Goal: Use online tool/utility: Utilize a website feature to perform a specific function

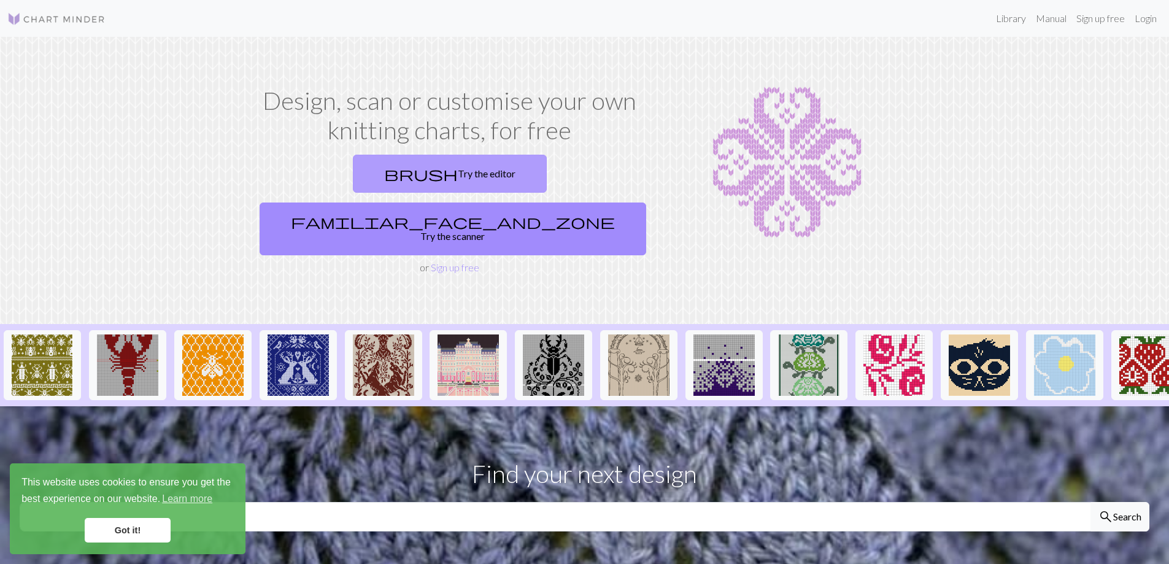
click at [365, 172] on link "brush Try the editor" at bounding box center [450, 174] width 194 height 38
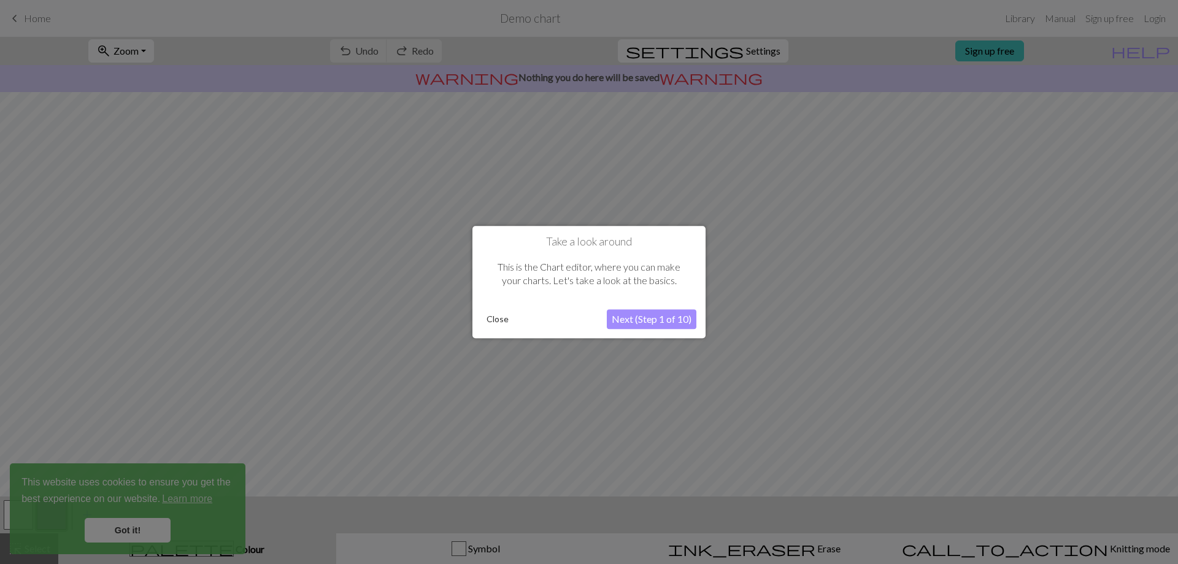
click at [635, 319] on button "Next (Step 1 of 10)" at bounding box center [652, 319] width 90 height 20
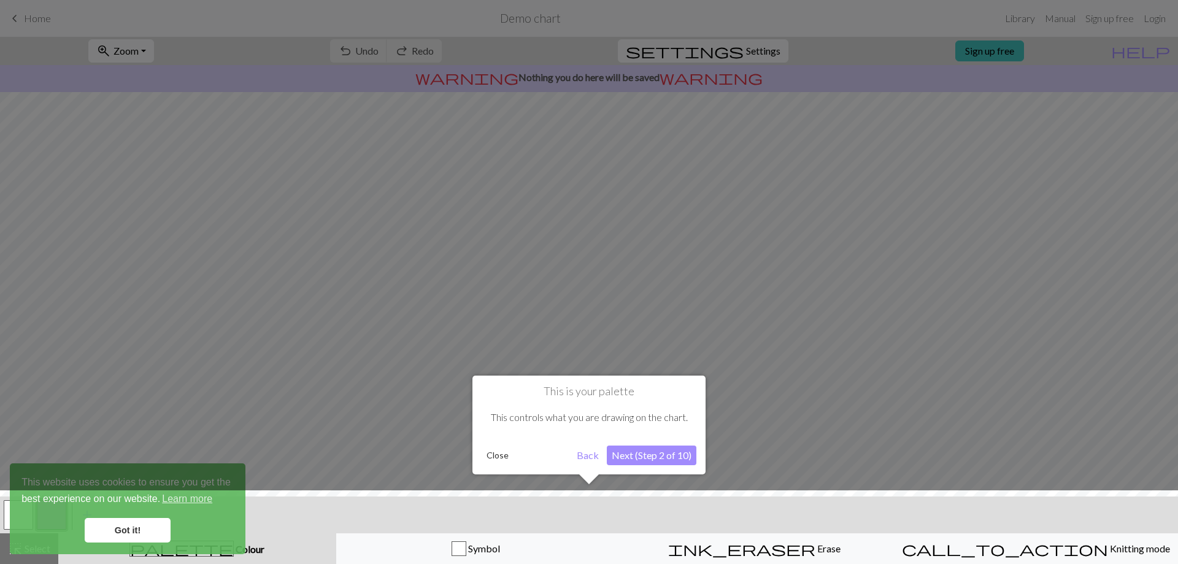
click at [638, 454] on button "Next (Step 2 of 10)" at bounding box center [652, 456] width 90 height 20
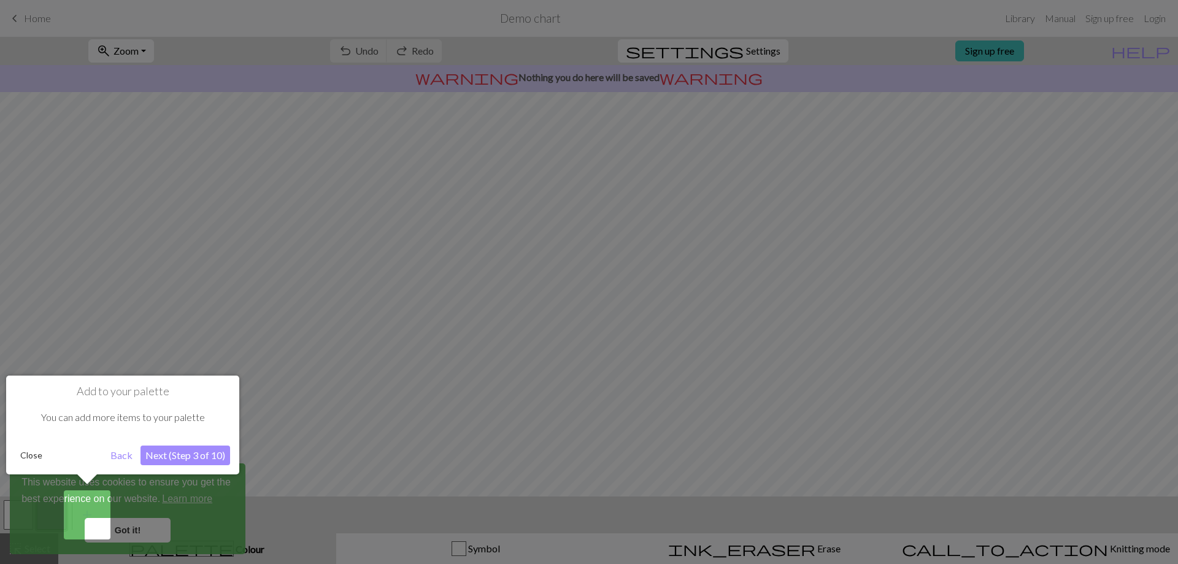
click at [188, 452] on button "Next (Step 3 of 10)" at bounding box center [186, 456] width 90 height 20
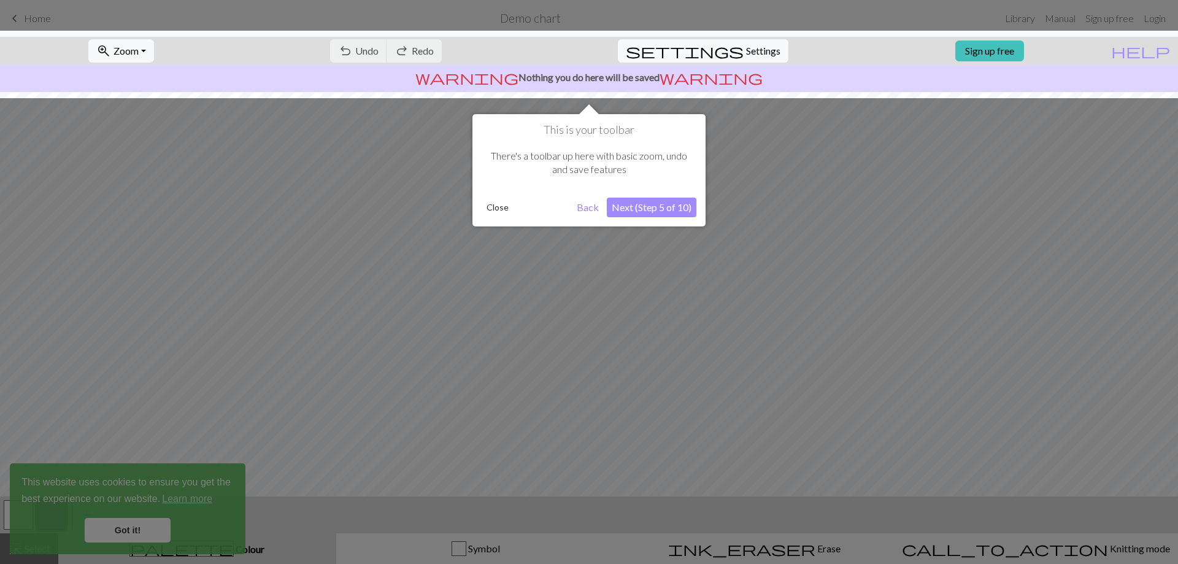
click at [644, 211] on button "Next (Step 5 of 10)" at bounding box center [652, 208] width 90 height 20
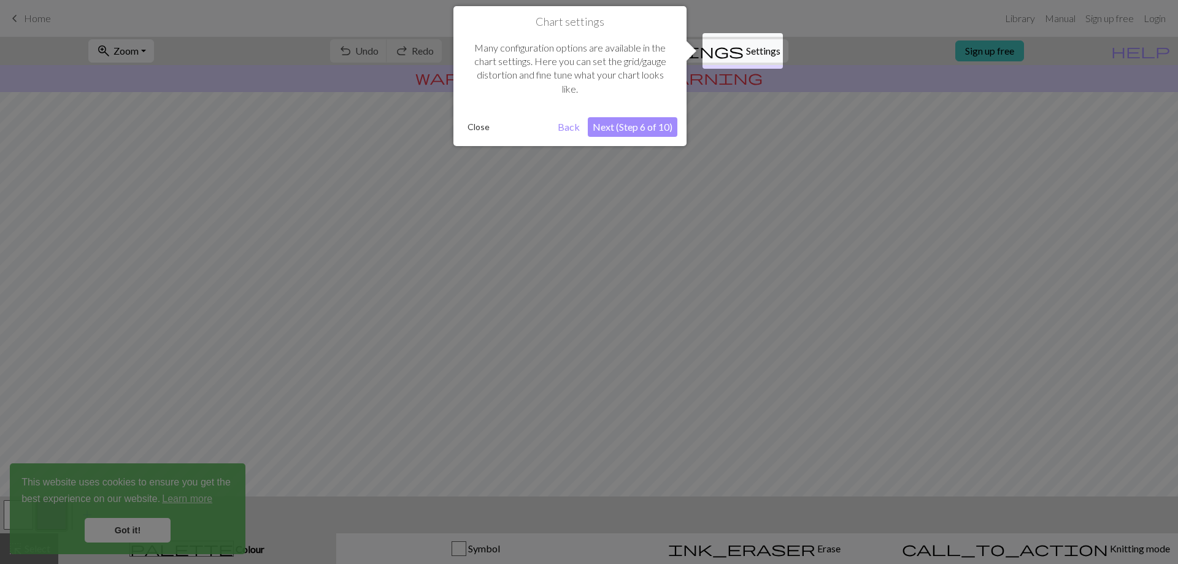
click at [647, 133] on button "Next (Step 6 of 10)" at bounding box center [633, 127] width 90 height 20
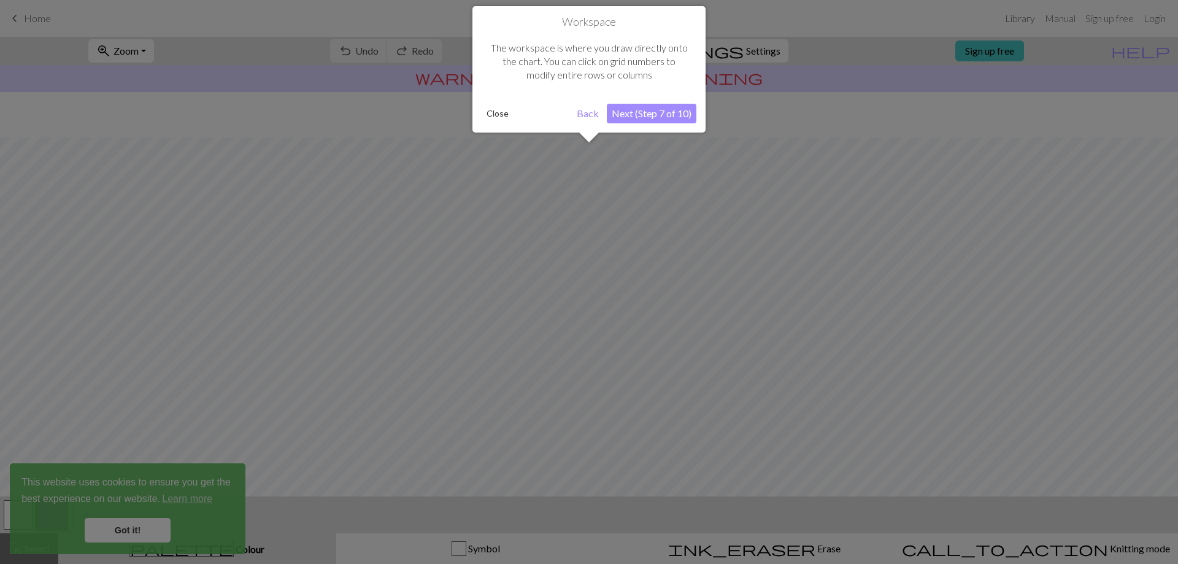
scroll to position [53, 0]
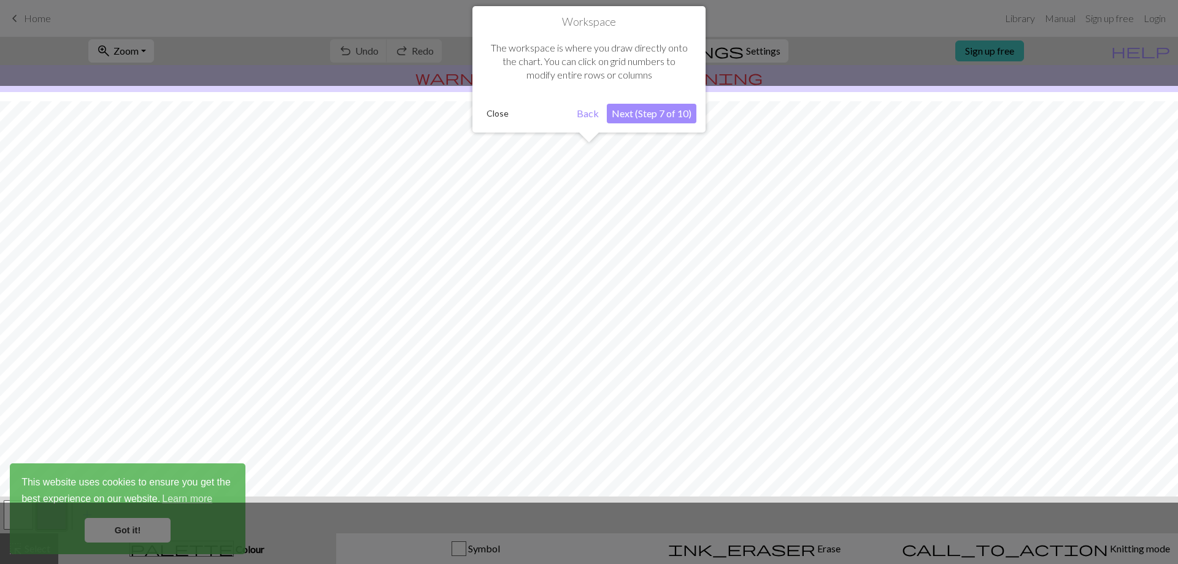
click at [656, 111] on button "Next (Step 7 of 10)" at bounding box center [652, 114] width 90 height 20
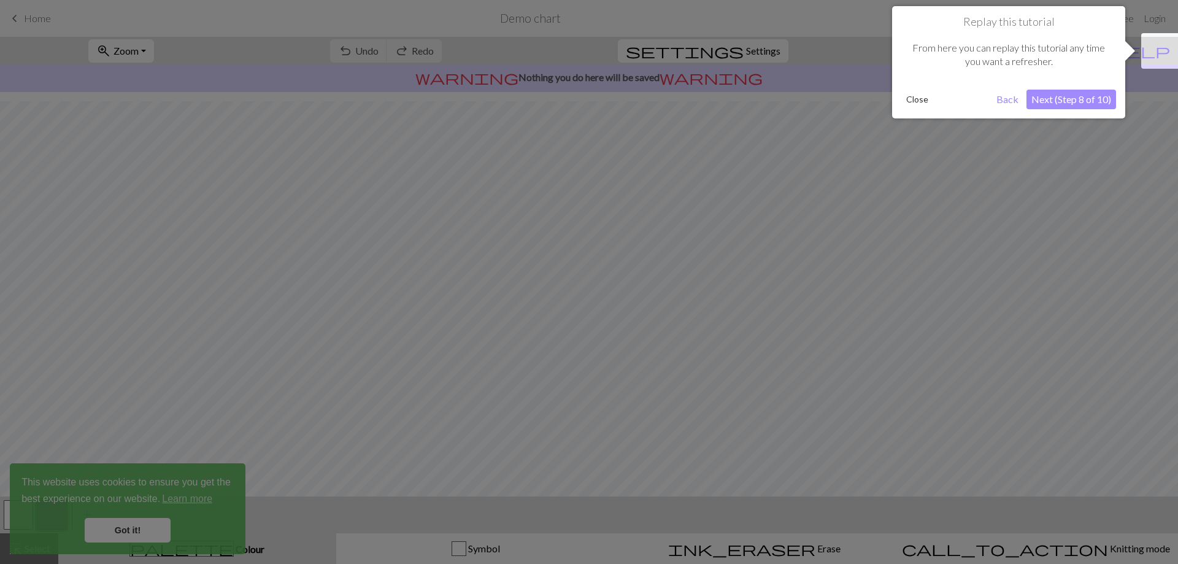
click at [1056, 92] on button "Next (Step 8 of 10)" at bounding box center [1072, 100] width 90 height 20
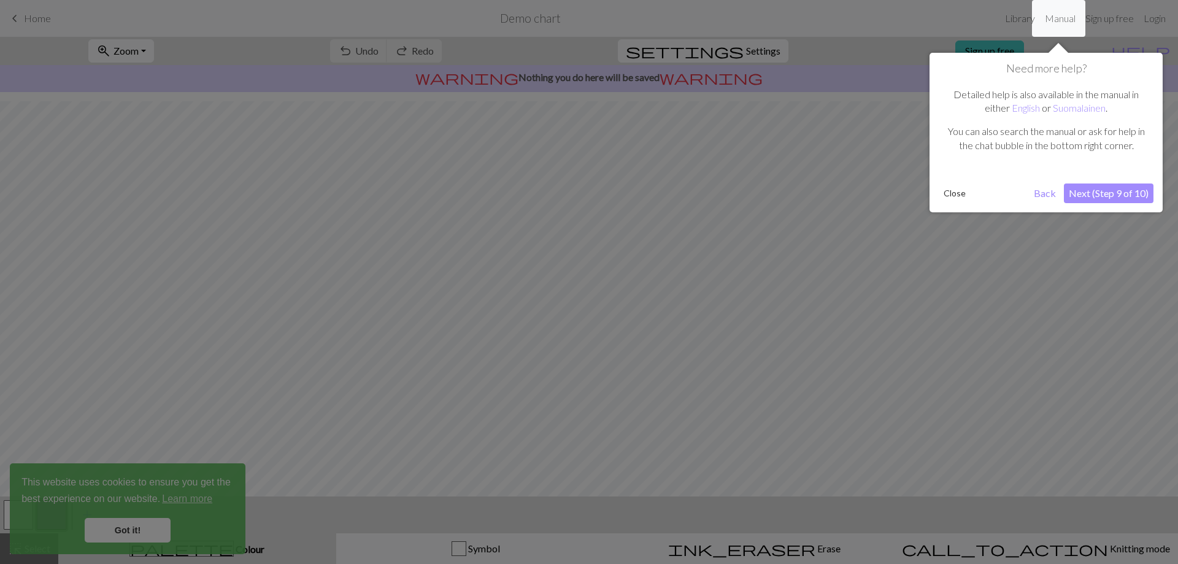
click at [1108, 188] on button "Next (Step 9 of 10)" at bounding box center [1109, 194] width 90 height 20
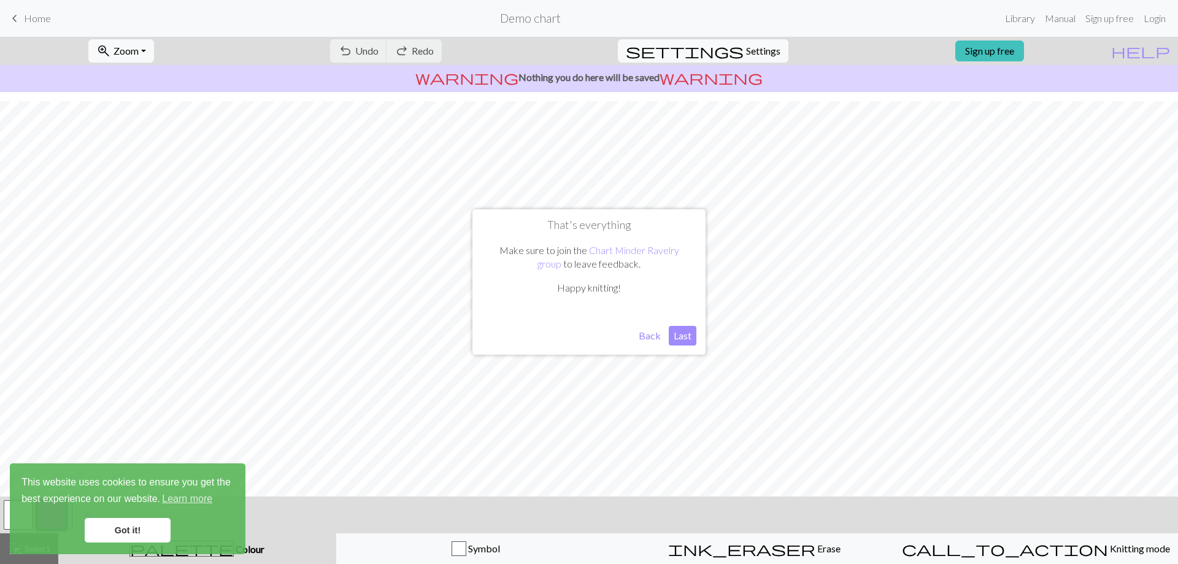
click at [683, 338] on button "Last" at bounding box center [683, 336] width 28 height 20
click at [760, 53] on span "Settings" at bounding box center [763, 51] width 34 height 15
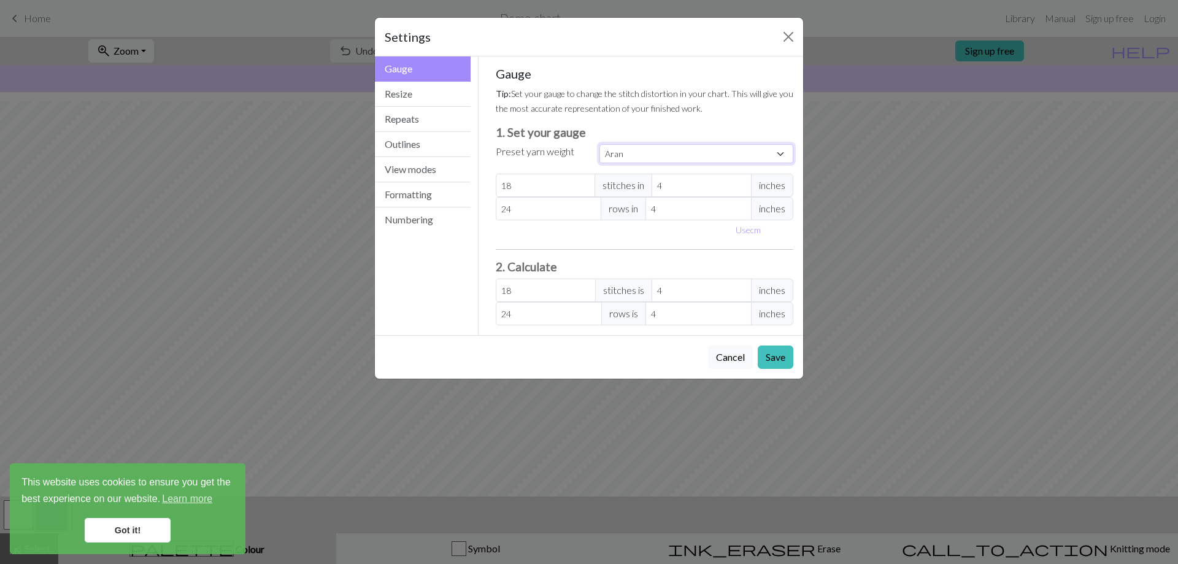
click at [776, 145] on select "Custom Square Lace Light Fingering Fingering Sport Double knit Worsted Aran Bul…" at bounding box center [697, 153] width 194 height 19
select select "fingering"
click at [600, 144] on select "Custom Square Lace Light Fingering Fingering Sport Double knit Worsted Aran Bul…" at bounding box center [697, 153] width 194 height 19
type input "28"
type input "36"
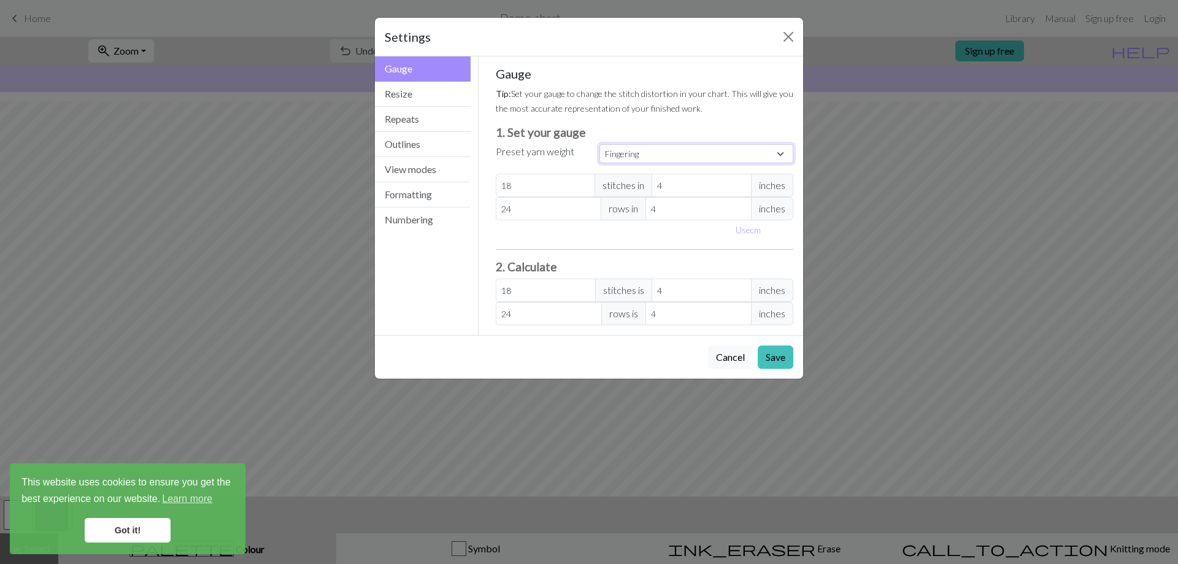
type input "28"
type input "36"
click at [622, 152] on select "Custom Square Lace Light Fingering Fingering Sport Double knit Worsted Aran Bul…" at bounding box center [697, 153] width 194 height 19
select select "dk"
click at [600, 144] on select "Custom Square Lace Light Fingering Fingering Sport Double knit Worsted Aran Bul…" at bounding box center [697, 153] width 194 height 19
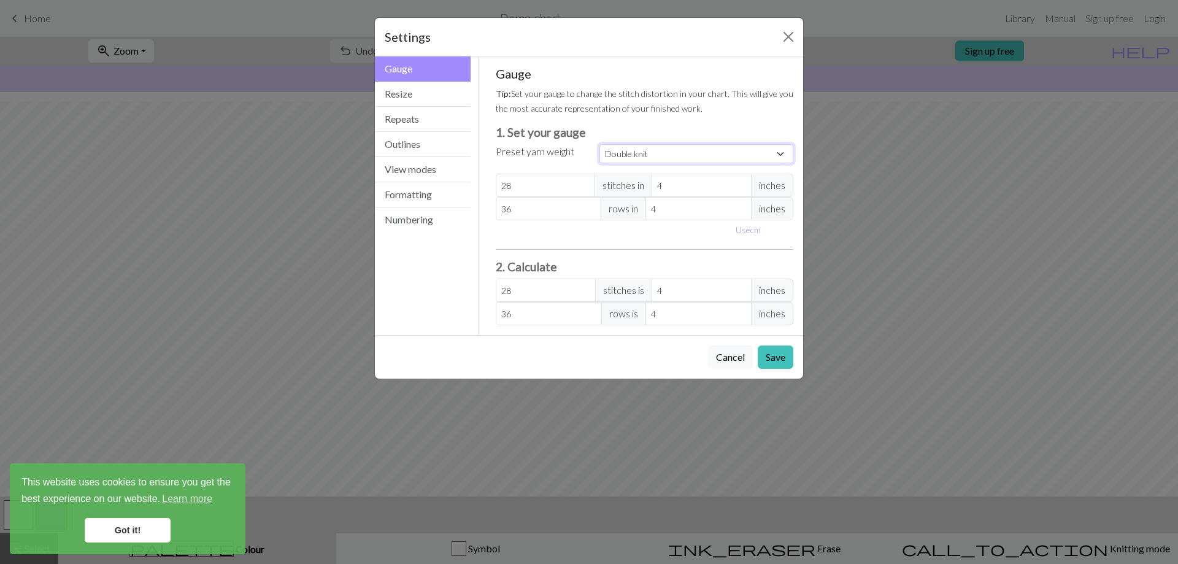
type input "22"
type input "30"
type input "22"
type input "30"
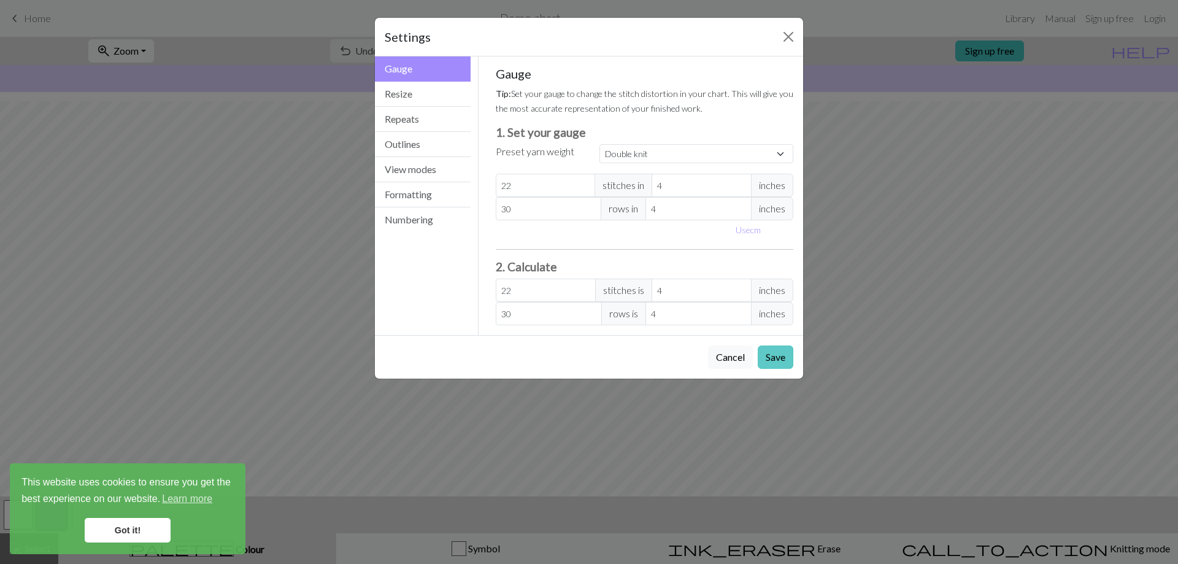
click at [773, 360] on button "Save" at bounding box center [776, 357] width 36 height 23
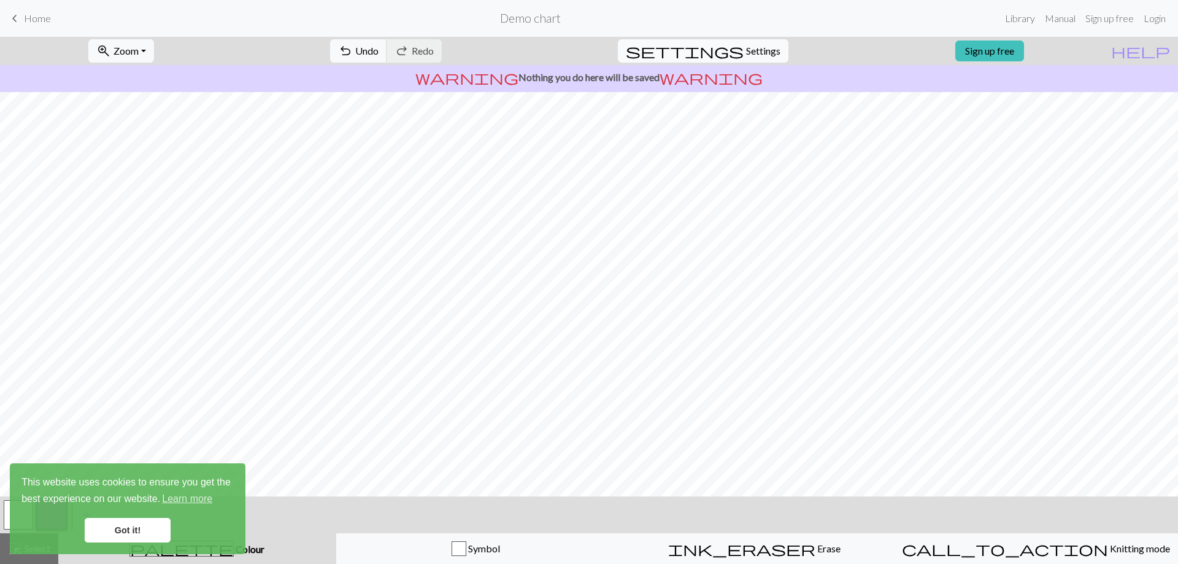
click at [746, 52] on span "Settings" at bounding box center [763, 51] width 34 height 15
select select "dk"
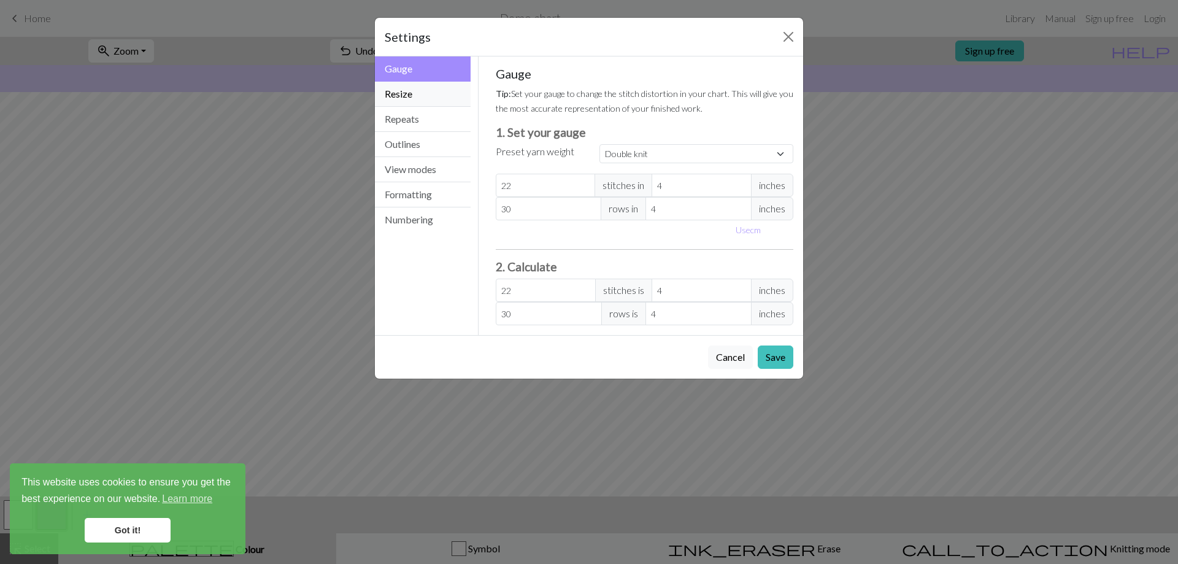
click at [439, 95] on button "Resize" at bounding box center [423, 94] width 96 height 25
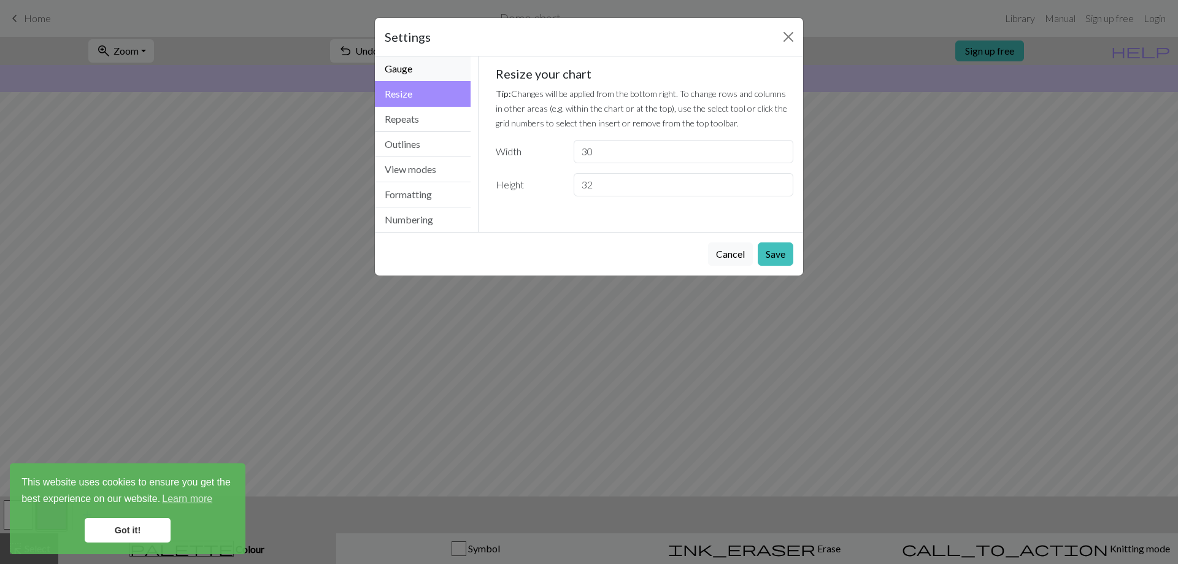
click at [430, 71] on button "Gauge" at bounding box center [423, 68] width 96 height 25
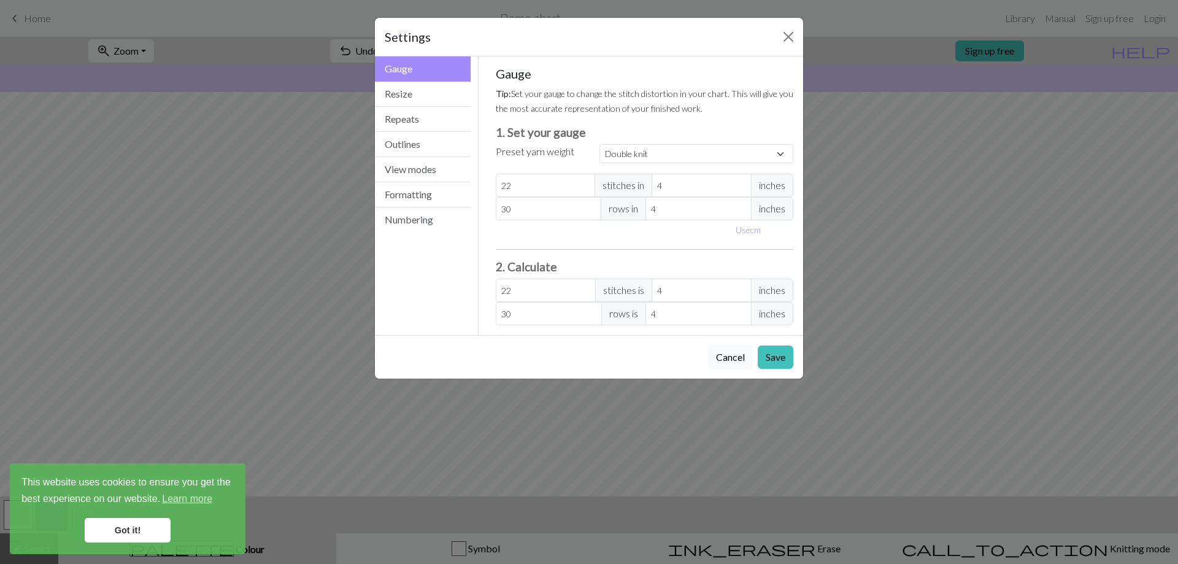
drag, startPoint x: 734, startPoint y: 359, endPoint x: 754, endPoint y: 346, distance: 24.3
click at [733, 359] on button "Cancel" at bounding box center [730, 357] width 45 height 23
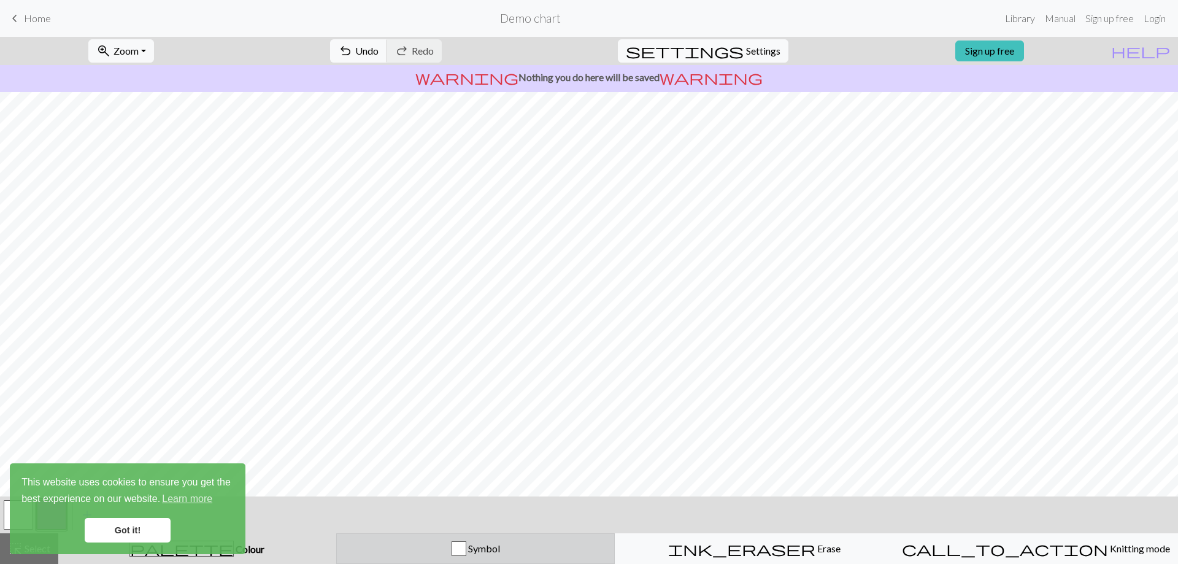
click at [465, 546] on div "button" at bounding box center [459, 548] width 15 height 15
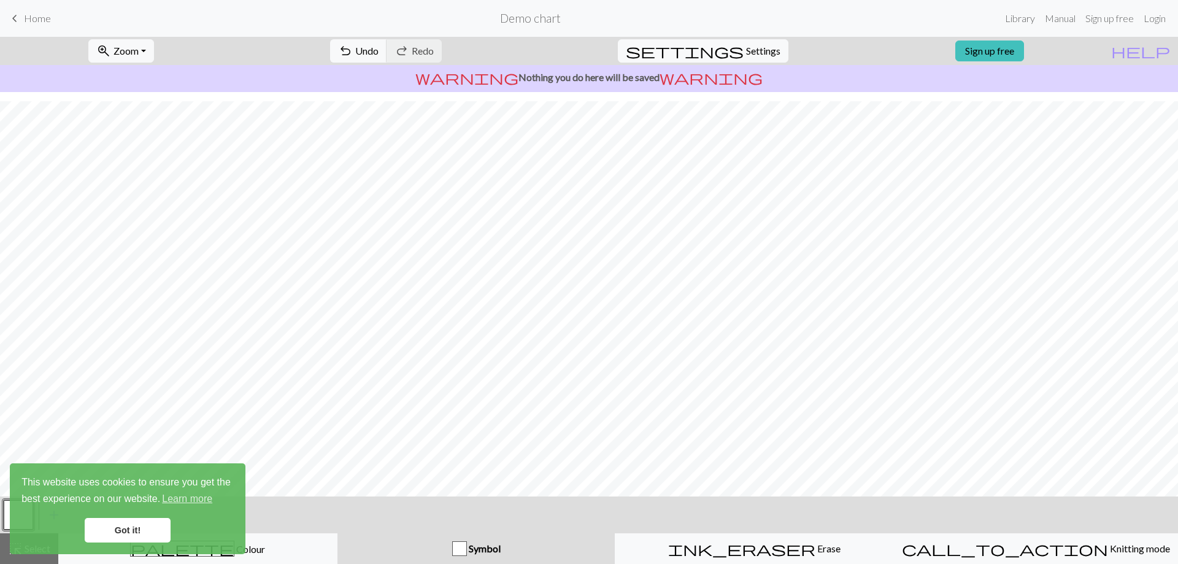
scroll to position [53, 0]
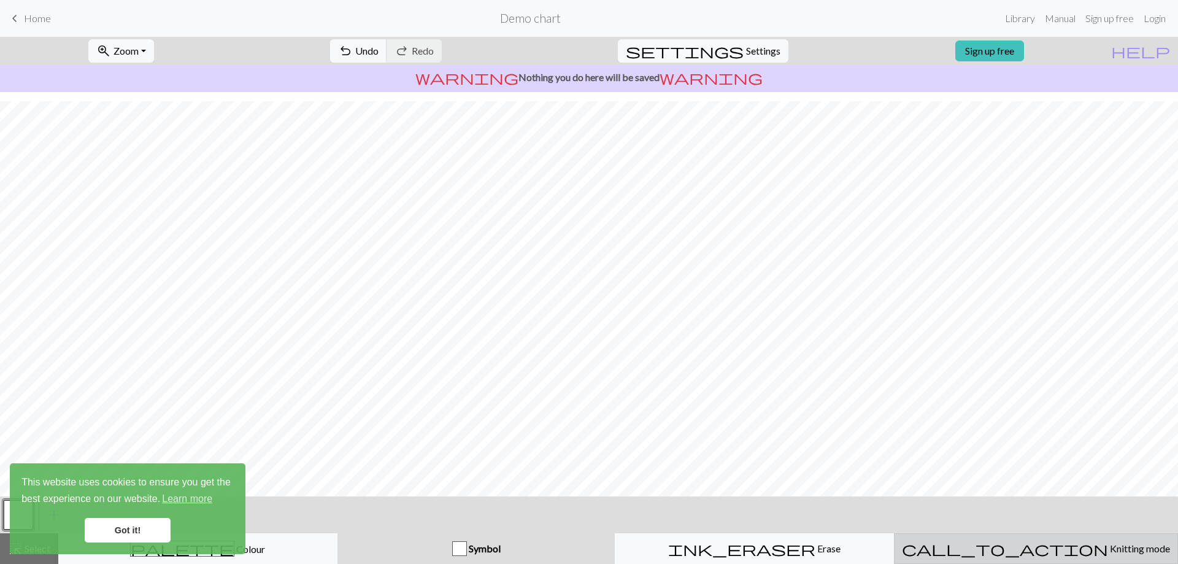
click at [1108, 551] on span "Knitting mode" at bounding box center [1139, 549] width 62 height 12
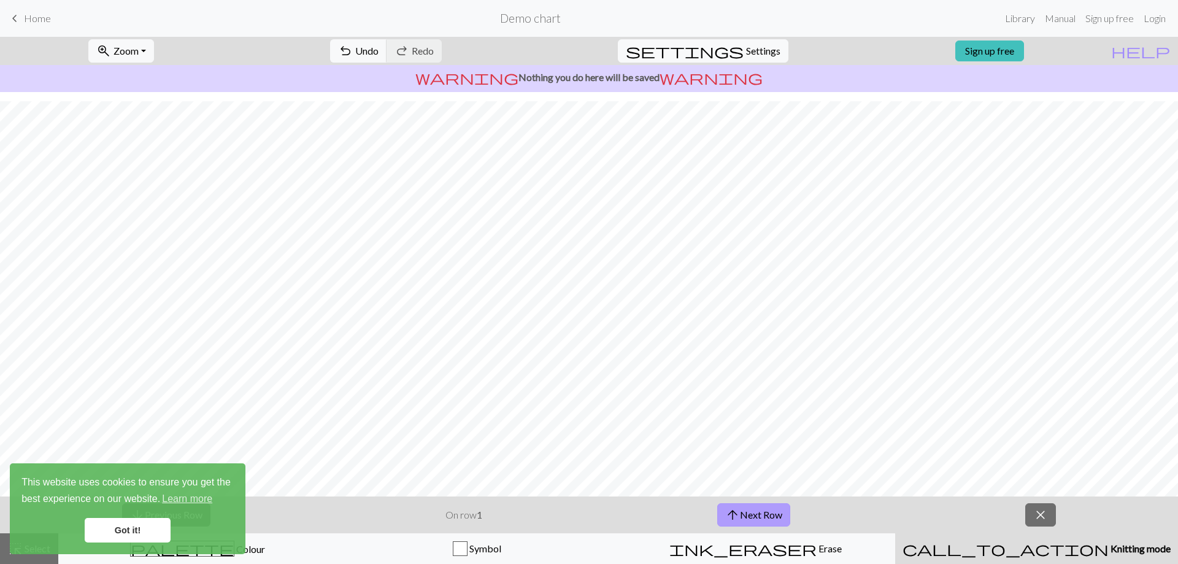
click at [757, 515] on button "arrow_upward Next Row" at bounding box center [753, 514] width 73 height 23
click at [756, 514] on button "arrow_upward Next Row" at bounding box center [753, 514] width 73 height 23
click at [757, 512] on button "arrow_upward Next Row" at bounding box center [753, 514] width 73 height 23
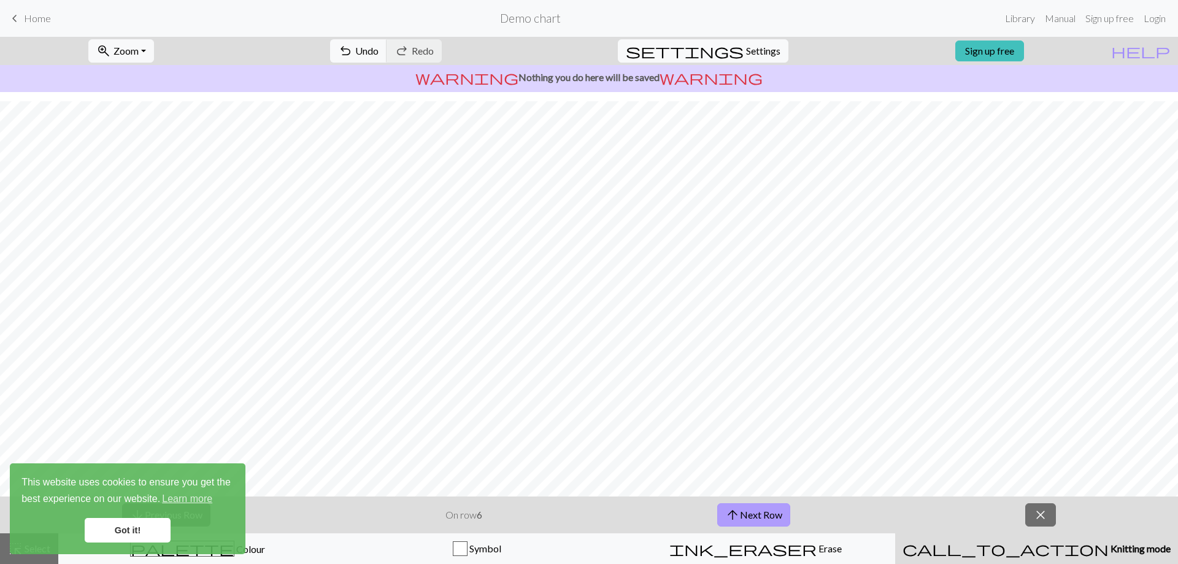
click at [757, 512] on button "arrow_upward Next Row" at bounding box center [753, 514] width 73 height 23
click at [1035, 518] on span "close" at bounding box center [1041, 514] width 15 height 17
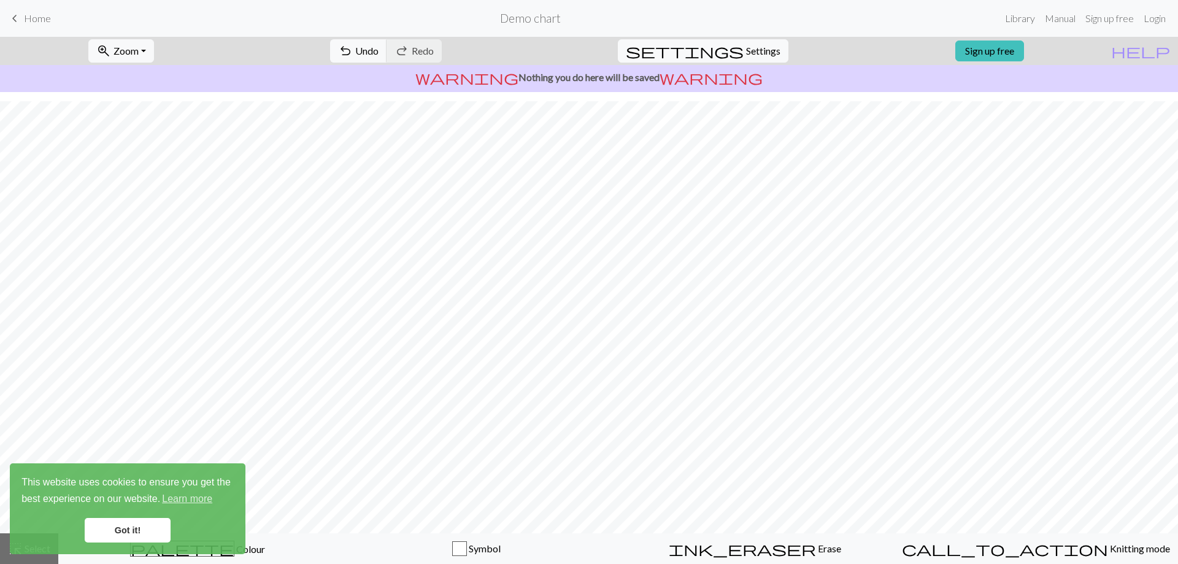
drag, startPoint x: 107, startPoint y: 530, endPoint x: 134, endPoint y: 529, distance: 27.6
click at [107, 530] on link "Got it!" at bounding box center [128, 530] width 86 height 25
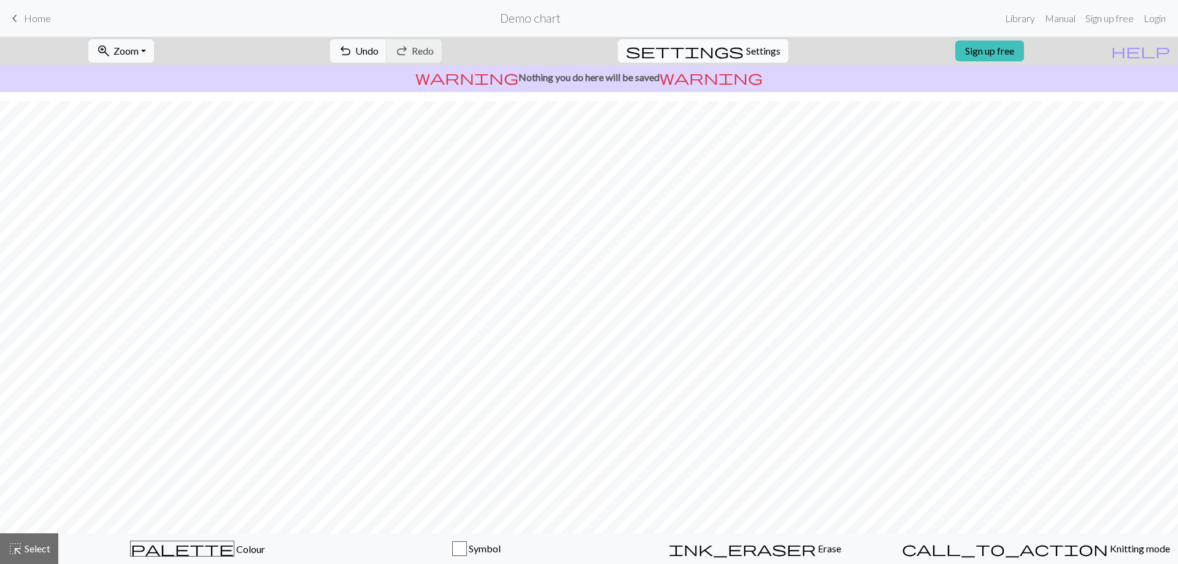
click at [732, 49] on span "settings" at bounding box center [685, 50] width 118 height 17
select select "dk"
select select "Courier new"
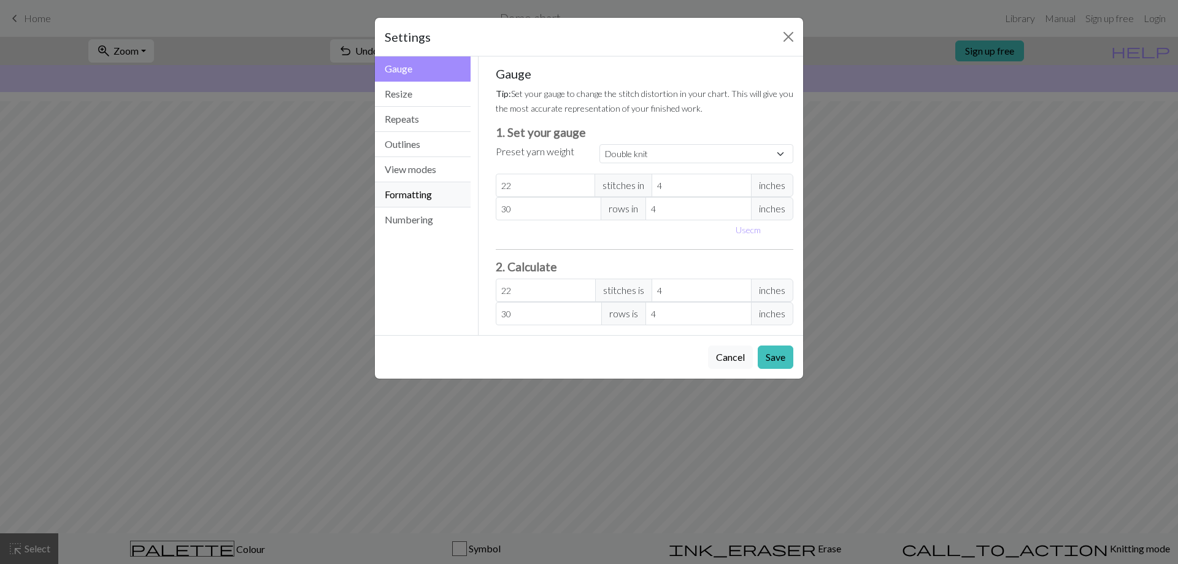
click at [412, 193] on button "Formatting" at bounding box center [423, 194] width 96 height 25
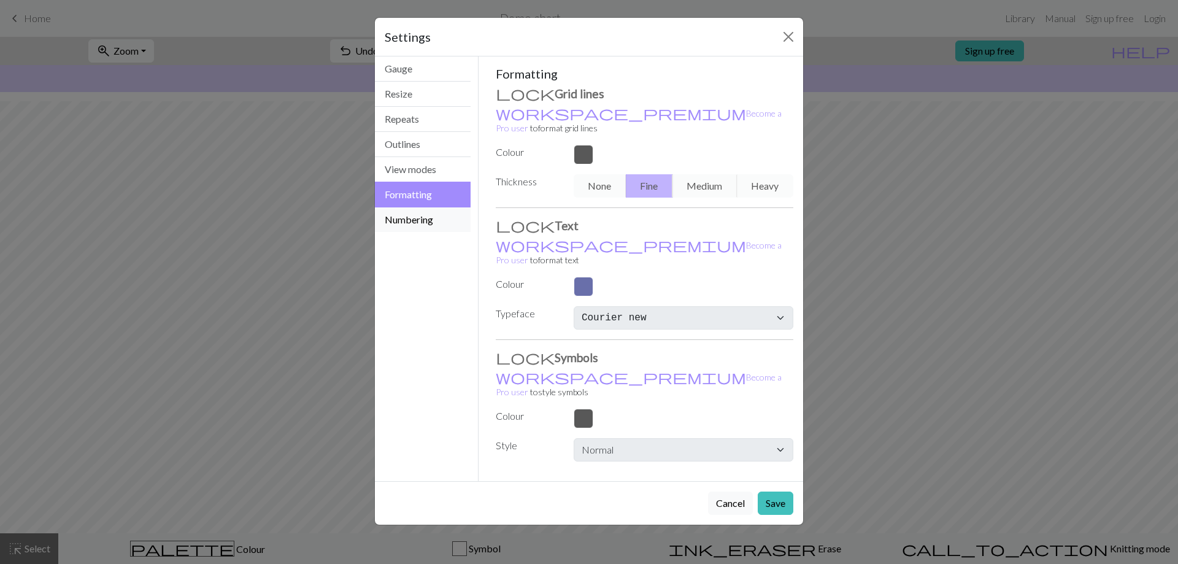
click at [425, 212] on button "Numbering" at bounding box center [423, 219] width 96 height 25
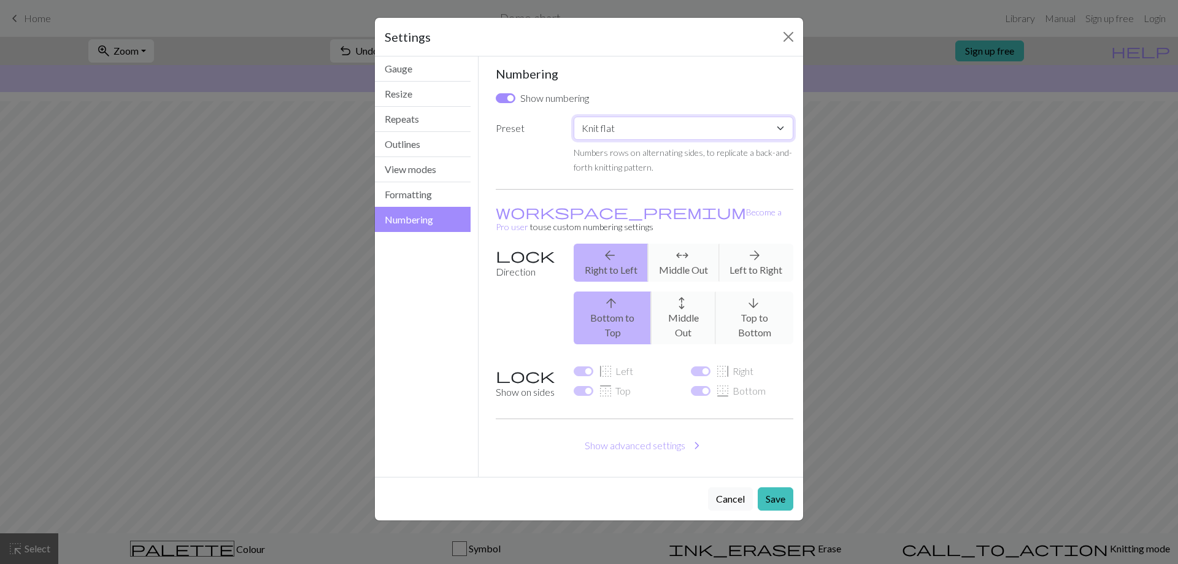
click at [606, 131] on select "Custom Knit flat Knit in the round Lace knitting Cross stitch" at bounding box center [684, 128] width 220 height 23
click at [430, 166] on button "View modes" at bounding box center [423, 169] width 96 height 25
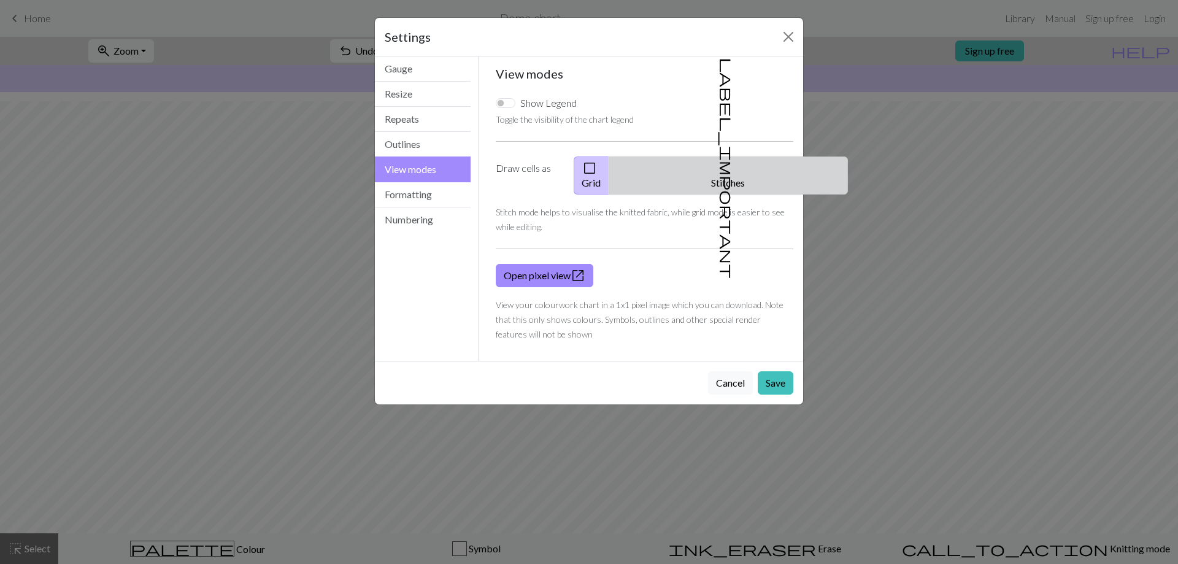
click at [725, 164] on button "label_important Stitches" at bounding box center [728, 175] width 239 height 38
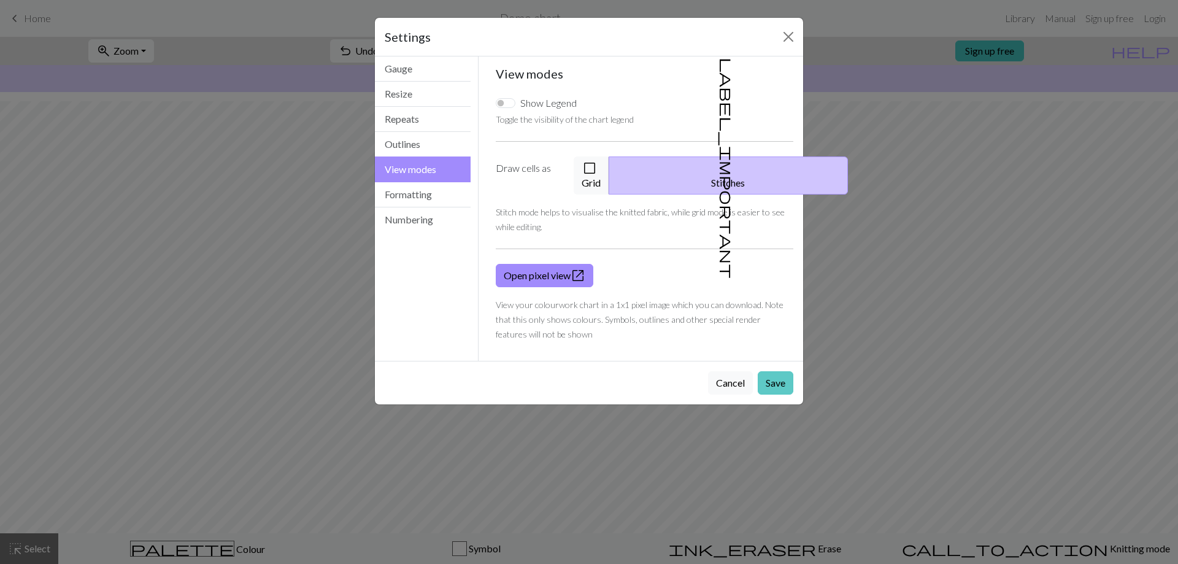
click at [765, 371] on button "Save" at bounding box center [776, 382] width 36 height 23
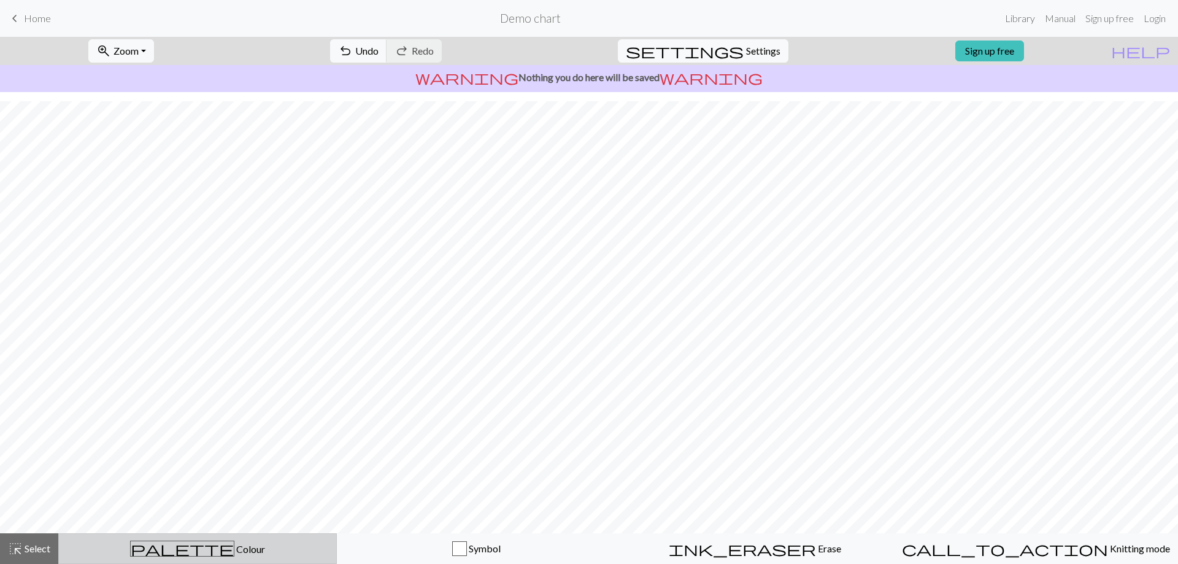
click at [187, 547] on span "palette" at bounding box center [182, 548] width 103 height 17
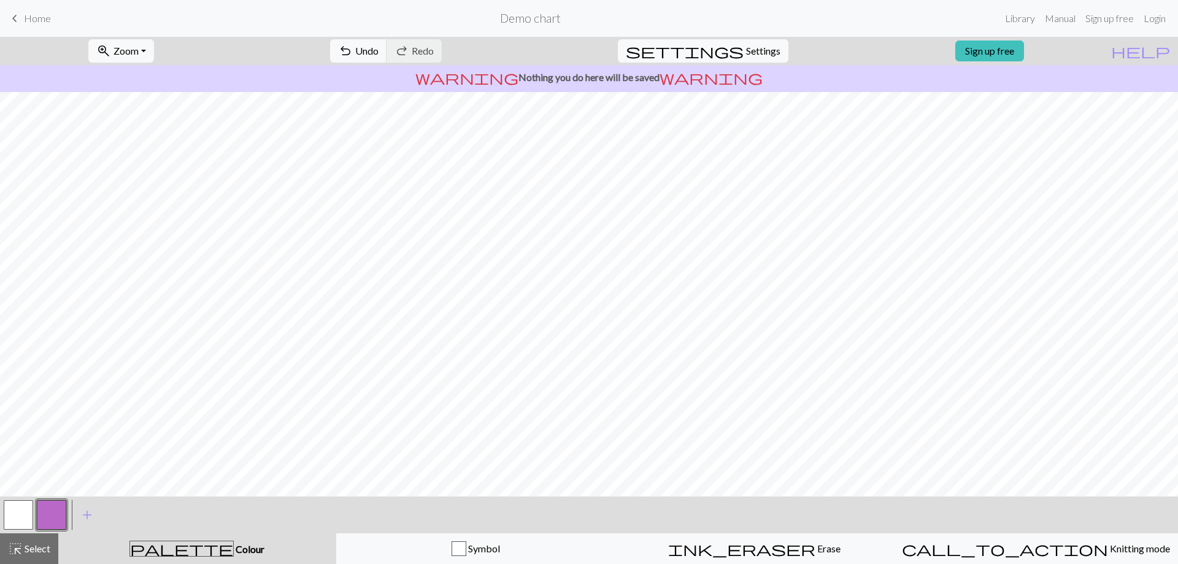
click at [18, 509] on button "button" at bounding box center [18, 514] width 29 height 29
click at [22, 555] on span "highlight_alt" at bounding box center [15, 548] width 15 height 17
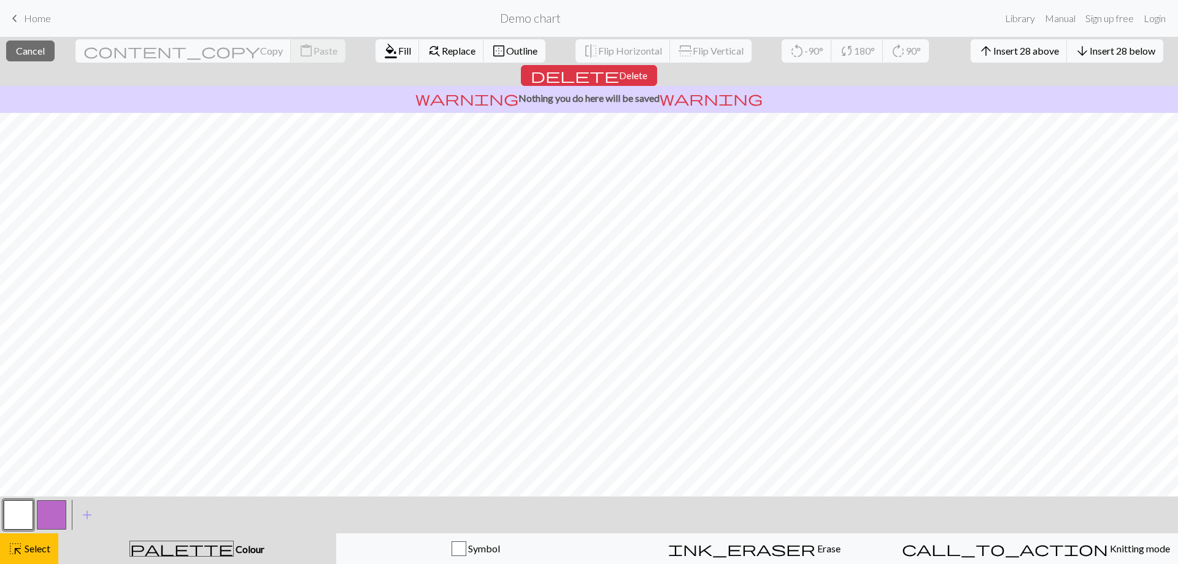
click at [17, 503] on button "button" at bounding box center [18, 514] width 29 height 29
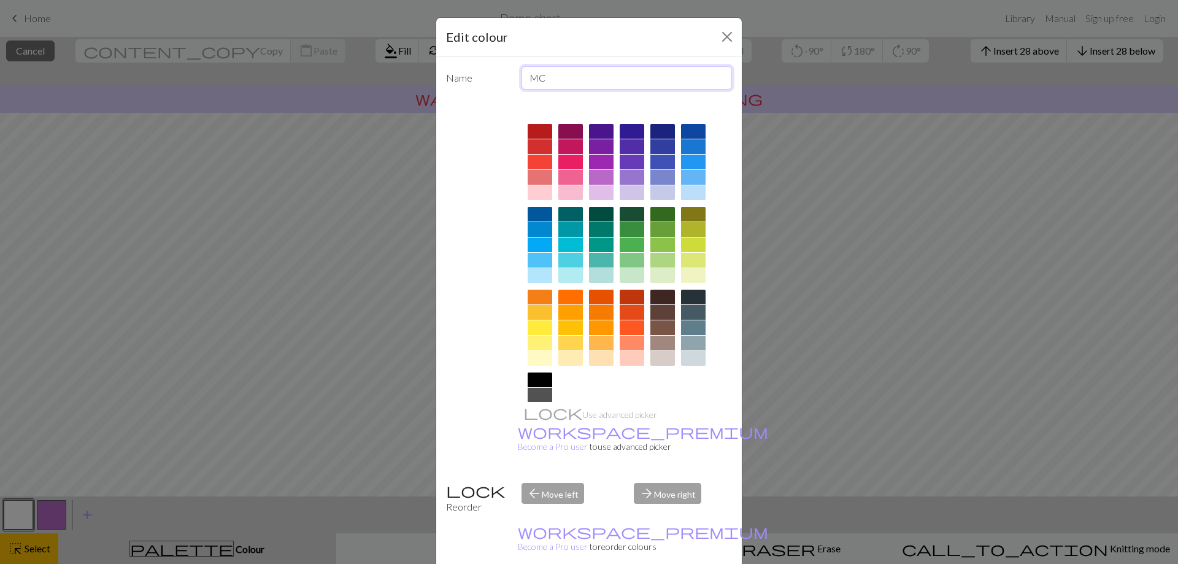
click at [563, 88] on input "MC" at bounding box center [627, 77] width 211 height 23
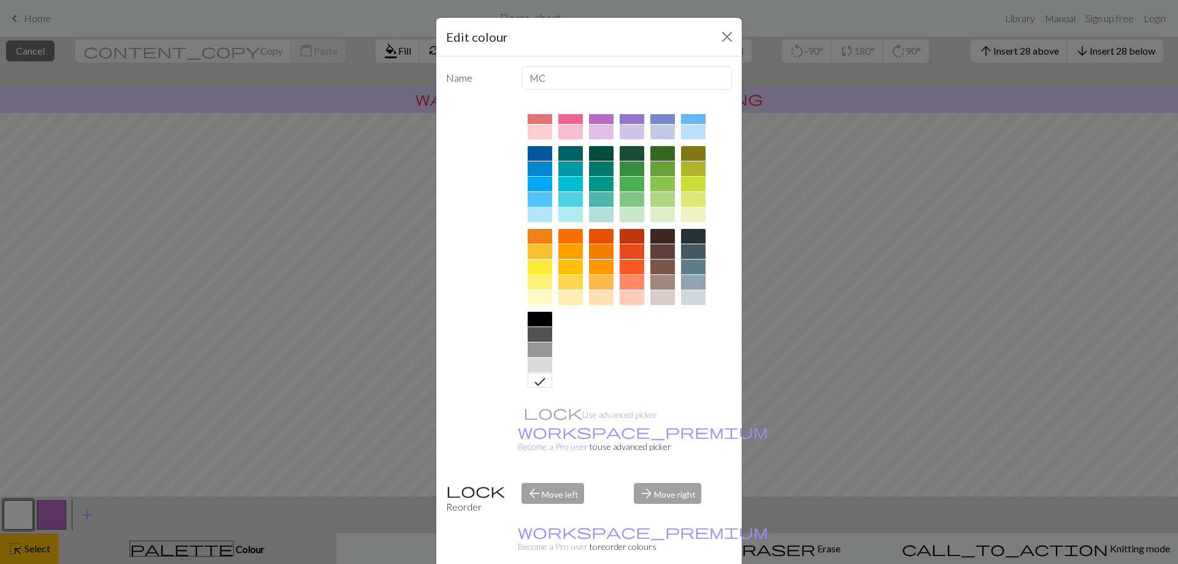
click at [536, 379] on icon at bounding box center [540, 381] width 15 height 15
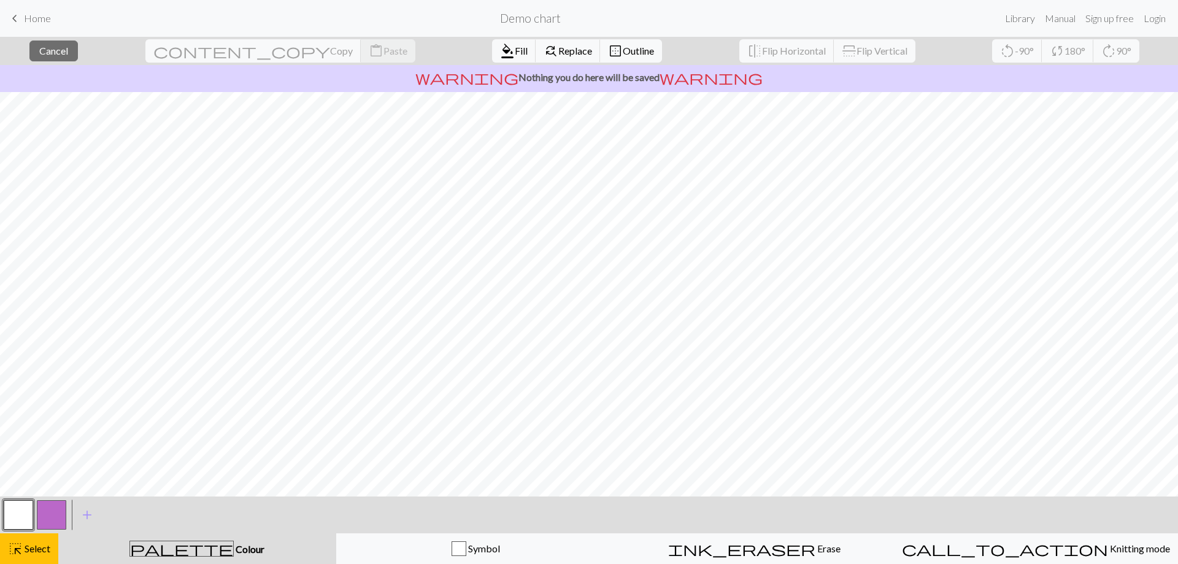
click at [17, 512] on button "button" at bounding box center [18, 514] width 29 height 29
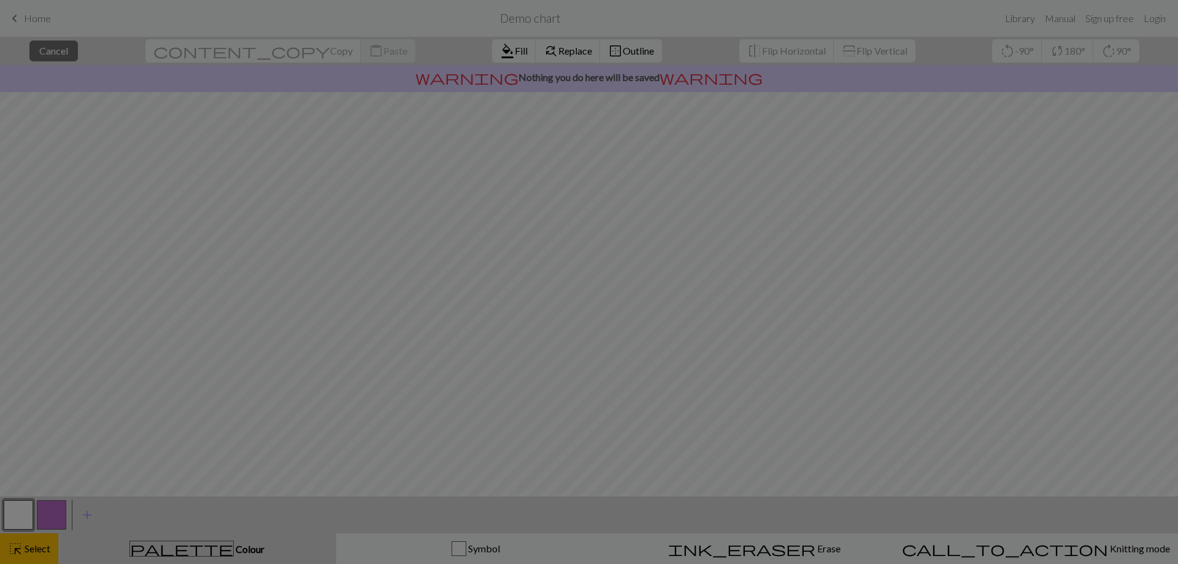
click at [41, 512] on div "Edit colour Name MC Use advanced picker workspace_premium Become a Pro user to …" at bounding box center [589, 282] width 1178 height 564
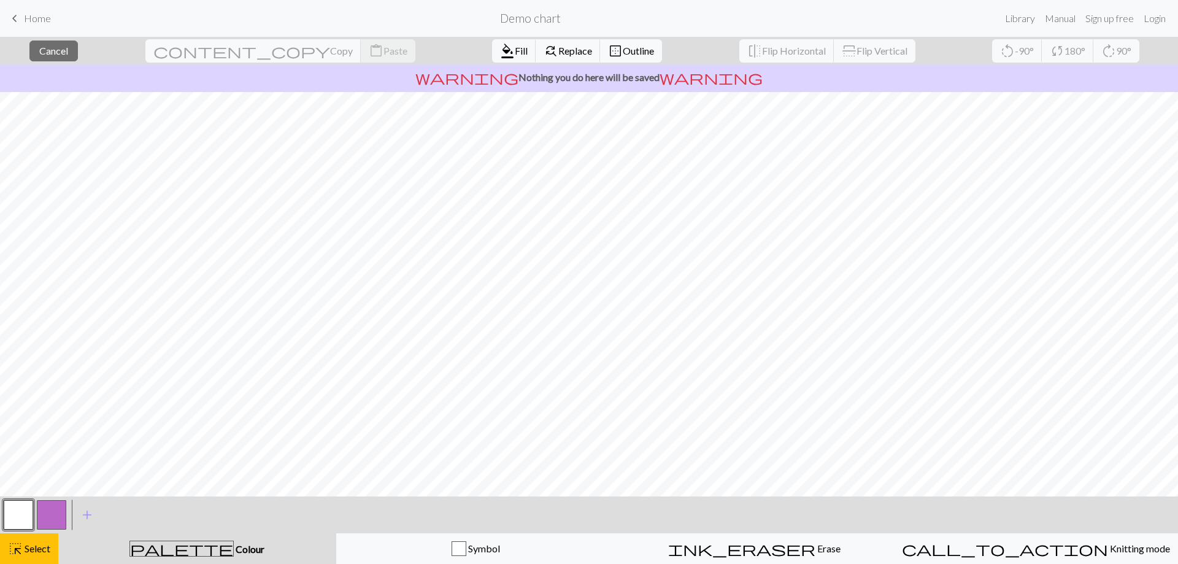
click at [23, 511] on button "button" at bounding box center [18, 514] width 29 height 29
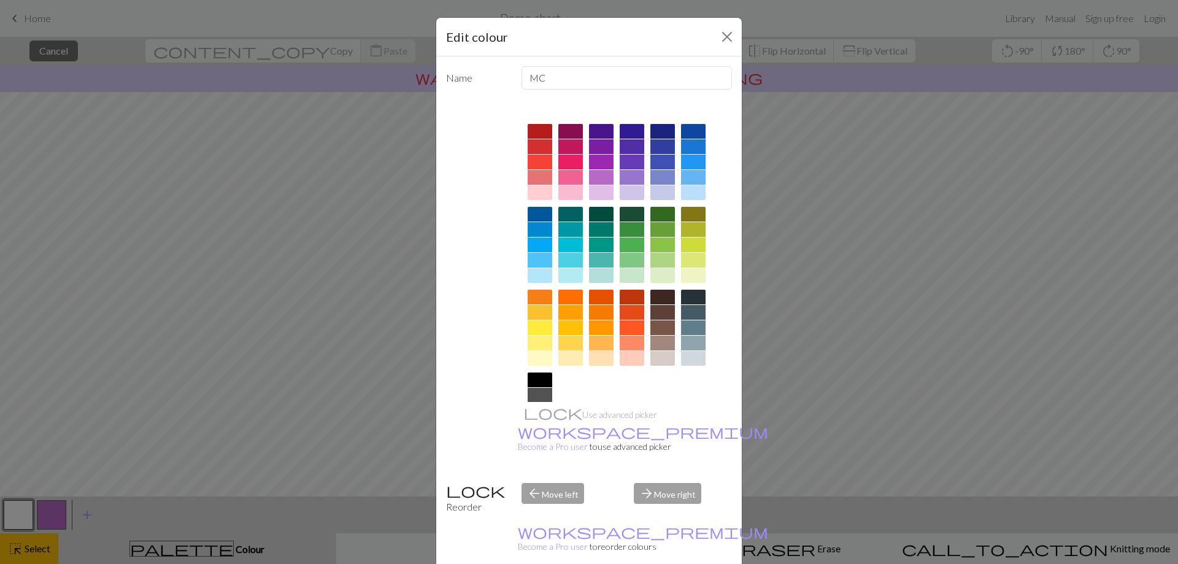
click at [23, 511] on div "Edit colour Name MC Use advanced picker workspace_premium Become a Pro user to …" at bounding box center [589, 282] width 1178 height 564
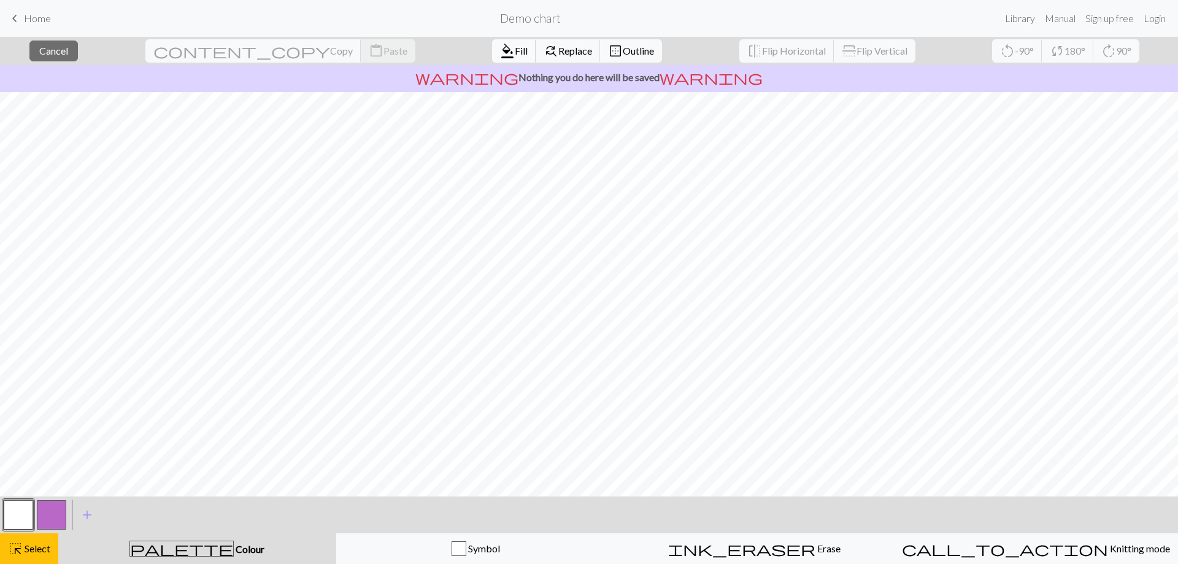
click at [500, 45] on span "format_color_fill" at bounding box center [507, 50] width 15 height 17
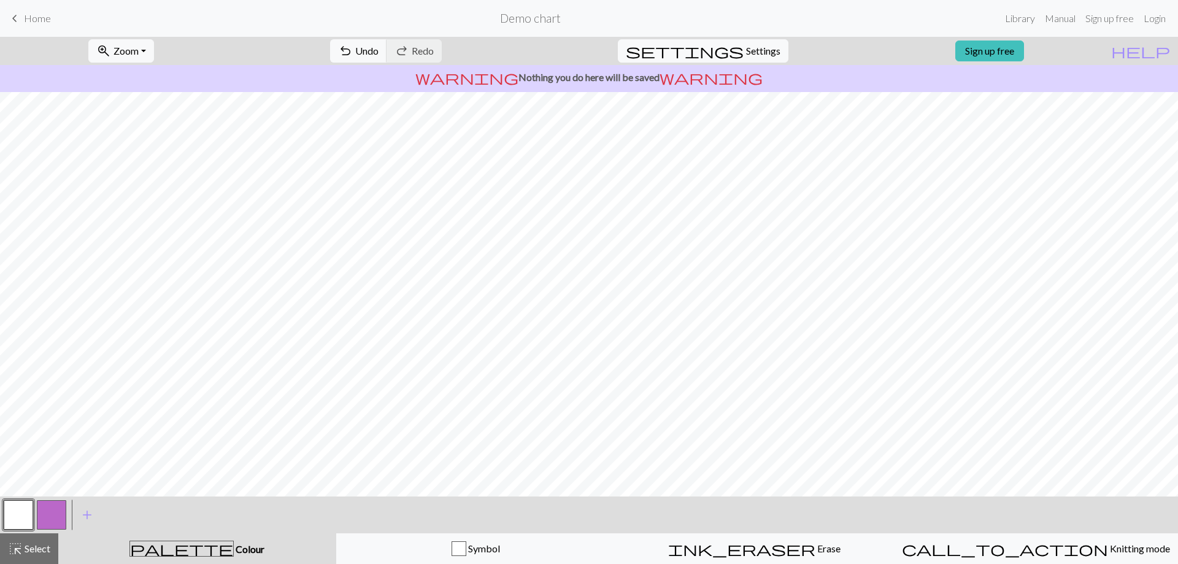
click at [190, 547] on span "palette" at bounding box center [181, 548] width 103 height 17
click at [234, 547] on span "Colour" at bounding box center [249, 549] width 31 height 12
click at [12, 512] on button "button" at bounding box center [18, 514] width 29 height 29
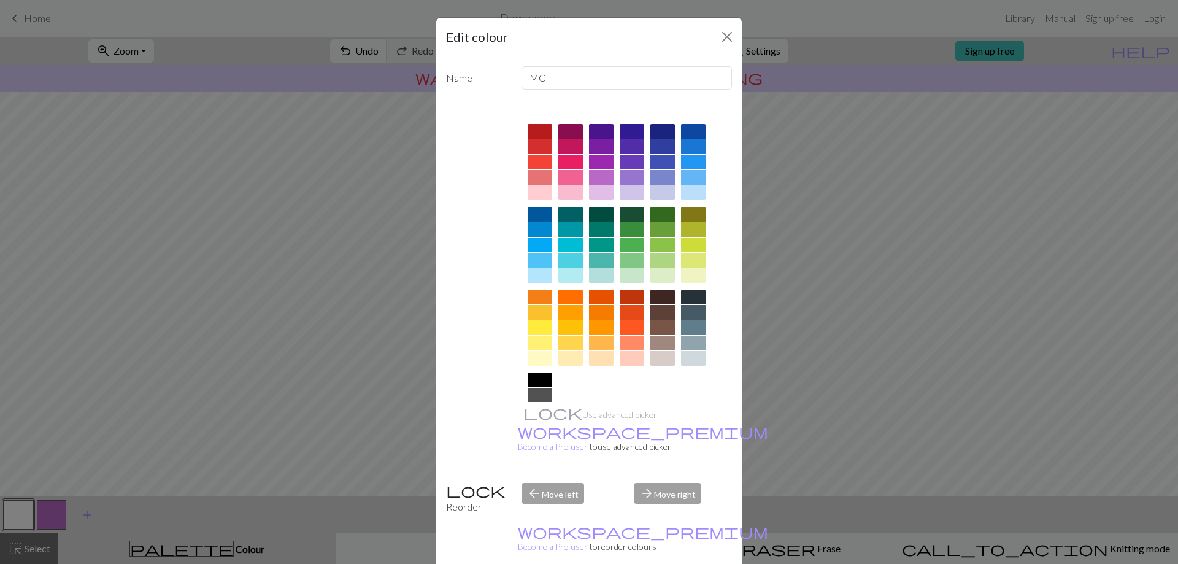
click at [12, 512] on div "Edit colour Name MC Use advanced picker workspace_premium Become a Pro user to …" at bounding box center [589, 282] width 1178 height 564
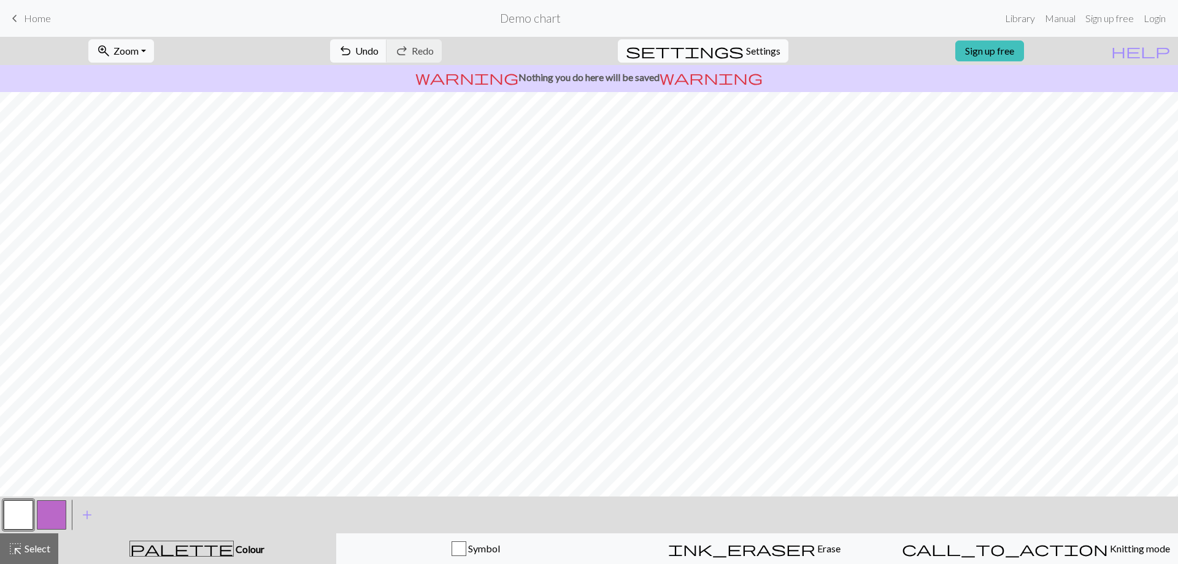
click at [746, 48] on span "Settings" at bounding box center [763, 51] width 34 height 15
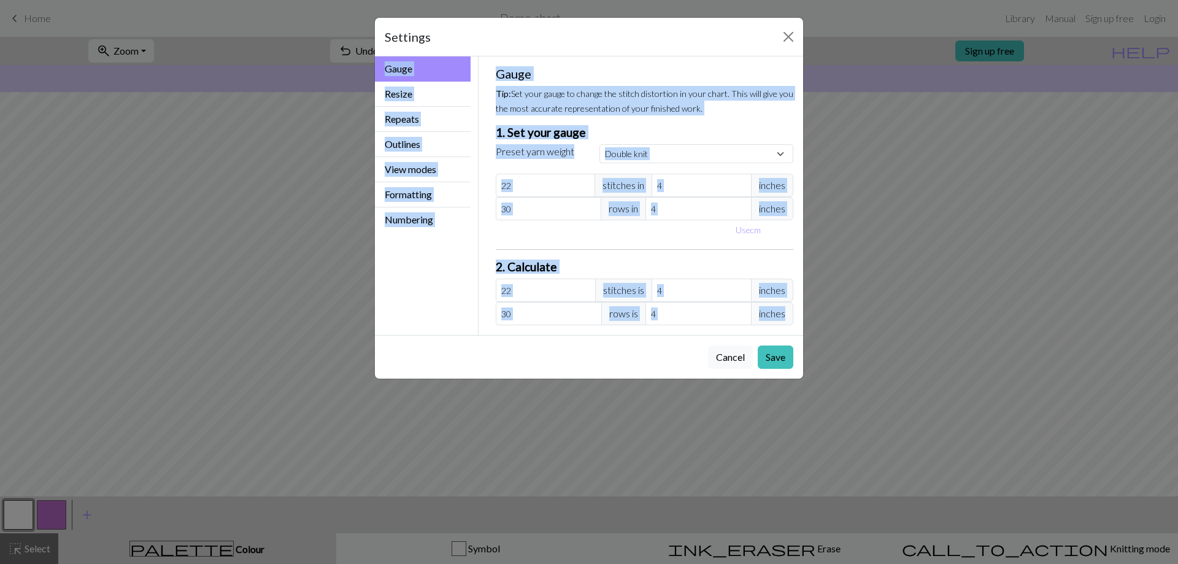
drag, startPoint x: 728, startPoint y: 32, endPoint x: 789, endPoint y: 156, distance: 138.6
click at [794, 292] on div "Settings Gauge Gauge Resize Repeats Outlines View modes Formatting Numbering Ga…" at bounding box center [589, 198] width 430 height 362
click at [732, 64] on div "Gauge Tip: Set your gauge to change the stitch distortion in your chart. This w…" at bounding box center [645, 195] width 318 height 279
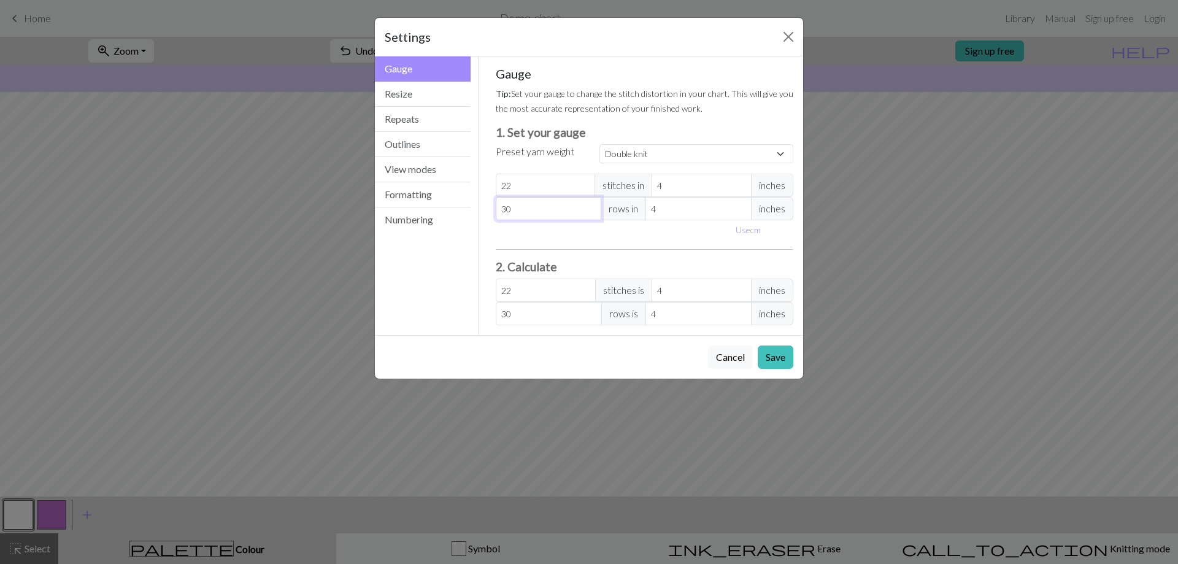
click at [517, 209] on input "30" at bounding box center [549, 208] width 106 height 23
select select "custom"
type input "5"
type input "24"
click at [741, 204] on input "5" at bounding box center [699, 208] width 106 height 23
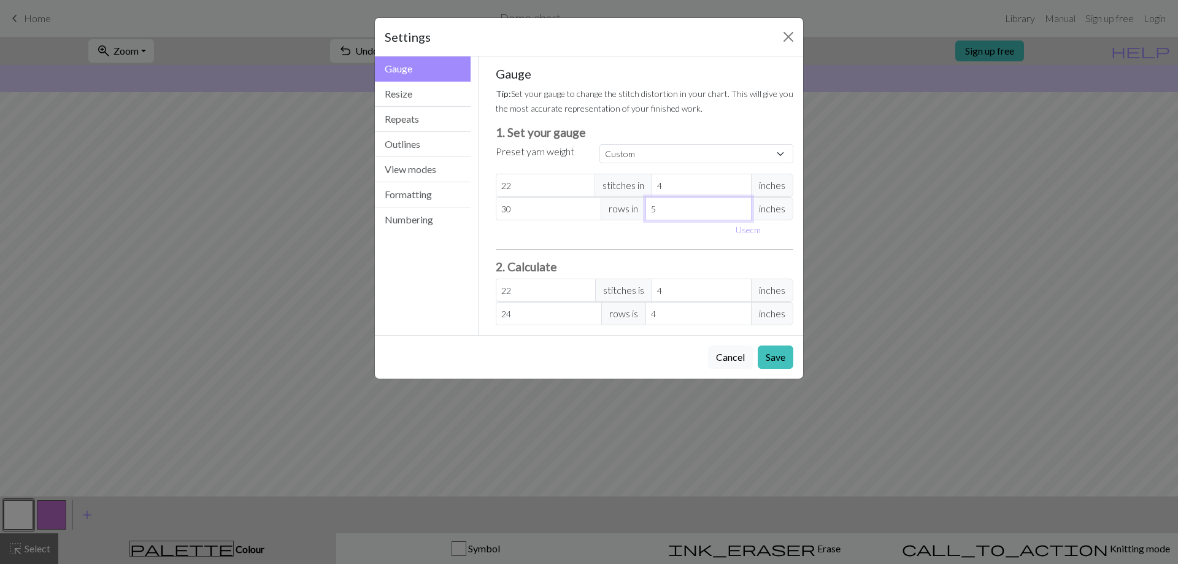
type input "4"
type input "30"
type input "4"
click at [740, 214] on input "4" at bounding box center [699, 208] width 106 height 23
click at [520, 292] on input "22" at bounding box center [546, 290] width 100 height 23
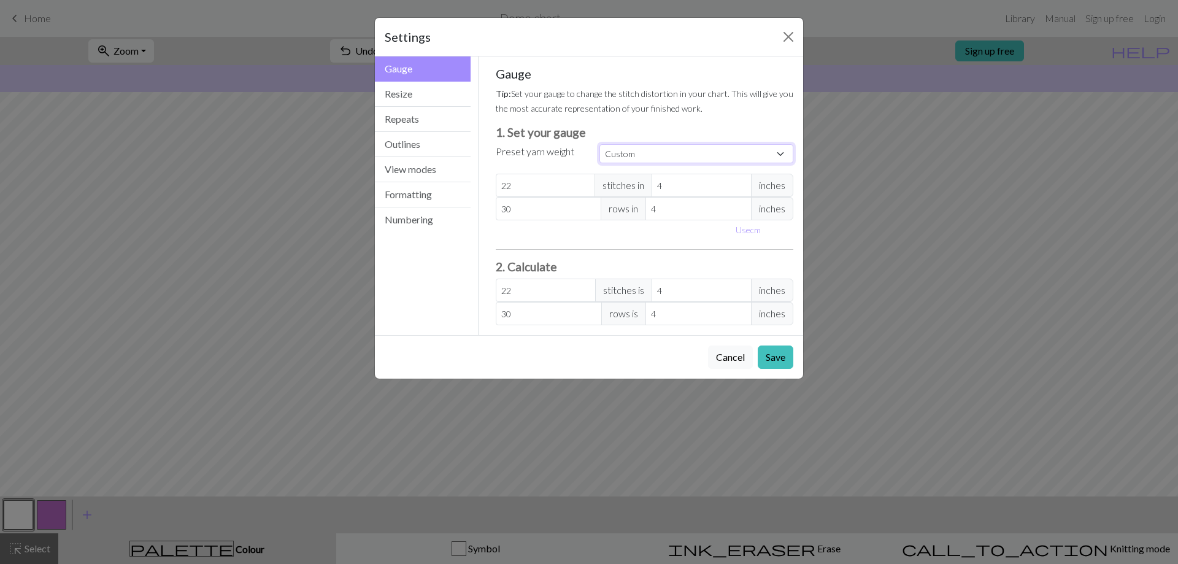
click at [638, 155] on select "Custom Square Lace Light Fingering Fingering Sport Double knit Worsted Aran Bul…" at bounding box center [697, 153] width 194 height 19
click at [620, 147] on select "Custom Square Lace Light Fingering Fingering Sport Double knit Worsted Aran Bul…" at bounding box center [697, 153] width 194 height 19
click at [525, 223] on div "Use cm" at bounding box center [645, 229] width 313 height 19
click at [745, 233] on button "Use cm" at bounding box center [748, 229] width 36 height 19
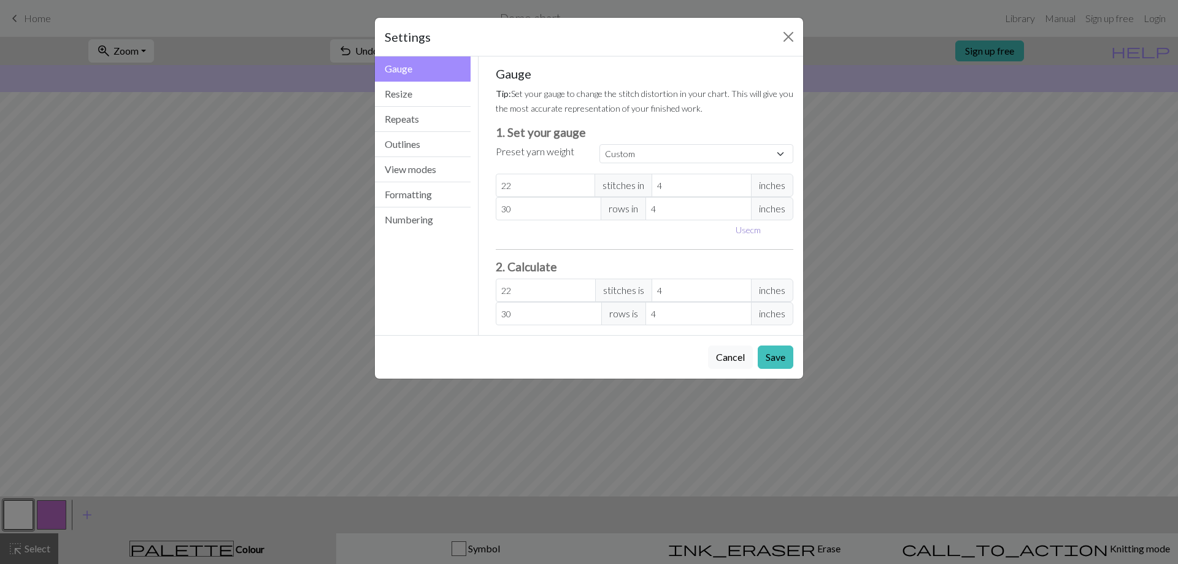
type input "10.16"
click at [526, 184] on input "22" at bounding box center [549, 185] width 107 height 23
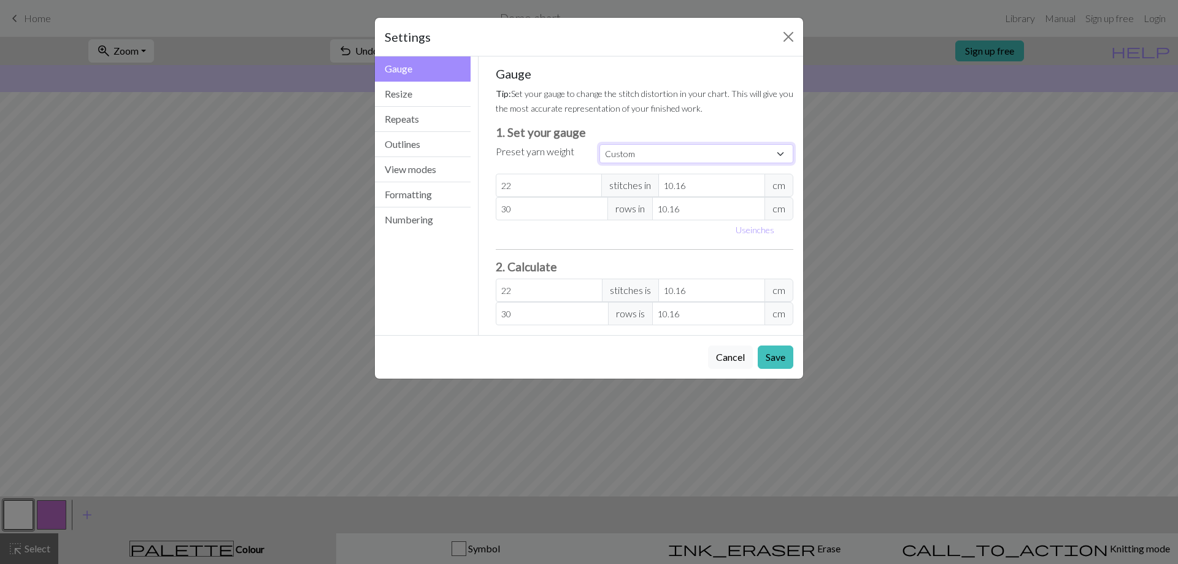
click at [654, 158] on select "Custom Square Lace Light Fingering Fingering Sport Double knit Worsted Aran Bul…" at bounding box center [697, 153] width 194 height 19
click at [600, 144] on select "Custom Square Lace Light Fingering Fingering Sport Double knit Worsted Aran Bul…" at bounding box center [697, 153] width 194 height 19
click at [554, 187] on input "22" at bounding box center [549, 185] width 107 height 23
select select "custom"
type input "2"
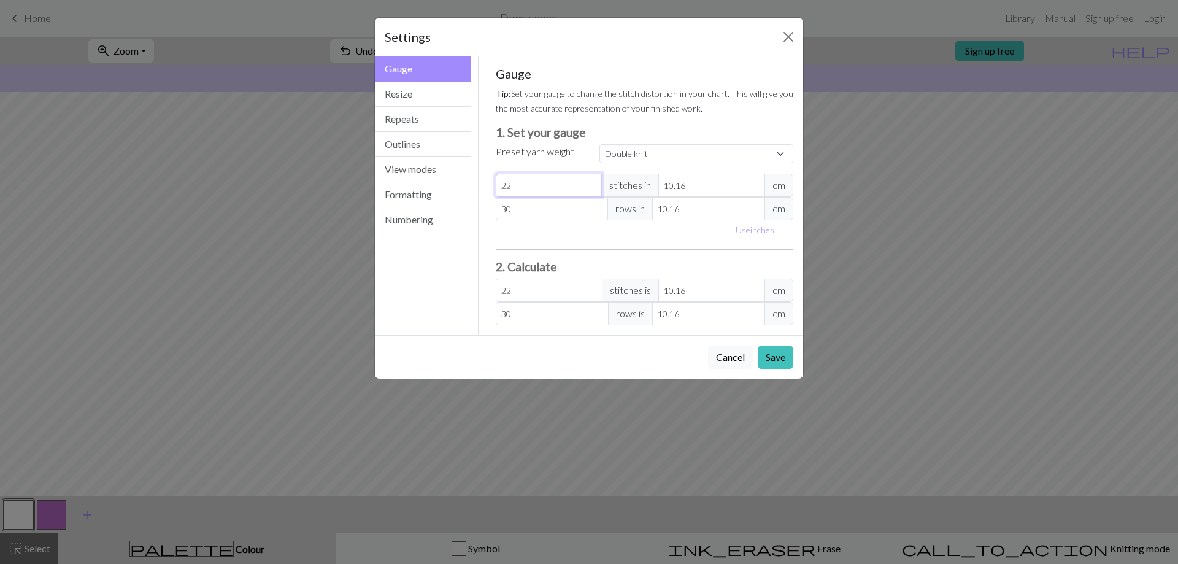
type input "2"
type input "0"
type input "4"
type input "40"
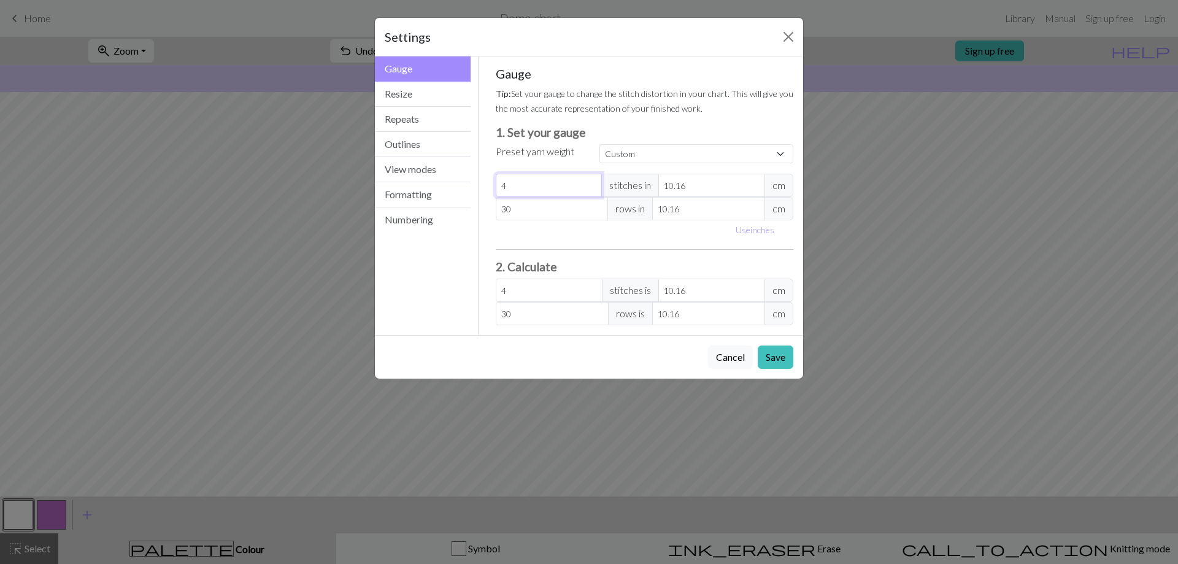
type input "40"
drag, startPoint x: 705, startPoint y: 179, endPoint x: 644, endPoint y: 180, distance: 60.8
click at [644, 180] on div "40 stitches in 10.16 cm" at bounding box center [645, 185] width 298 height 23
type input "5"
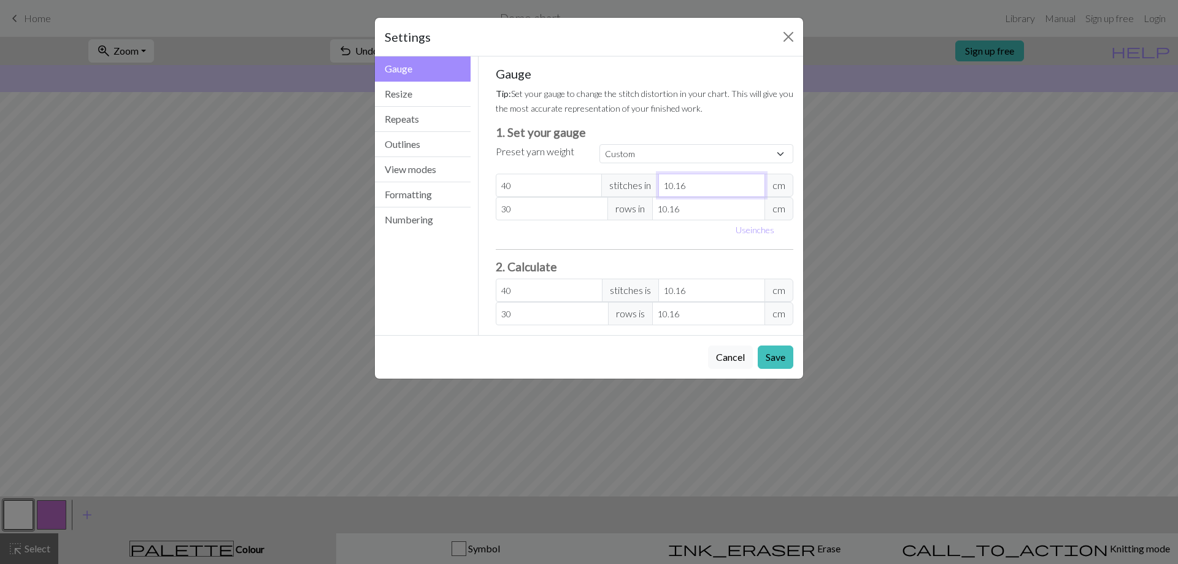
type input "81.28"
type input "1"
type input "406.4"
type input "15"
type input "27.09"
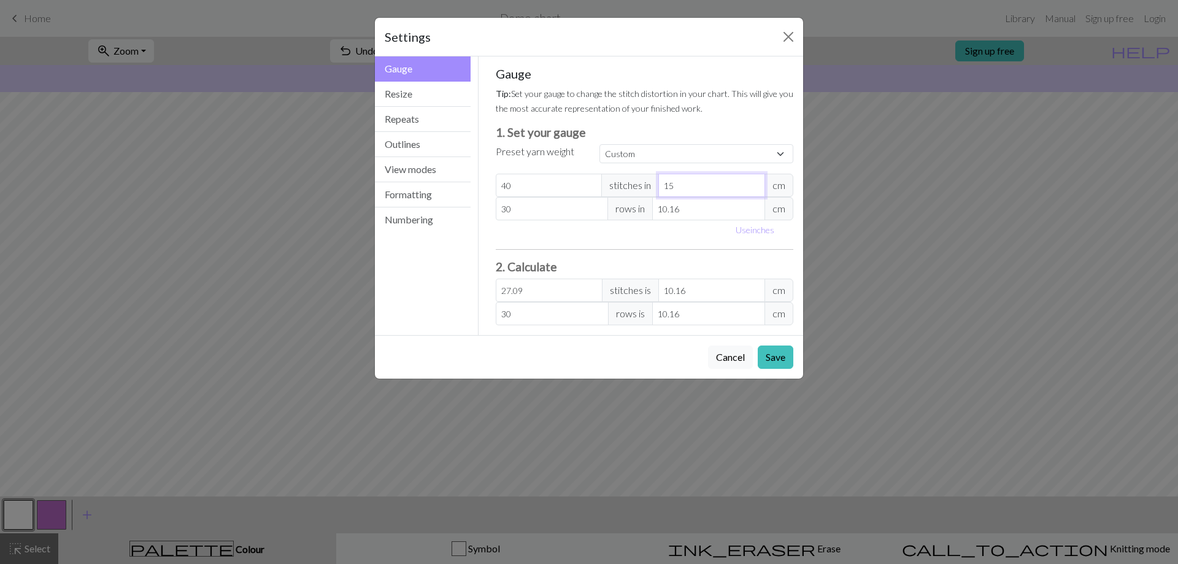
type input "15"
drag, startPoint x: 525, startPoint y: 214, endPoint x: 487, endPoint y: 214, distance: 37.4
click at [487, 214] on div "Gauge Tip: Set your gauge to change the stitch distortion in your chart. This w…" at bounding box center [645, 195] width 318 height 279
click at [769, 357] on button "Save" at bounding box center [776, 357] width 36 height 23
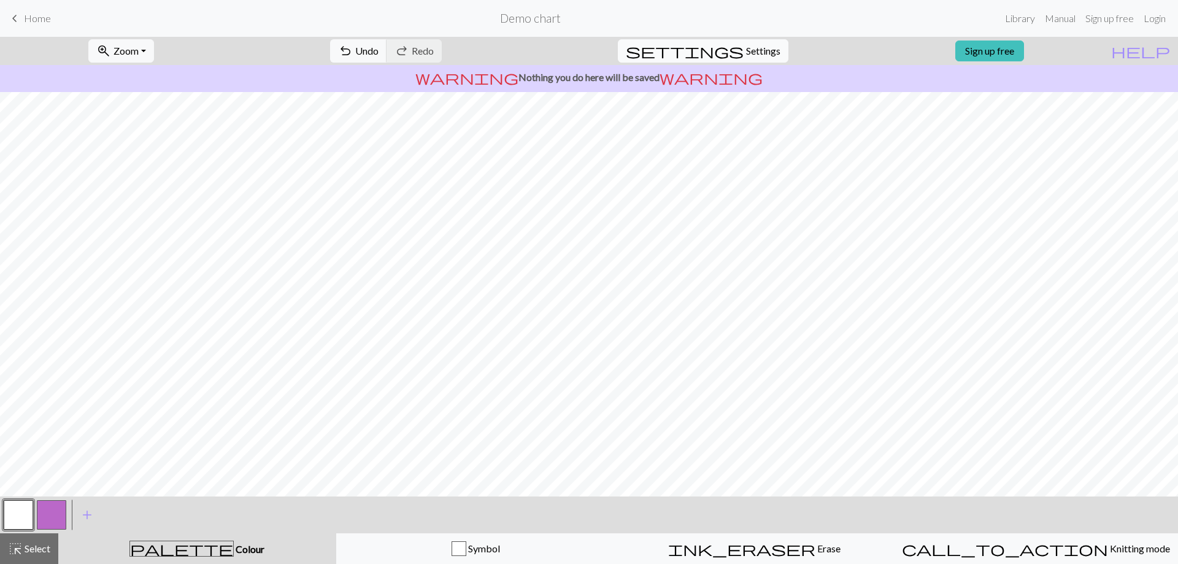
click at [763, 47] on span "Settings" at bounding box center [763, 51] width 34 height 15
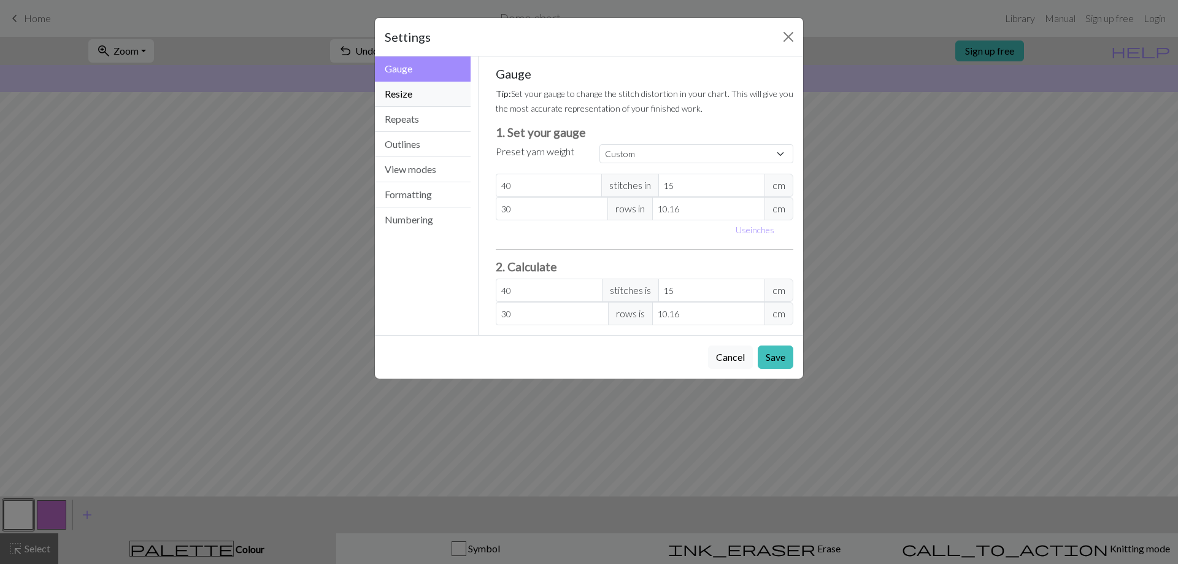
click at [425, 95] on button "Resize" at bounding box center [423, 94] width 96 height 25
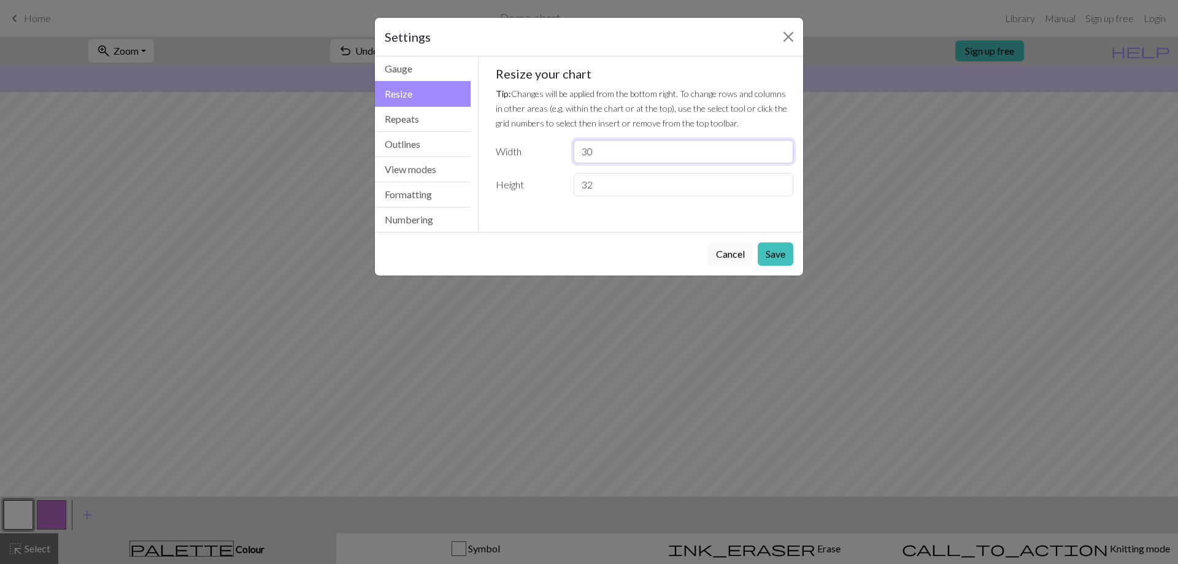
drag, startPoint x: 605, startPoint y: 150, endPoint x: 536, endPoint y: 166, distance: 70.4
click at [536, 166] on div "Resize your chart Tip: Changes will be applied from the bottom right. To change…" at bounding box center [645, 131] width 298 height 130
type input "60"
click at [769, 257] on button "Save" at bounding box center [776, 253] width 36 height 23
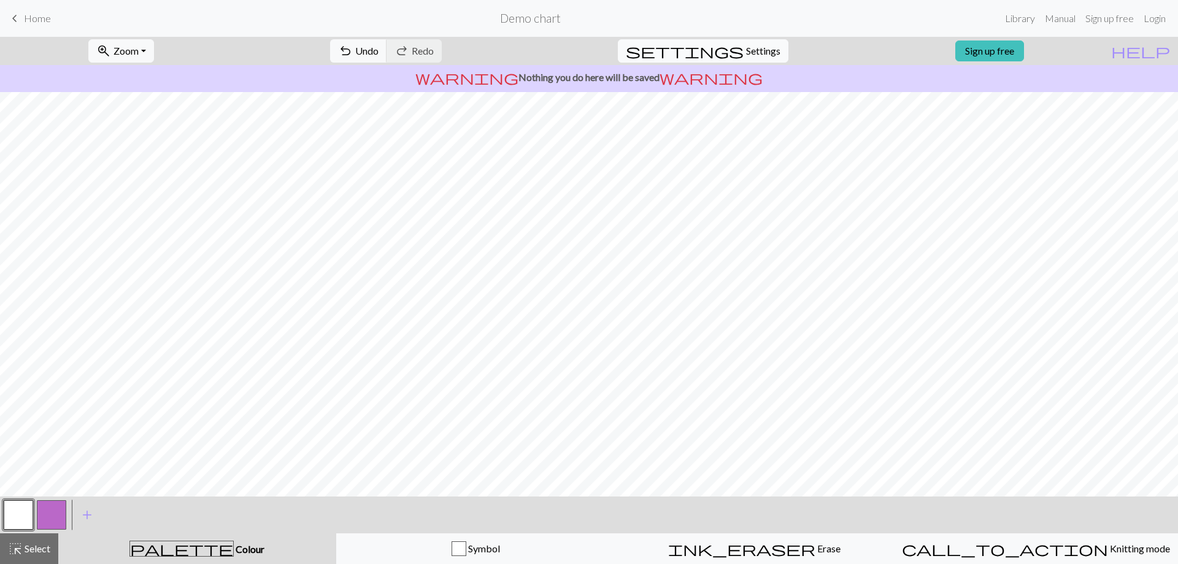
click at [730, 53] on span "settings" at bounding box center [685, 50] width 118 height 17
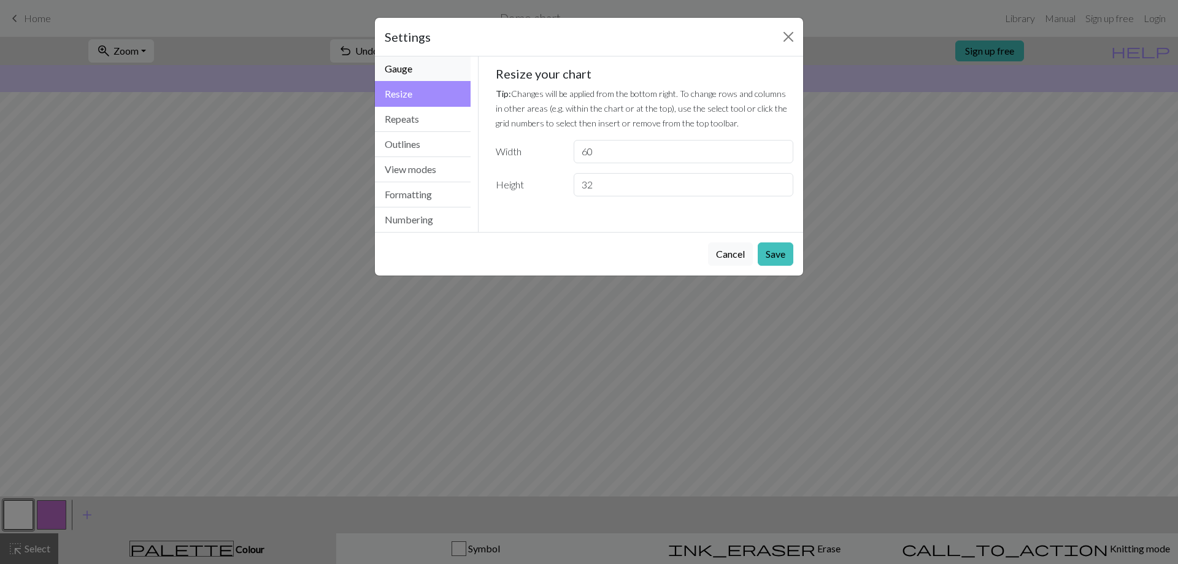
click at [423, 77] on button "Gauge" at bounding box center [423, 68] width 96 height 25
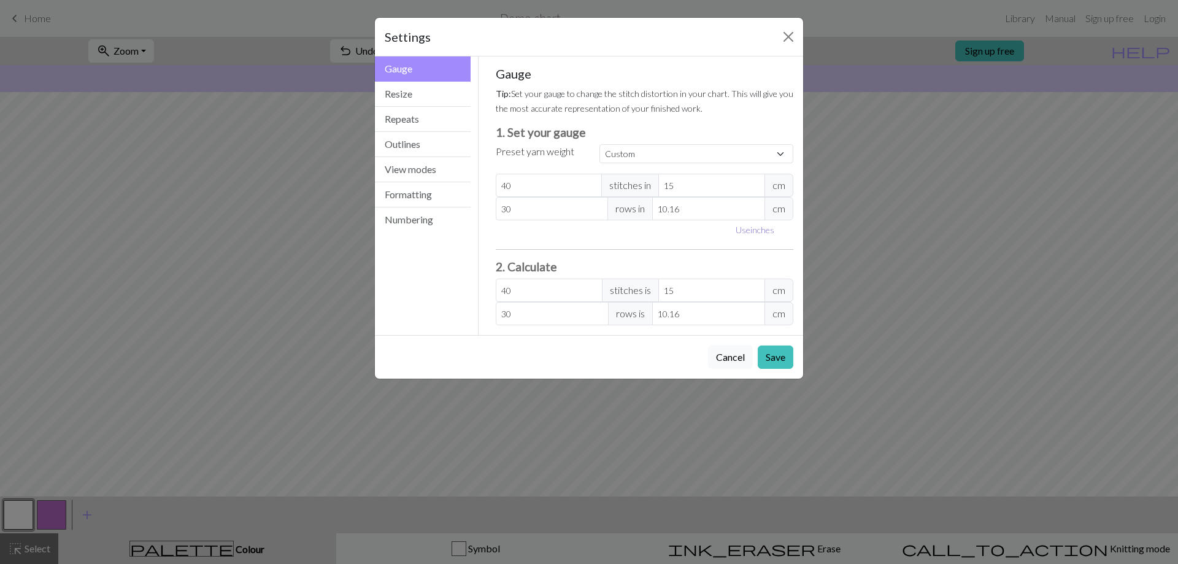
click at [754, 225] on button "Use inches" at bounding box center [755, 229] width 50 height 19
type input "5.91"
type input "4"
type input "5.91"
type input "4"
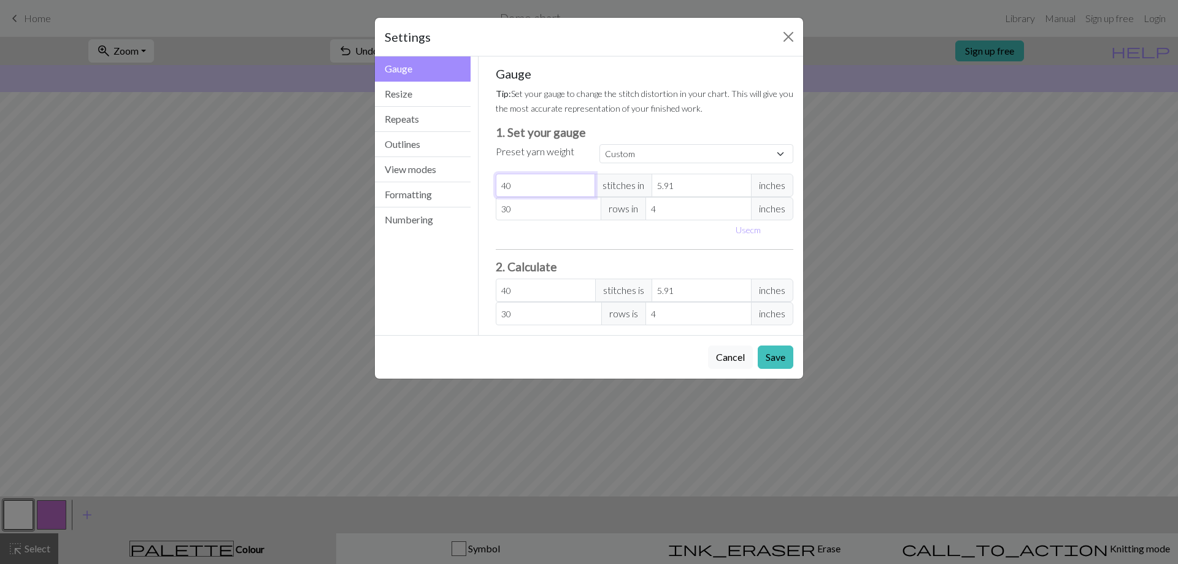
click at [554, 188] on input "40" at bounding box center [546, 185] width 100 height 23
click at [554, 187] on input "40" at bounding box center [546, 185] width 100 height 23
drag, startPoint x: 679, startPoint y: 185, endPoint x: 651, endPoint y: 188, distance: 28.3
click at [651, 188] on div "40 stitches in 5.91 inches" at bounding box center [645, 185] width 298 height 23
type input "1"
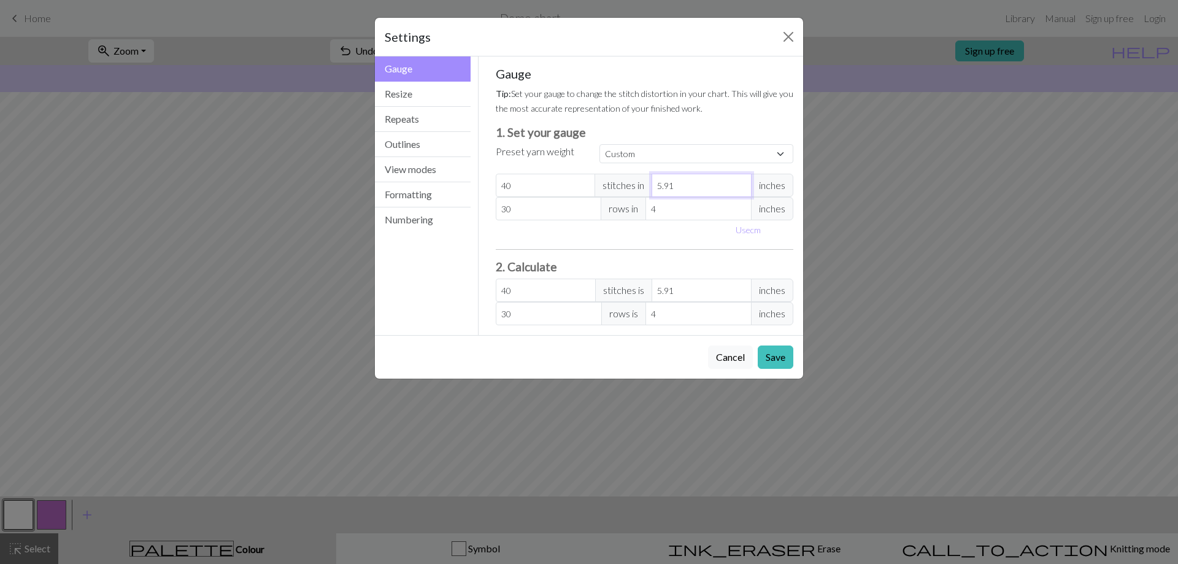
type input "236.4"
type input "1"
drag, startPoint x: 645, startPoint y: 225, endPoint x: 630, endPoint y: 226, distance: 14.7
click at [644, 226] on div "Use cm" at bounding box center [645, 229] width 313 height 19
click at [544, 185] on input "40" at bounding box center [546, 185] width 100 height 23
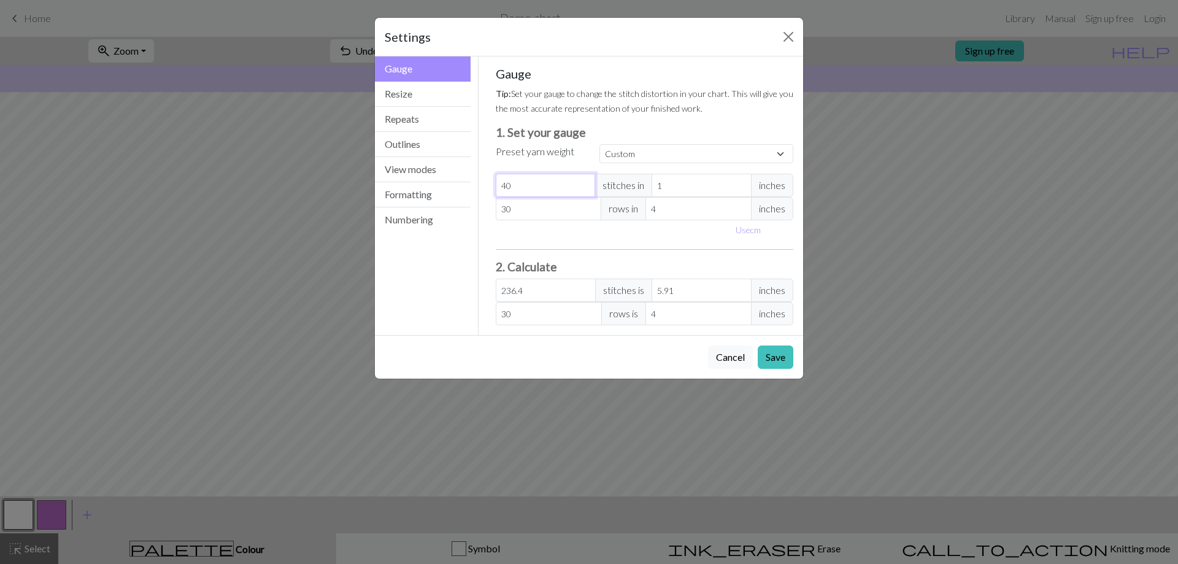
click at [544, 185] on input "40" at bounding box center [546, 185] width 100 height 23
type input "1"
type input "5.91"
type input "14"
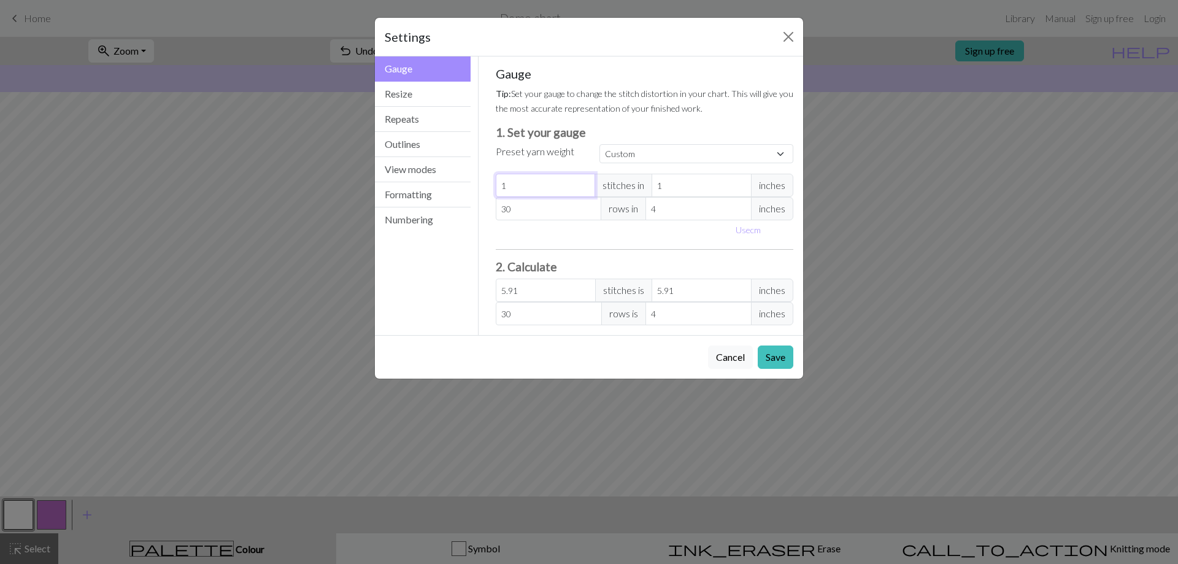
type input "82.74"
type input "14"
click at [782, 350] on button "Save" at bounding box center [776, 357] width 36 height 23
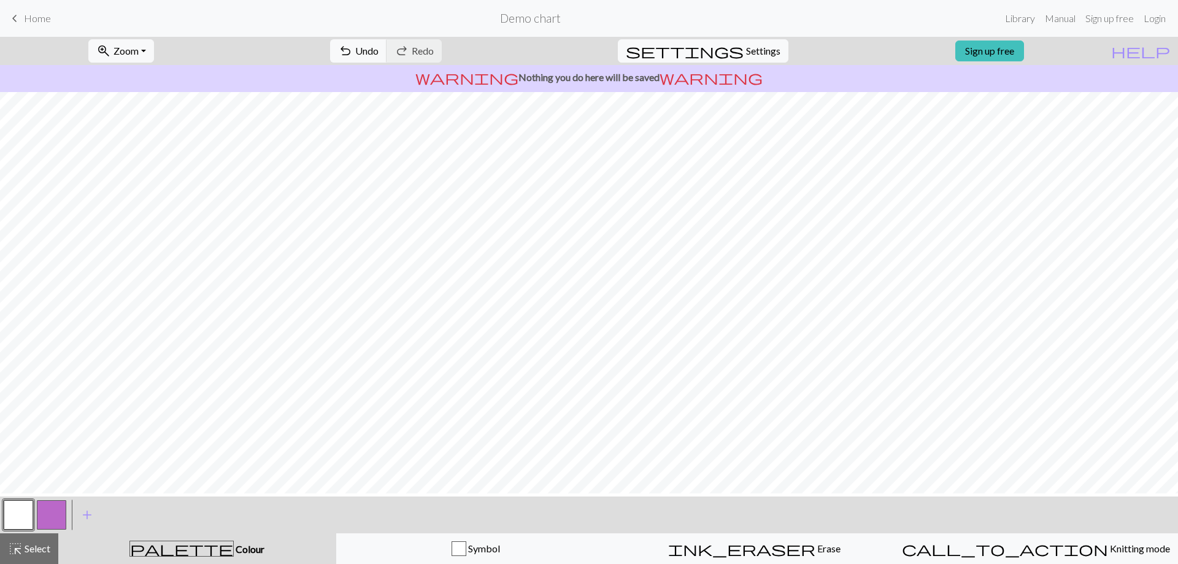
scroll to position [0, 0]
click at [727, 58] on span "settings" at bounding box center [685, 50] width 118 height 17
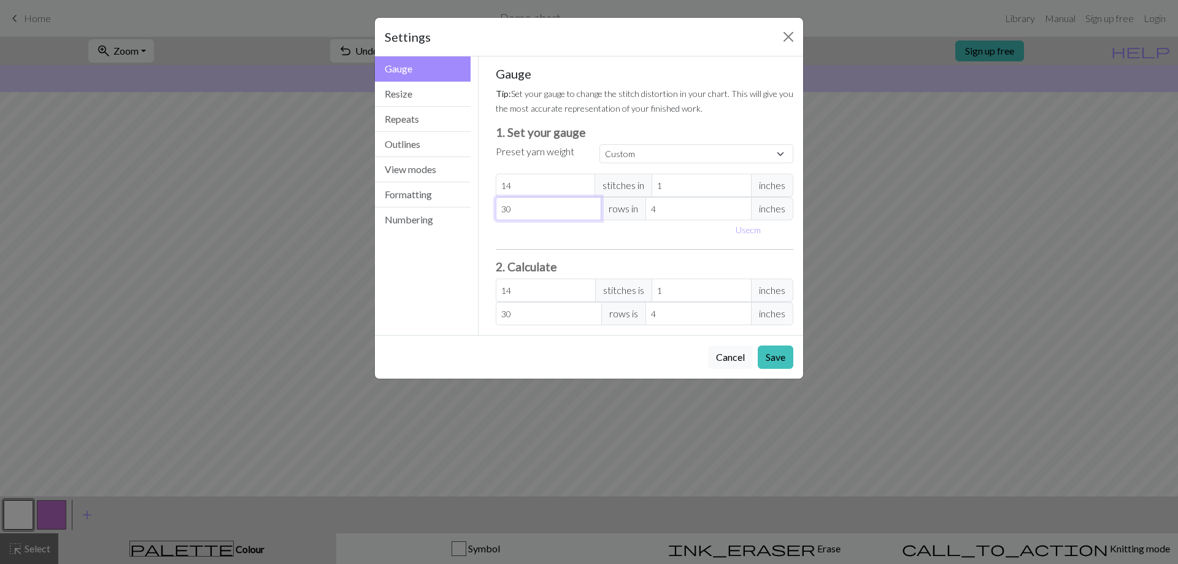
click at [562, 209] on input "30" at bounding box center [549, 208] width 106 height 23
type input "3"
type input "0"
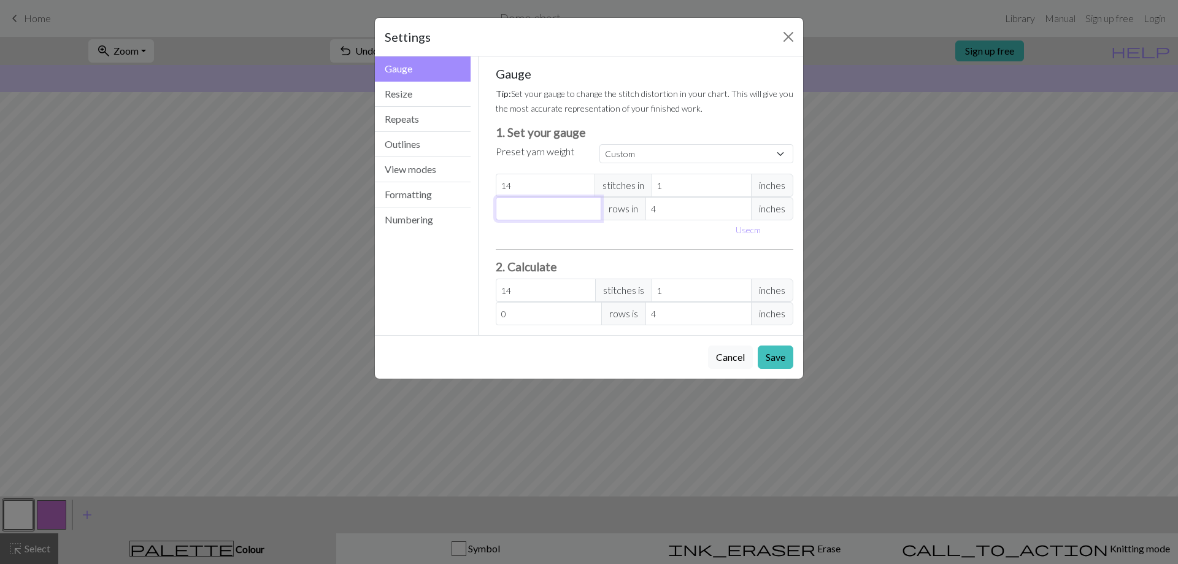
type input "1"
type input "12"
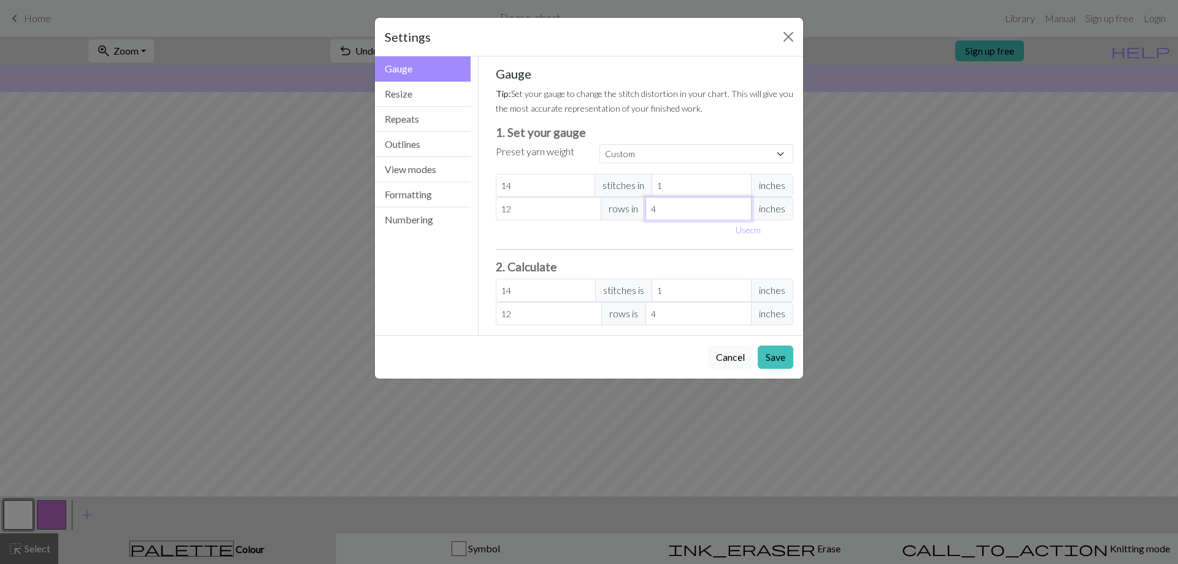
drag, startPoint x: 659, startPoint y: 205, endPoint x: 639, endPoint y: 206, distance: 19.0
click at [641, 206] on div "12 rows in 4 inches" at bounding box center [645, 208] width 298 height 23
type input "1"
type input "48"
type input "1"
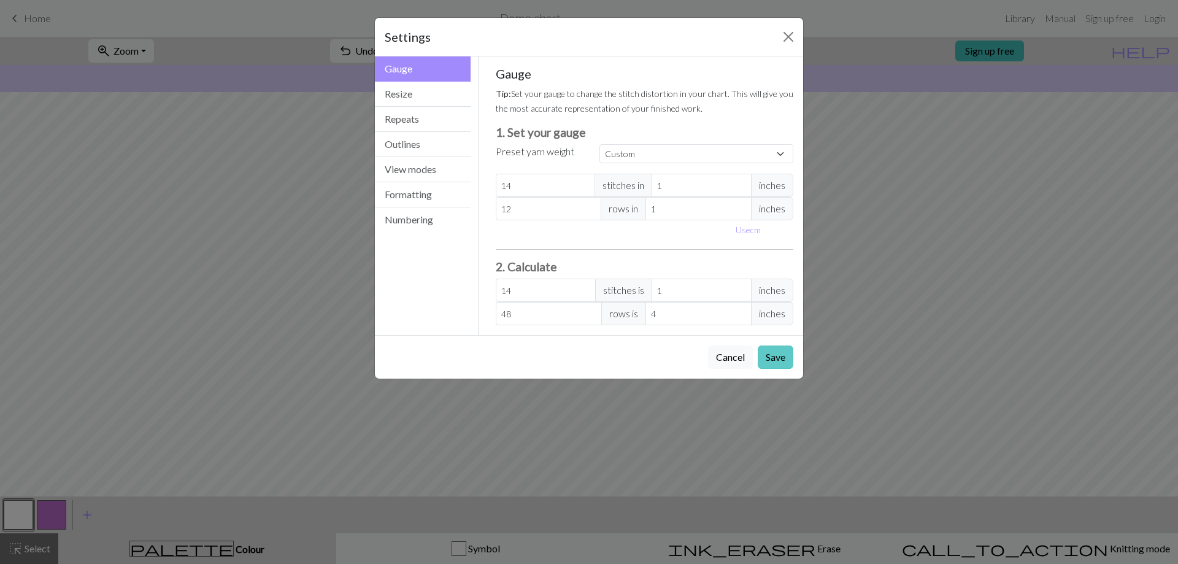
click at [781, 360] on button "Save" at bounding box center [776, 357] width 36 height 23
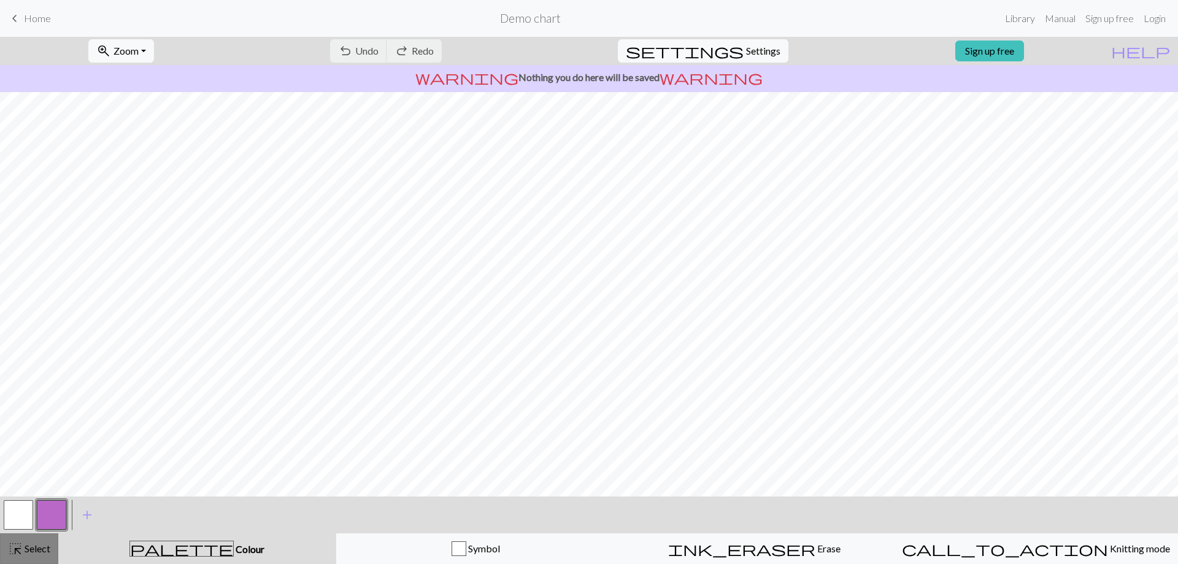
click at [21, 546] on span "highlight_alt" at bounding box center [15, 548] width 15 height 17
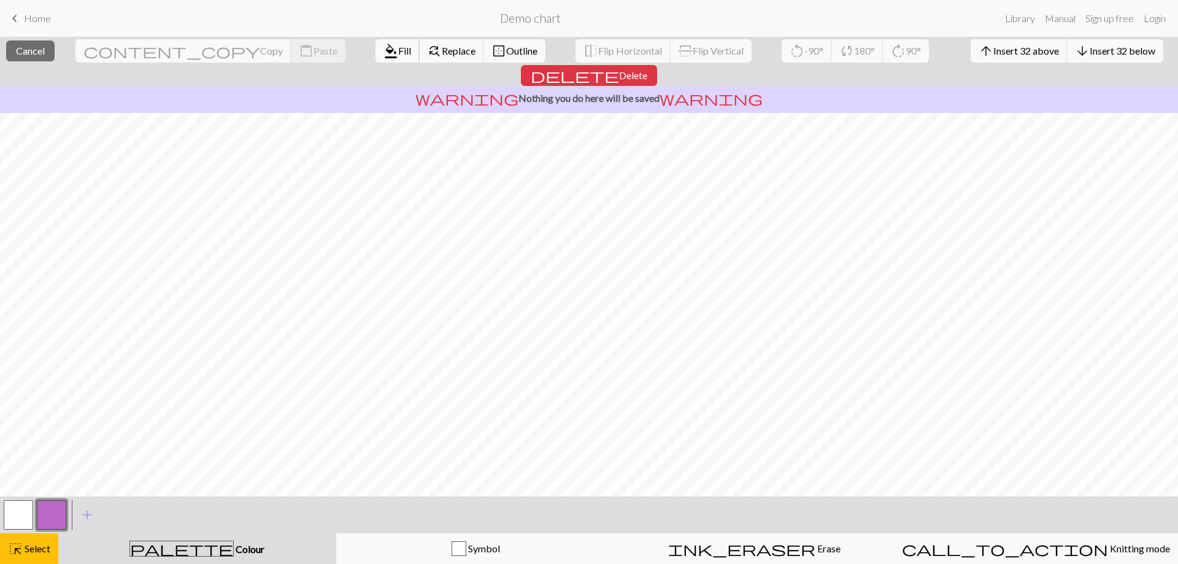
click at [384, 49] on span "format_color_fill" at bounding box center [391, 50] width 15 height 17
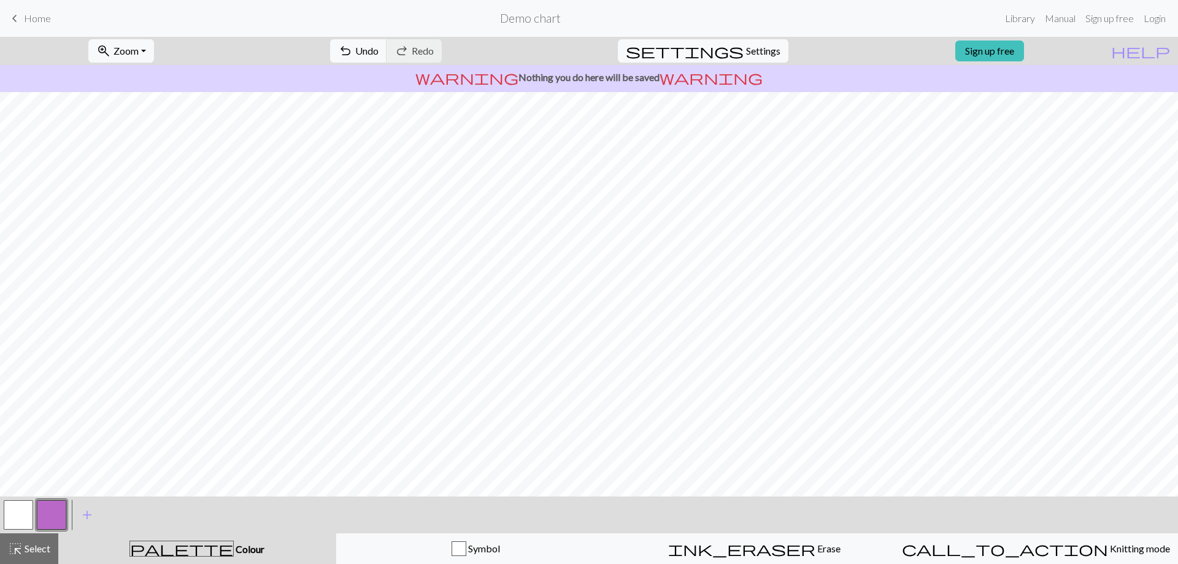
click at [27, 515] on button "button" at bounding box center [18, 514] width 29 height 29
click at [379, 48] on span "Undo" at bounding box center [366, 51] width 23 height 12
drag, startPoint x: 33, startPoint y: 541, endPoint x: 41, endPoint y: 530, distance: 14.0
click at [34, 541] on button "highlight_alt Select Select" at bounding box center [29, 548] width 58 height 31
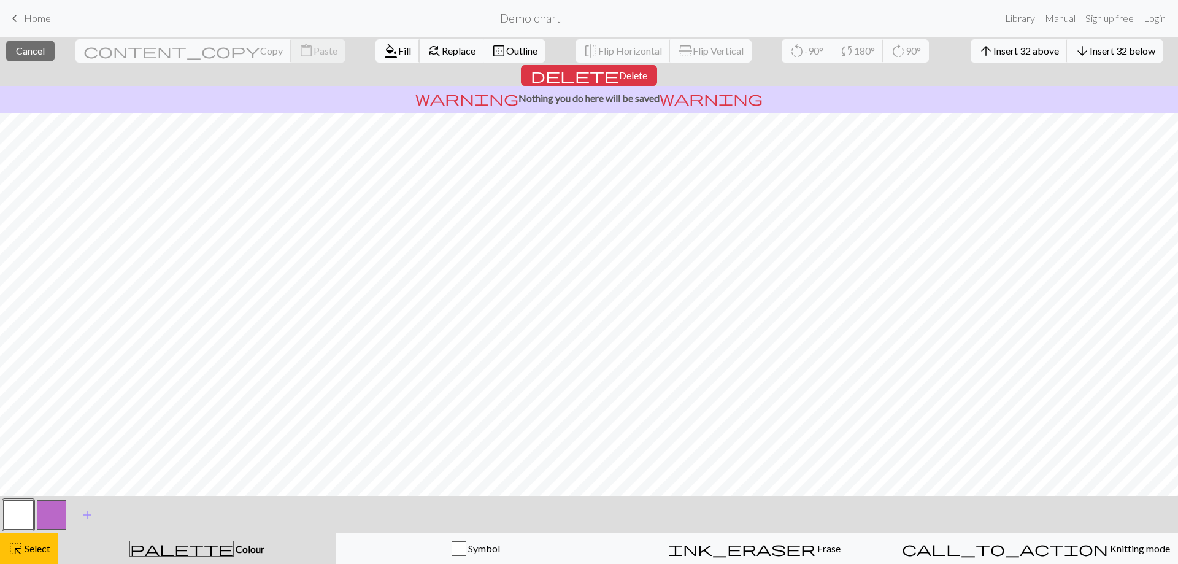
click at [398, 47] on span "Fill" at bounding box center [404, 51] width 13 height 12
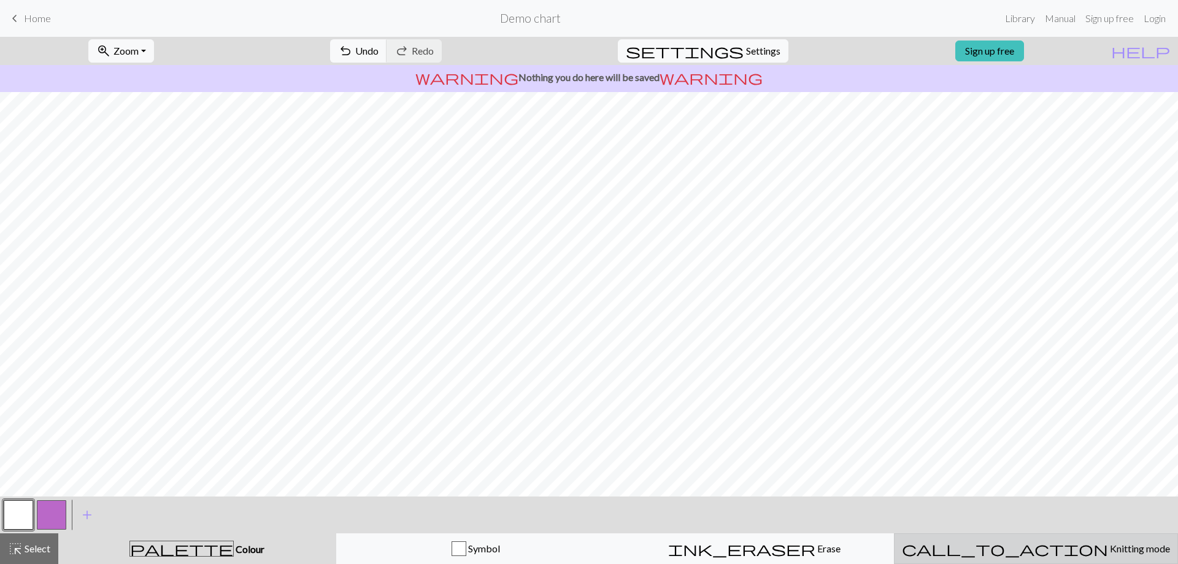
click at [1108, 547] on span "Knitting mode" at bounding box center [1139, 549] width 62 height 12
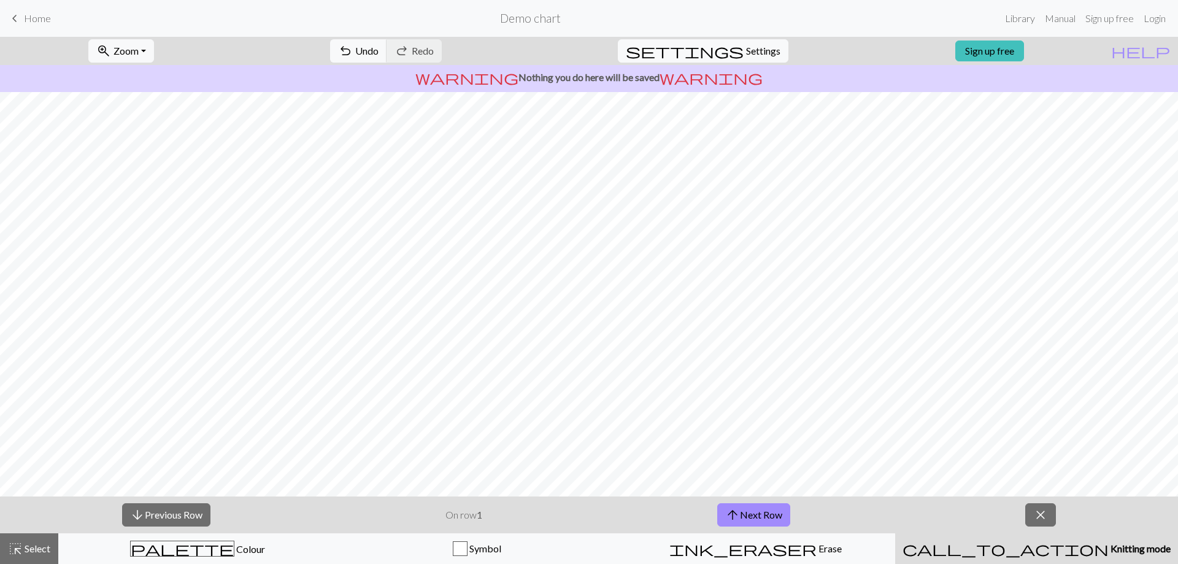
click at [1109, 546] on span "Knitting mode" at bounding box center [1140, 549] width 62 height 12
click at [750, 511] on button "arrow_upward Next Row" at bounding box center [753, 514] width 73 height 23
click at [1047, 513] on span "close" at bounding box center [1041, 514] width 15 height 17
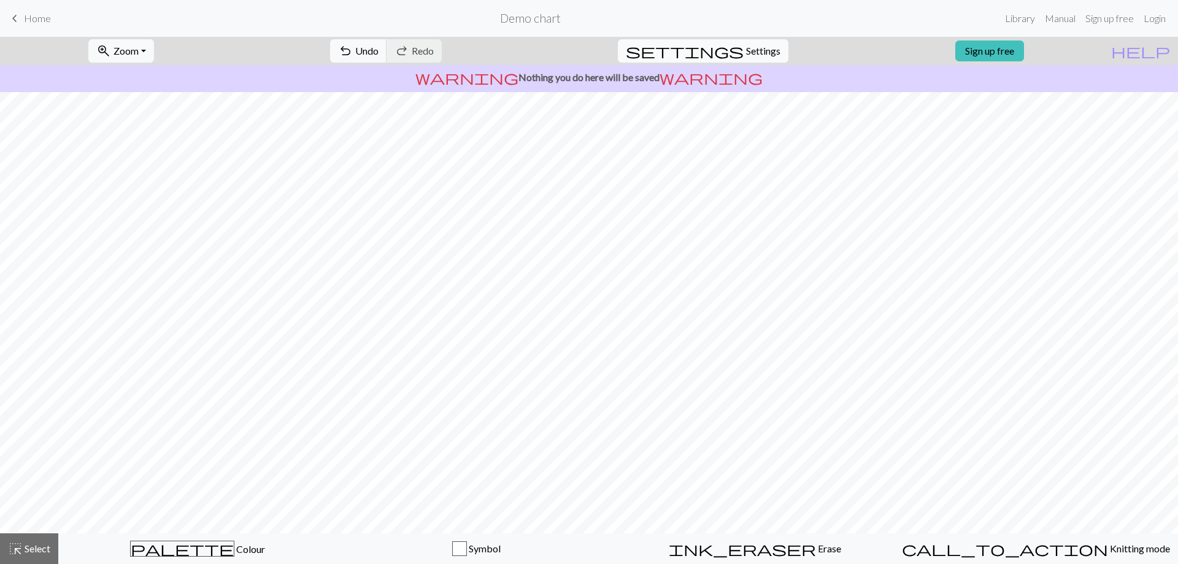
click at [728, 48] on span "settings" at bounding box center [685, 50] width 118 height 17
select select "aran"
select select "flat"
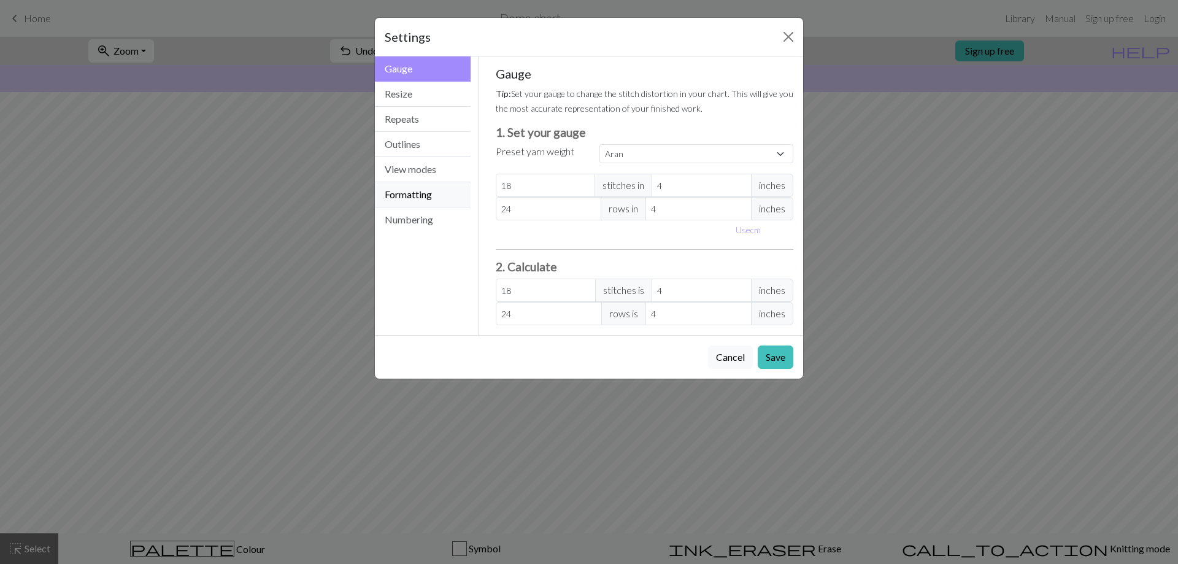
click at [409, 201] on button "Formatting" at bounding box center [423, 194] width 96 height 25
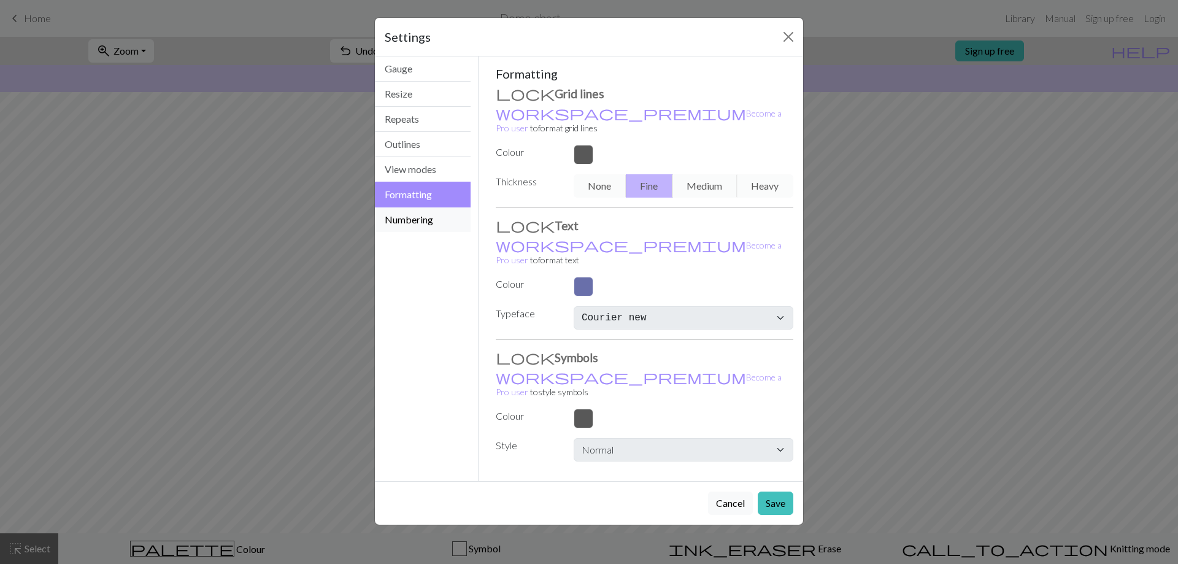
click at [423, 218] on button "Numbering" at bounding box center [423, 219] width 96 height 25
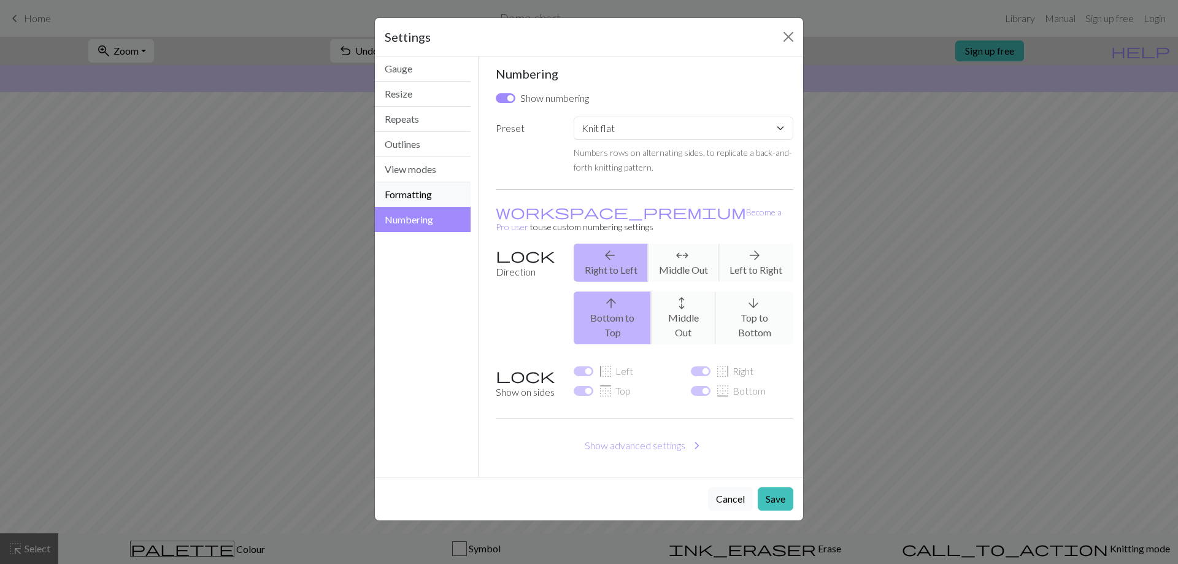
click at [417, 199] on button "Formatting" at bounding box center [423, 194] width 96 height 25
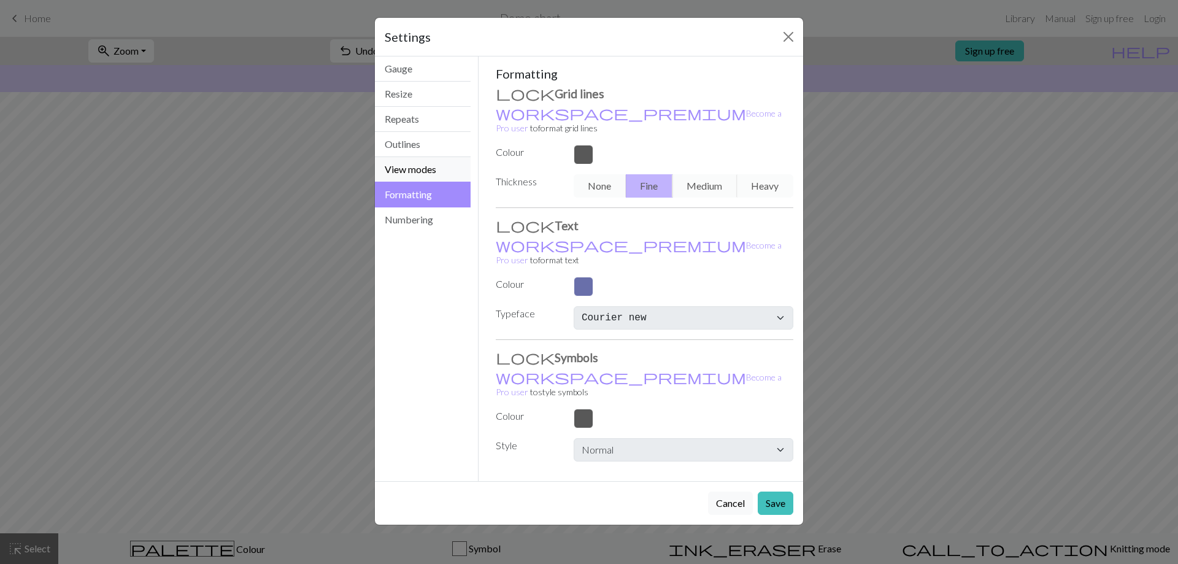
click at [414, 178] on button "View modes" at bounding box center [423, 169] width 96 height 25
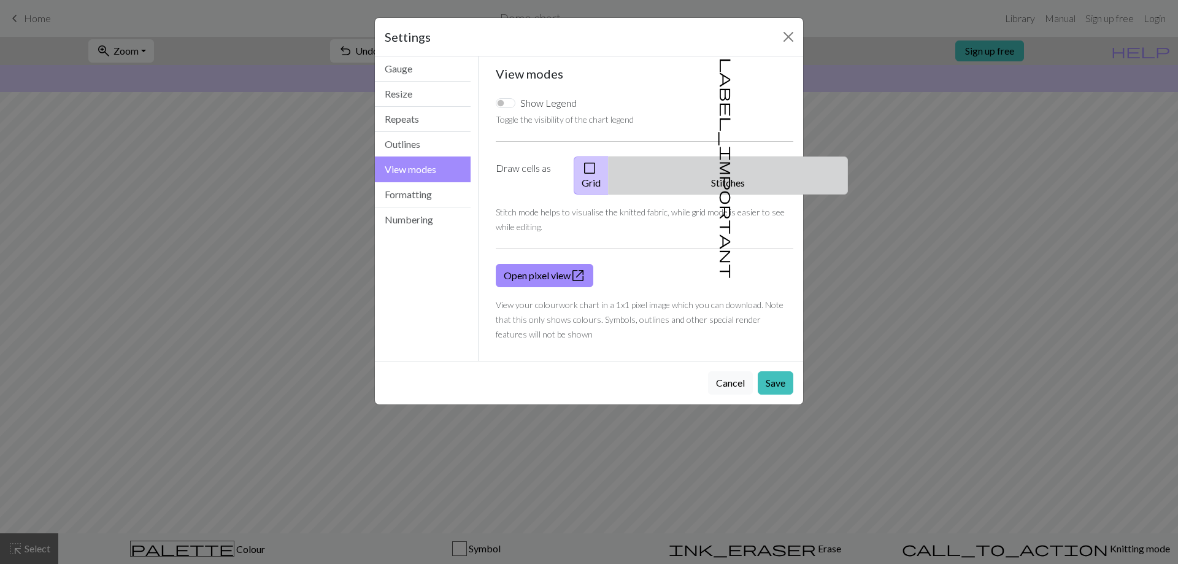
click at [747, 170] on button "label_important Stitches" at bounding box center [728, 175] width 239 height 38
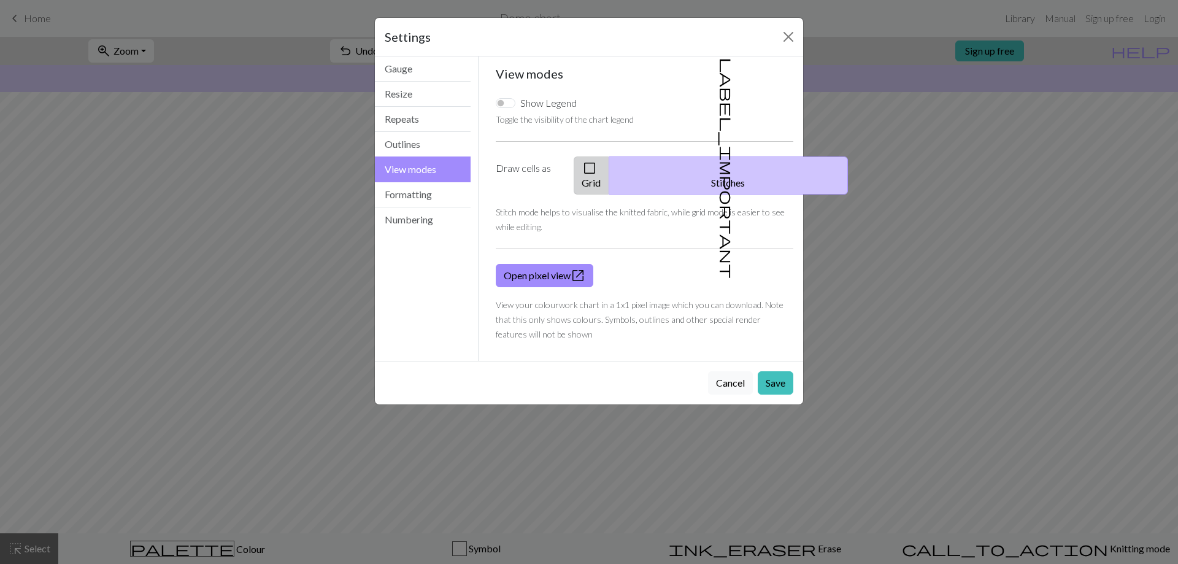
click at [609, 166] on button "check_box_outline_blank Grid" at bounding box center [592, 175] width 36 height 38
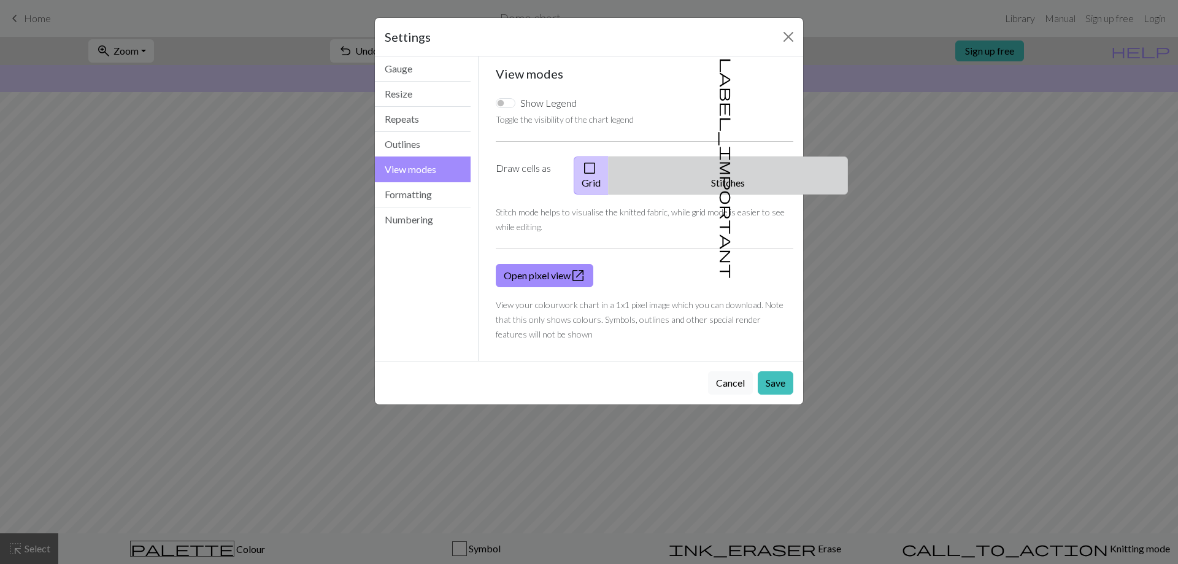
click at [731, 171] on button "label_important Stitches" at bounding box center [728, 175] width 239 height 38
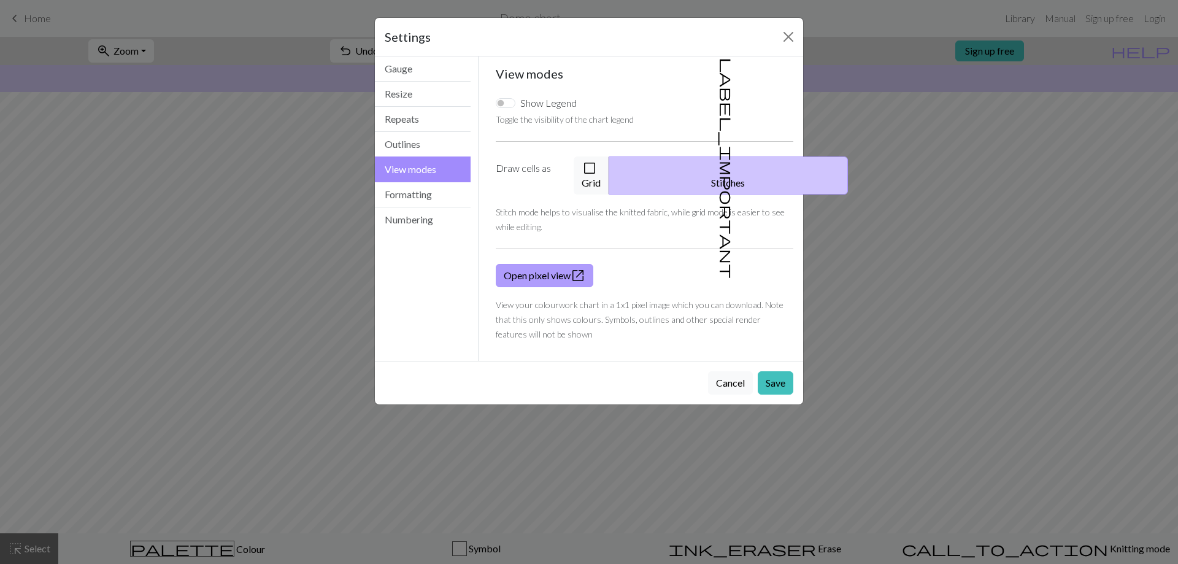
click at [578, 267] on span "open_in_new" at bounding box center [578, 275] width 15 height 17
click at [776, 371] on button "Save" at bounding box center [776, 382] width 36 height 23
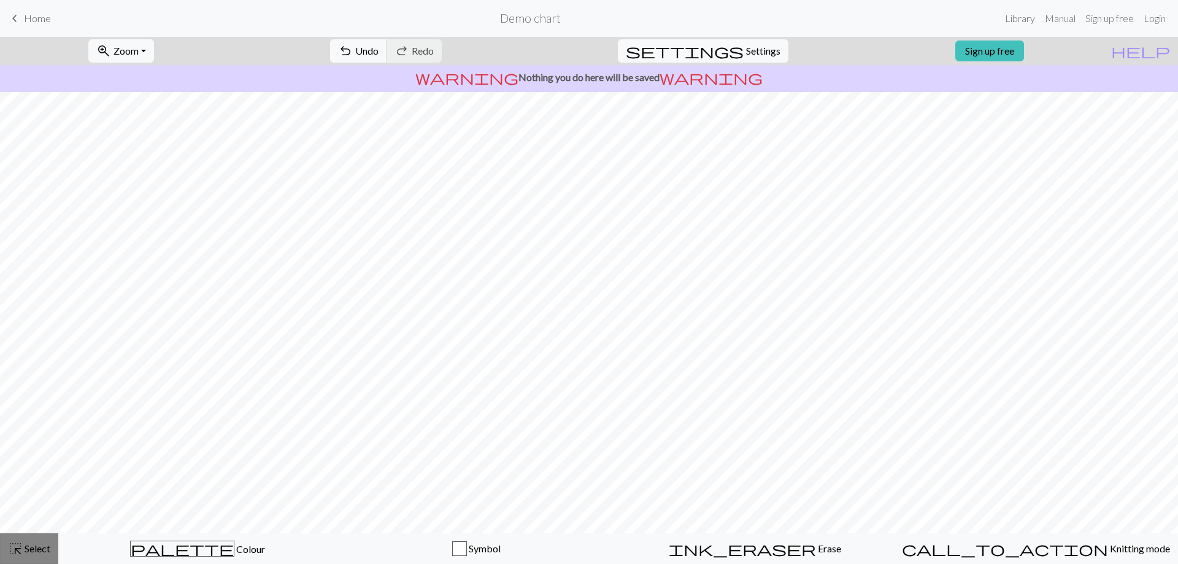
click at [39, 549] on span "Select" at bounding box center [37, 549] width 28 height 12
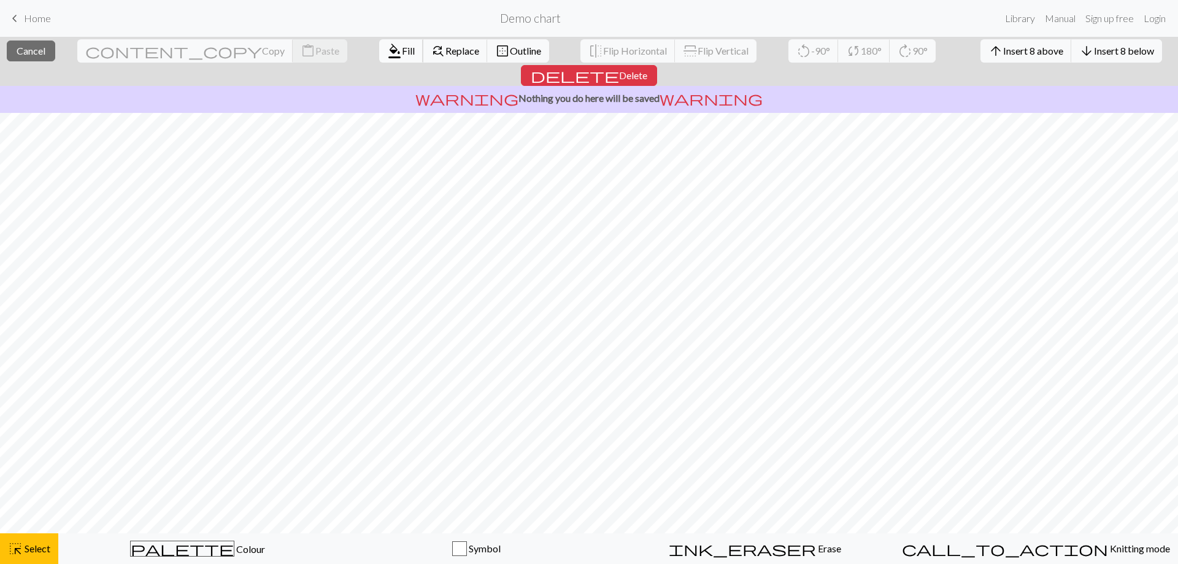
click at [402, 50] on span "Fill" at bounding box center [408, 51] width 13 height 12
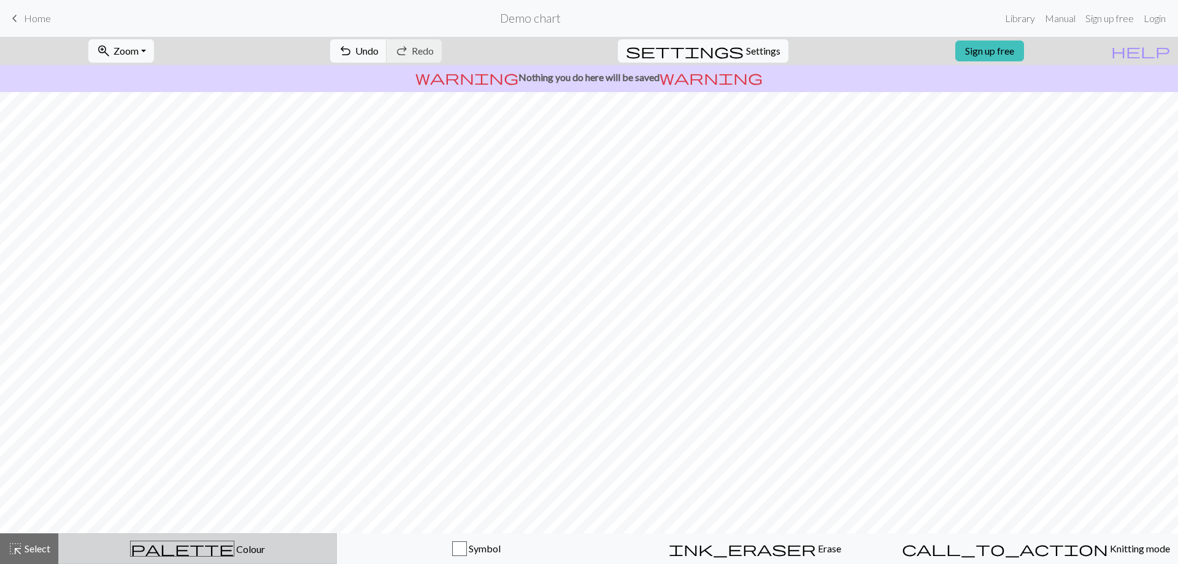
click at [234, 550] on span "Colour" at bounding box center [249, 549] width 31 height 12
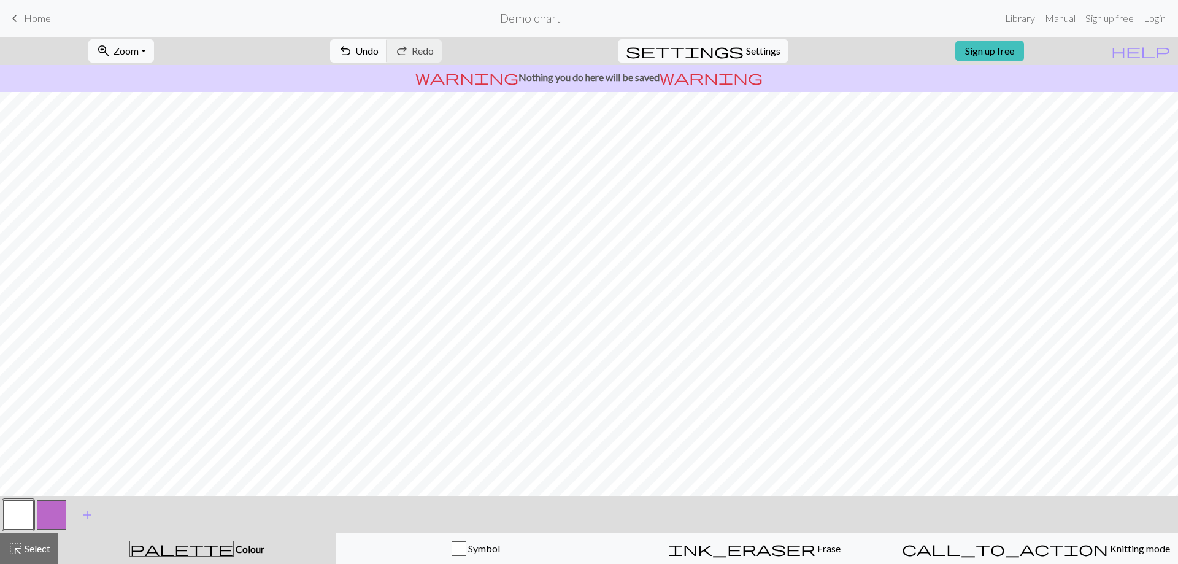
click at [21, 511] on button "button" at bounding box center [18, 514] width 29 height 29
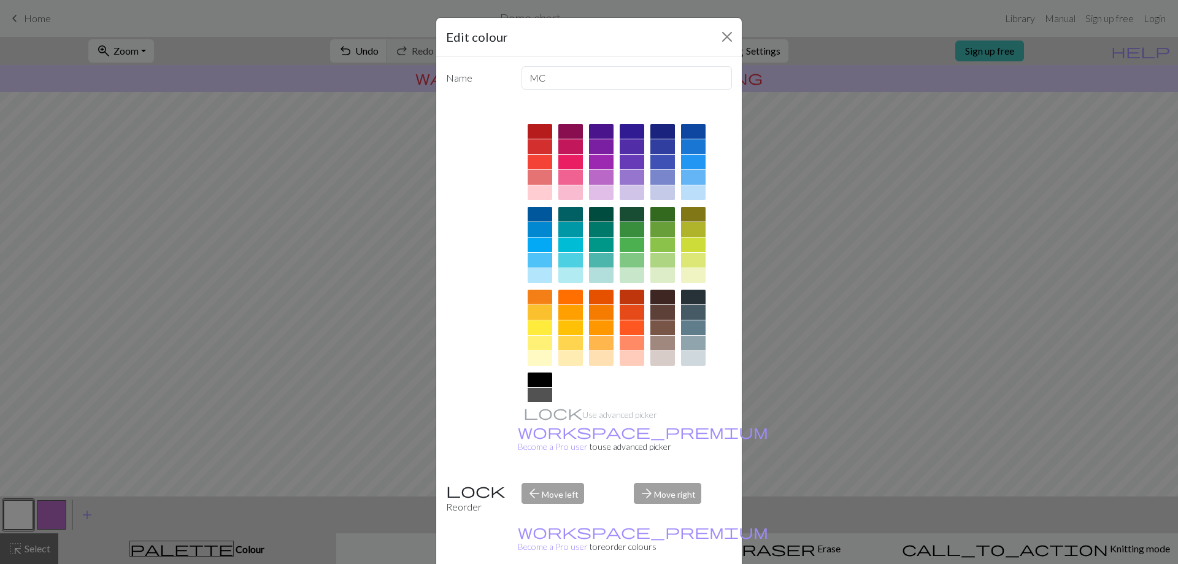
click at [531, 313] on div at bounding box center [540, 312] width 25 height 15
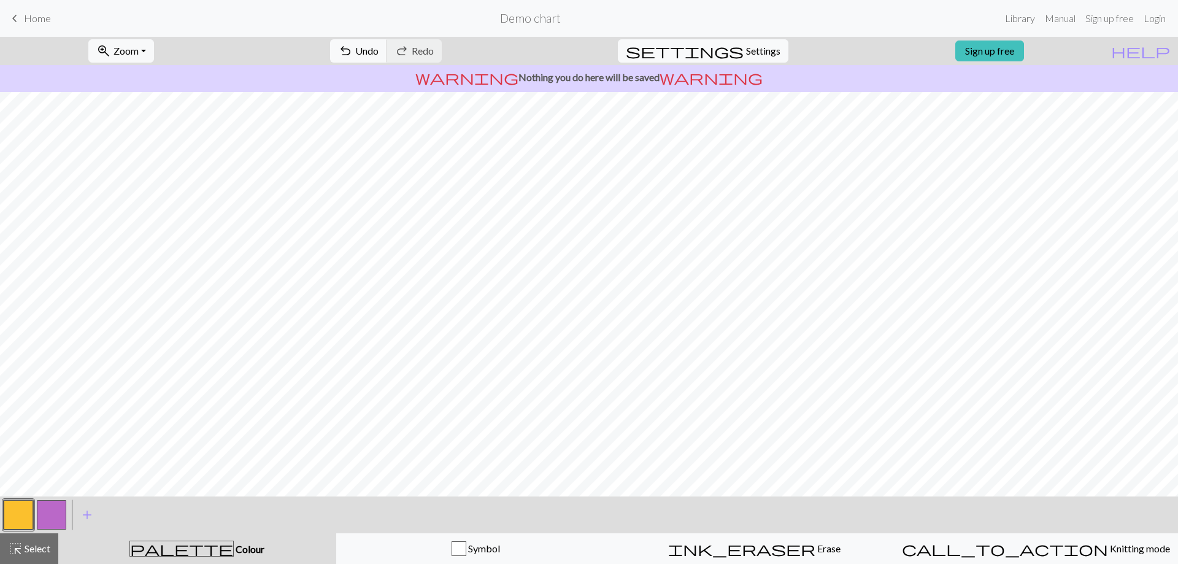
click at [53, 507] on button "button" at bounding box center [51, 514] width 29 height 29
click at [15, 509] on button "button" at bounding box center [18, 514] width 29 height 29
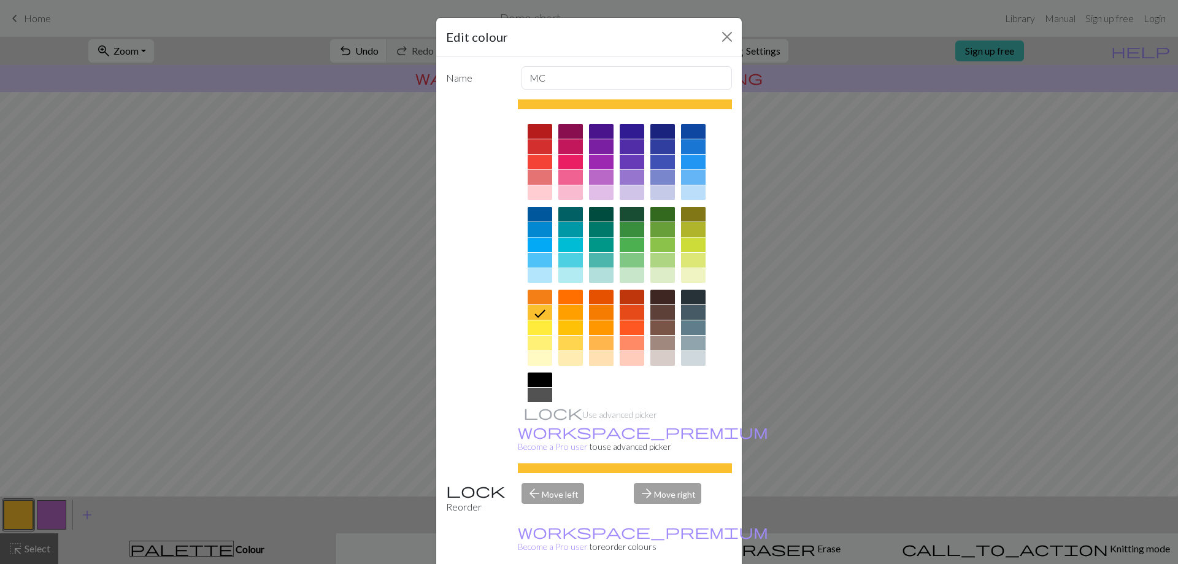
scroll to position [61, 0]
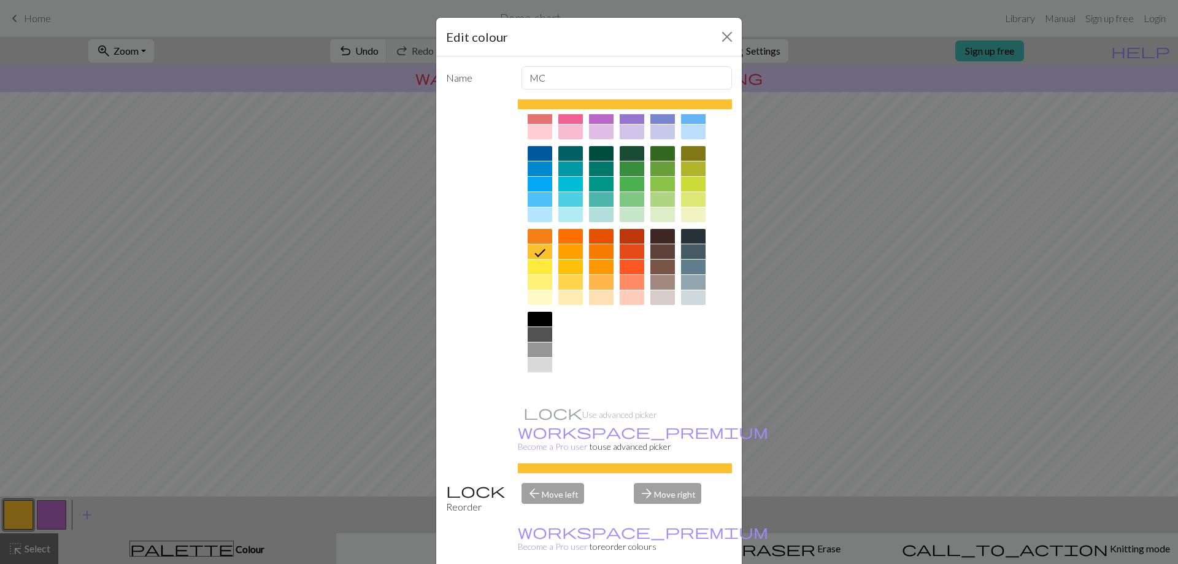
click at [538, 381] on div at bounding box center [540, 380] width 25 height 15
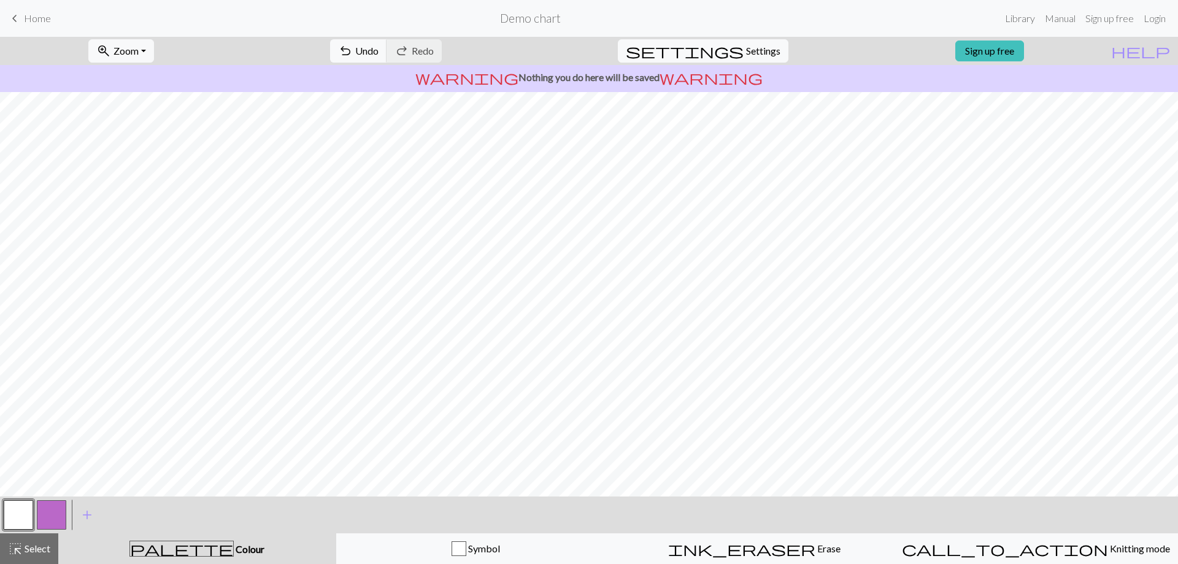
click at [48, 514] on button "button" at bounding box center [51, 514] width 29 height 29
click at [50, 512] on button "button" at bounding box center [51, 514] width 29 height 29
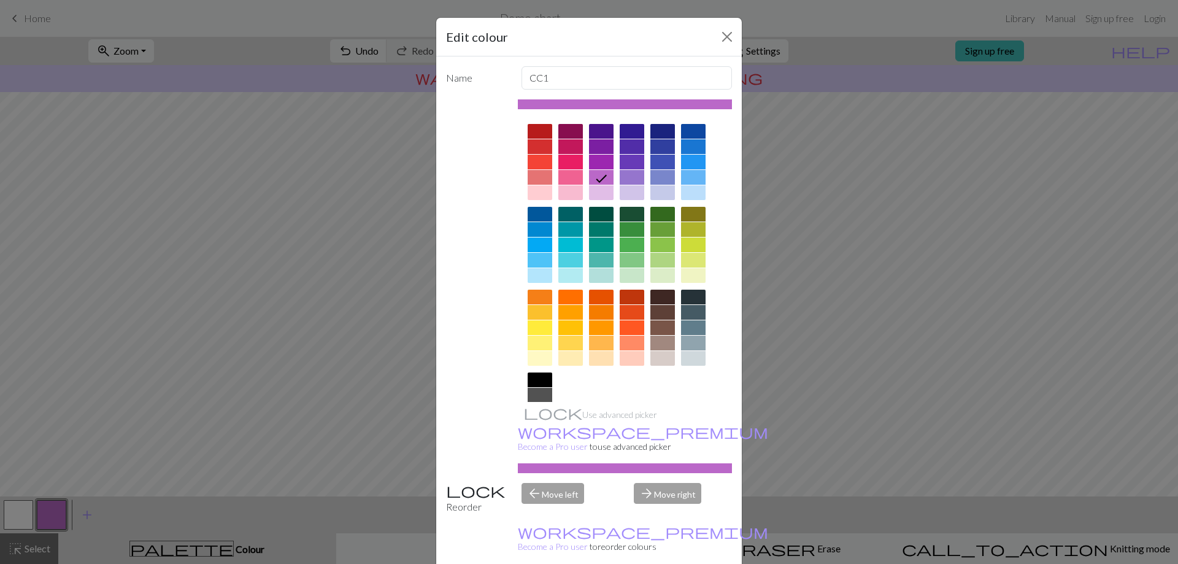
click at [544, 309] on div at bounding box center [540, 312] width 25 height 15
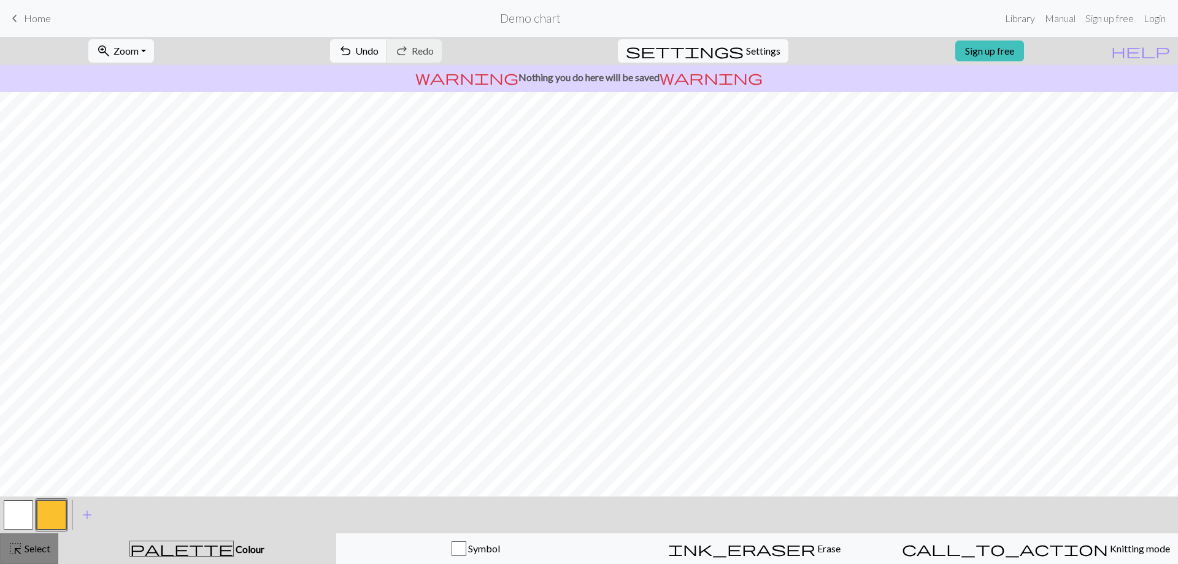
click at [26, 549] on span "Select" at bounding box center [37, 549] width 28 height 12
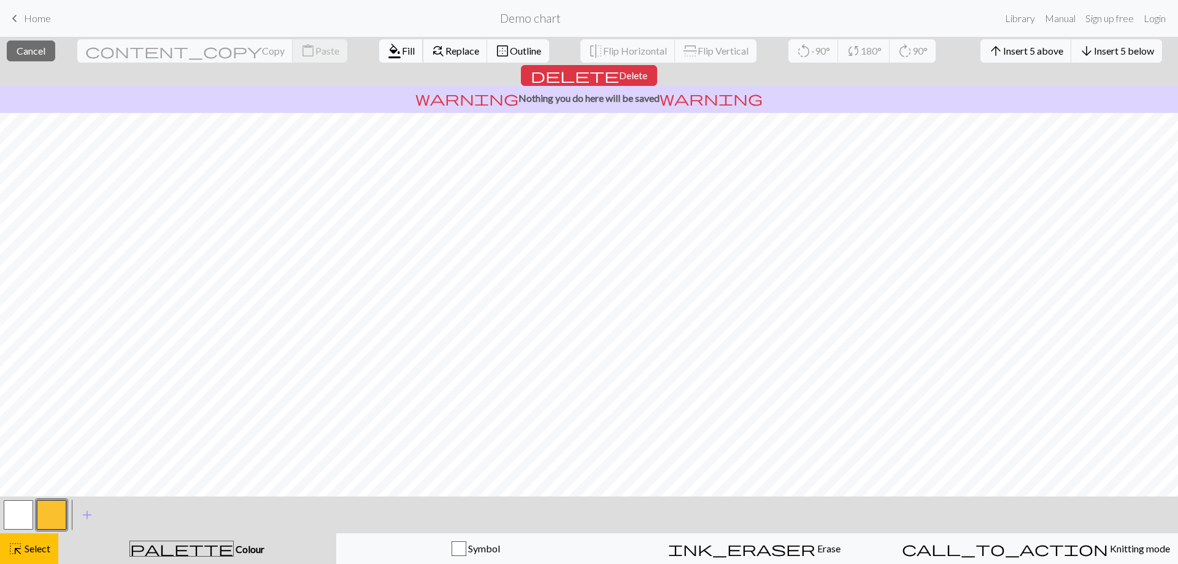
click at [402, 51] on span "Fill" at bounding box center [408, 51] width 13 height 12
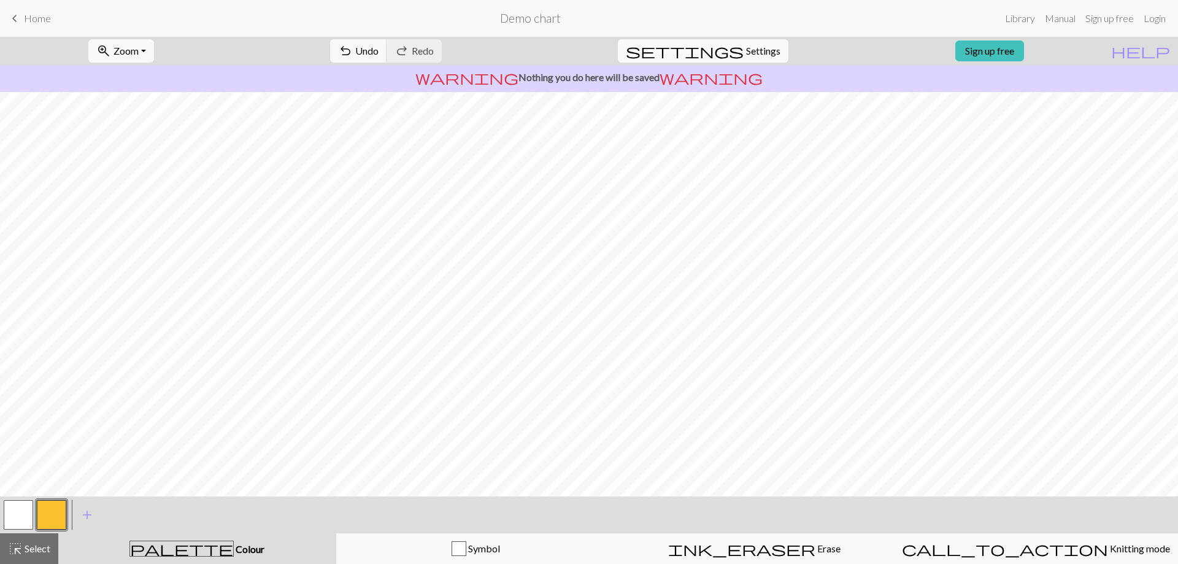
click at [757, 44] on span "Settings" at bounding box center [763, 51] width 34 height 15
select select "aran"
select select "flat"
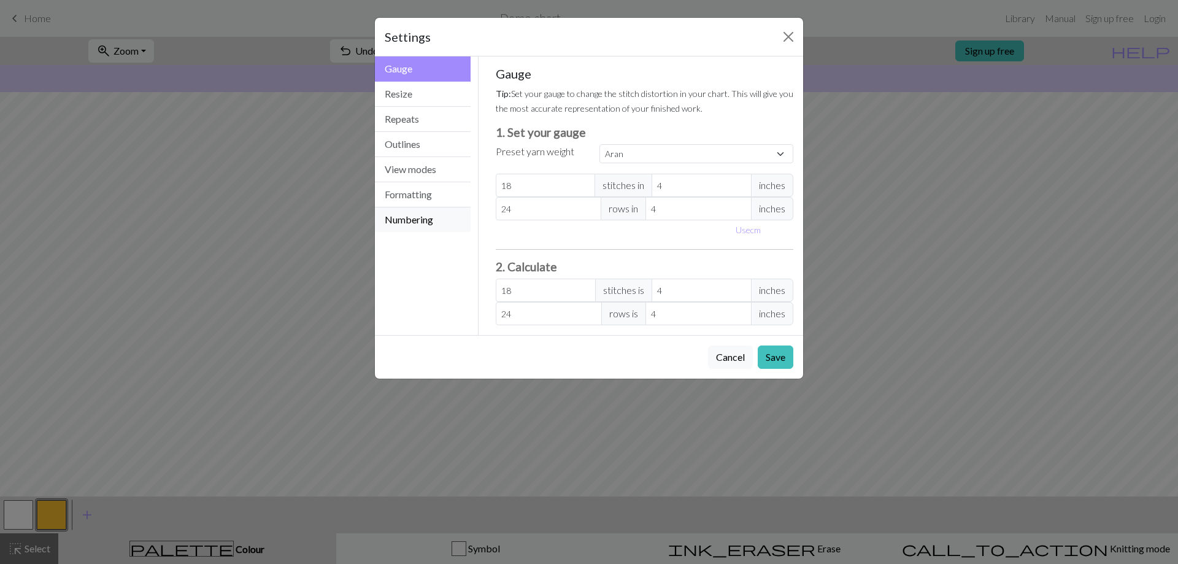
click at [417, 223] on button "Numbering" at bounding box center [423, 219] width 96 height 25
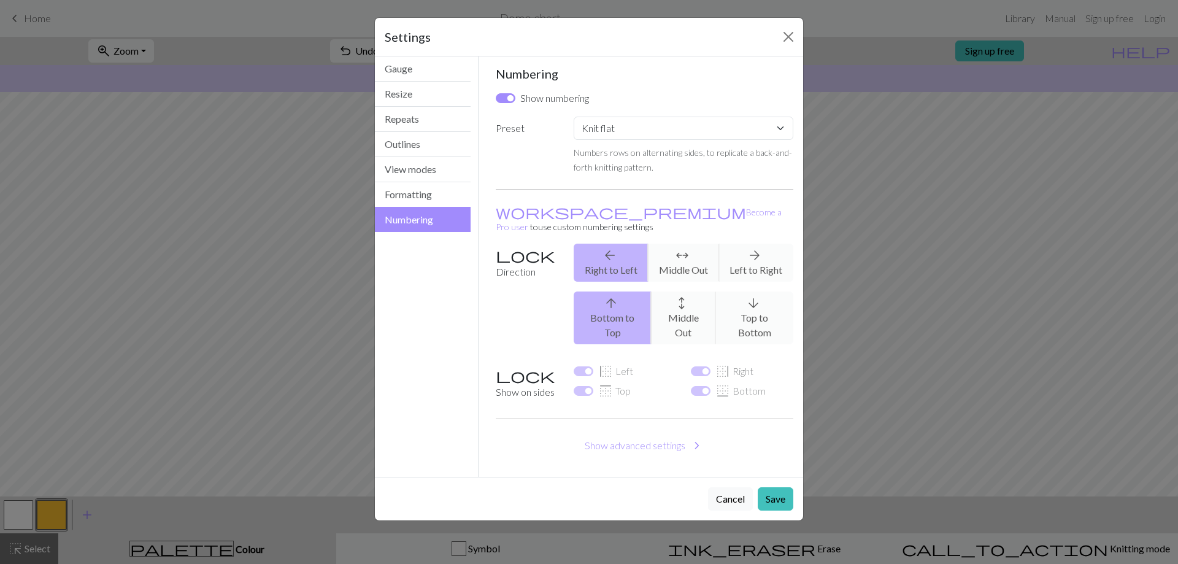
click at [775, 247] on div "arrow_back Right to Left arrows_outward Middle Out arrow_forward Left to Right" at bounding box center [683, 263] width 234 height 38
click at [762, 247] on div "arrow_back Right to Left arrows_outward Middle Out arrow_forward Left to Right" at bounding box center [683, 263] width 234 height 38
click at [750, 292] on div "arrow_upward Bottom to Top arrows_outward Middle Out arrow_downward Top to Bott…" at bounding box center [683, 318] width 234 height 53
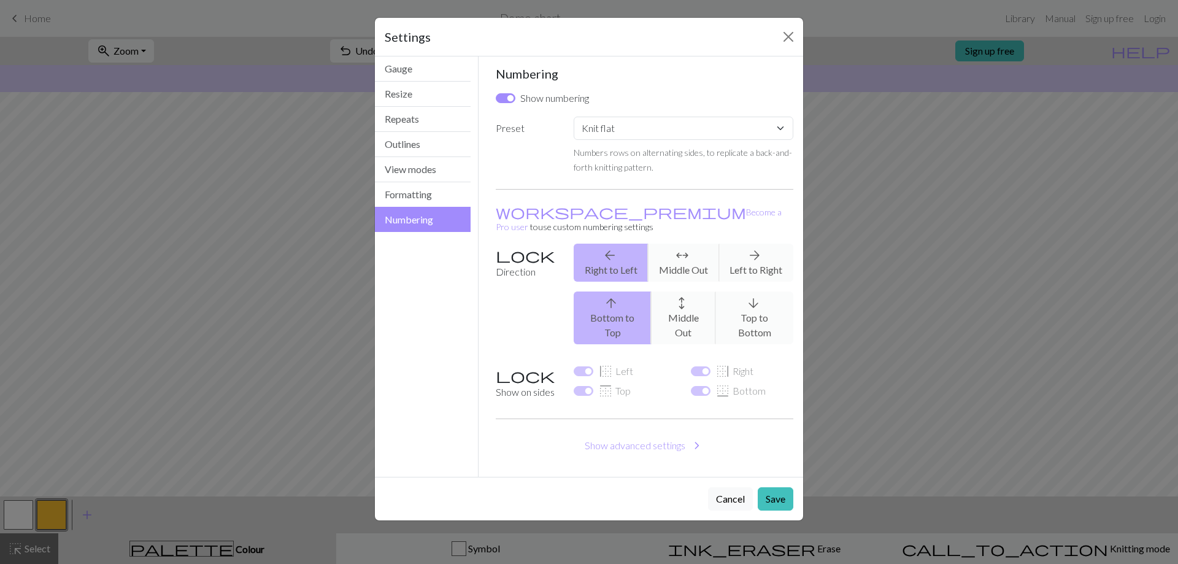
click at [744, 244] on div "arrow_back Right to Left arrows_outward Middle Out arrow_forward Left to Right" at bounding box center [683, 263] width 234 height 38
drag, startPoint x: 626, startPoint y: 139, endPoint x: 623, endPoint y: 128, distance: 11.5
click at [626, 133] on select "Custom Knit flat Knit in the round Lace knitting Cross stitch" at bounding box center [684, 128] width 220 height 23
click at [623, 128] on select "Custom Knit flat Knit in the round Lace knitting Cross stitch" at bounding box center [684, 128] width 220 height 23
click at [616, 123] on select "Custom Knit flat Knit in the round Lace knitting Cross stitch" at bounding box center [684, 128] width 220 height 23
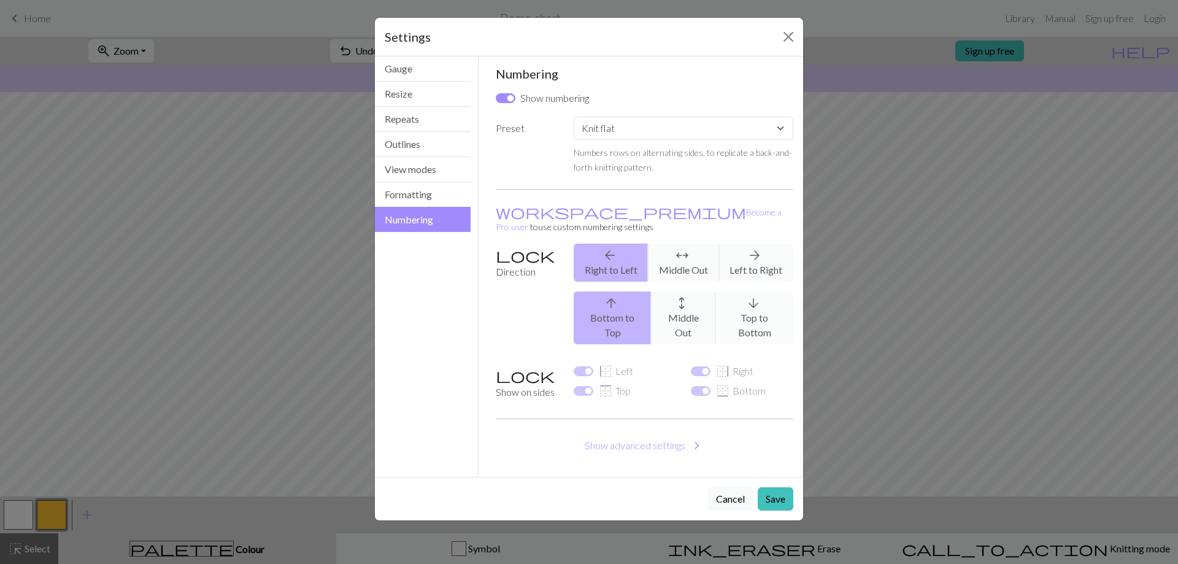
click at [514, 159] on label "Preset" at bounding box center [528, 146] width 78 height 58
click at [411, 193] on button "Formatting" at bounding box center [423, 194] width 96 height 25
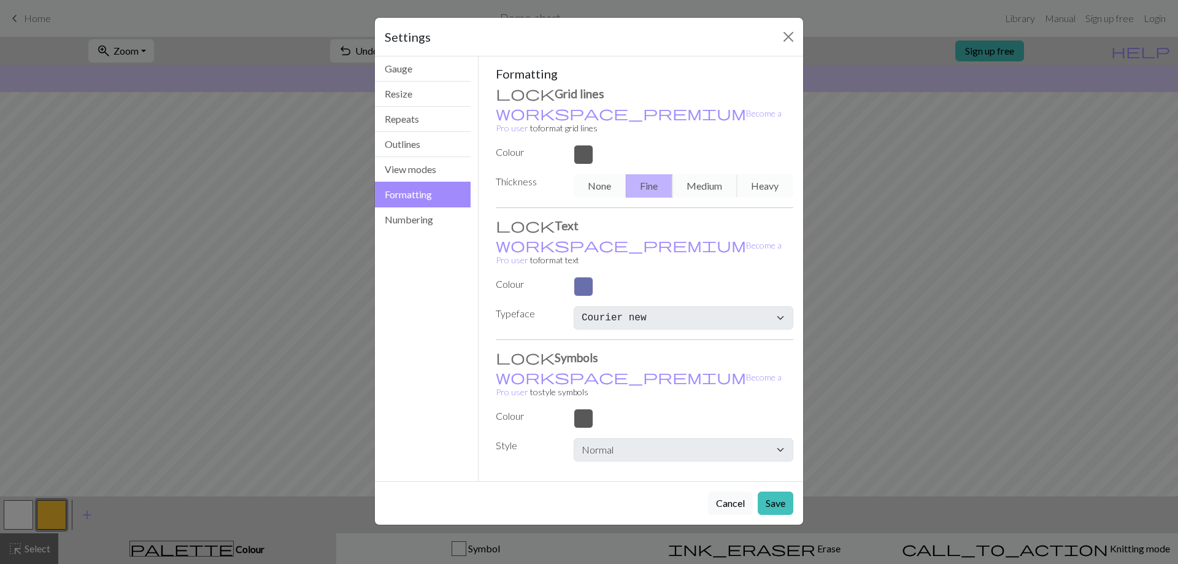
click at [604, 174] on div "None Fine Medium Heavy" at bounding box center [683, 185] width 234 height 23
click at [695, 174] on div "None Fine Medium Heavy" at bounding box center [683, 185] width 234 height 23
drag, startPoint x: 746, startPoint y: 178, endPoint x: 768, endPoint y: 178, distance: 22.7
click at [752, 178] on div "None Fine Medium Heavy" at bounding box center [683, 185] width 234 height 23
click at [769, 178] on div "None Fine Medium Heavy" at bounding box center [683, 185] width 234 height 23
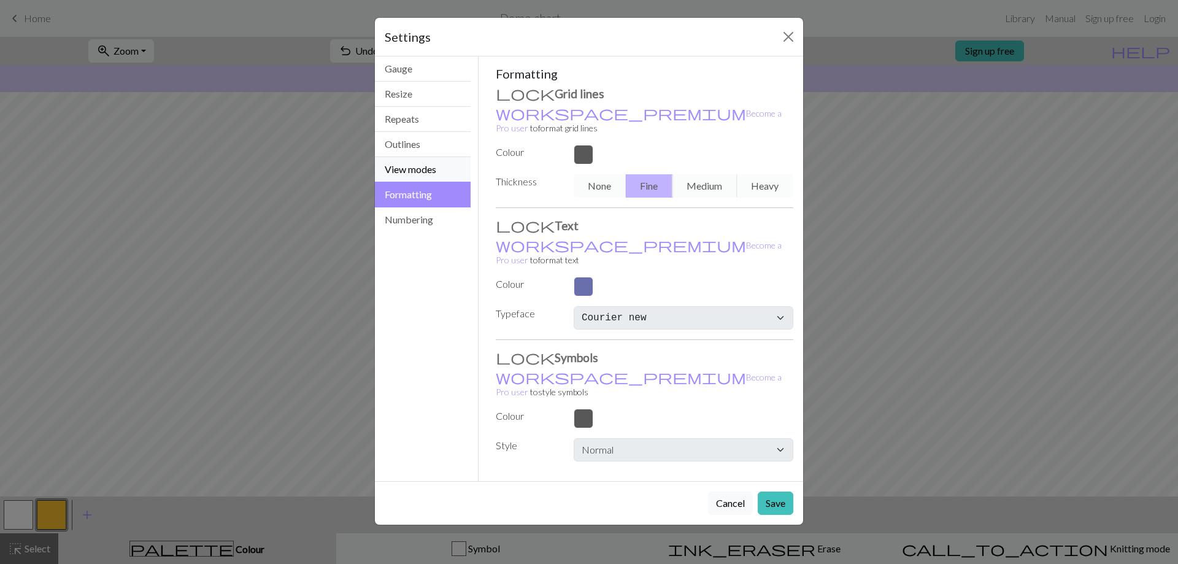
click at [450, 166] on button "View modes" at bounding box center [423, 169] width 96 height 25
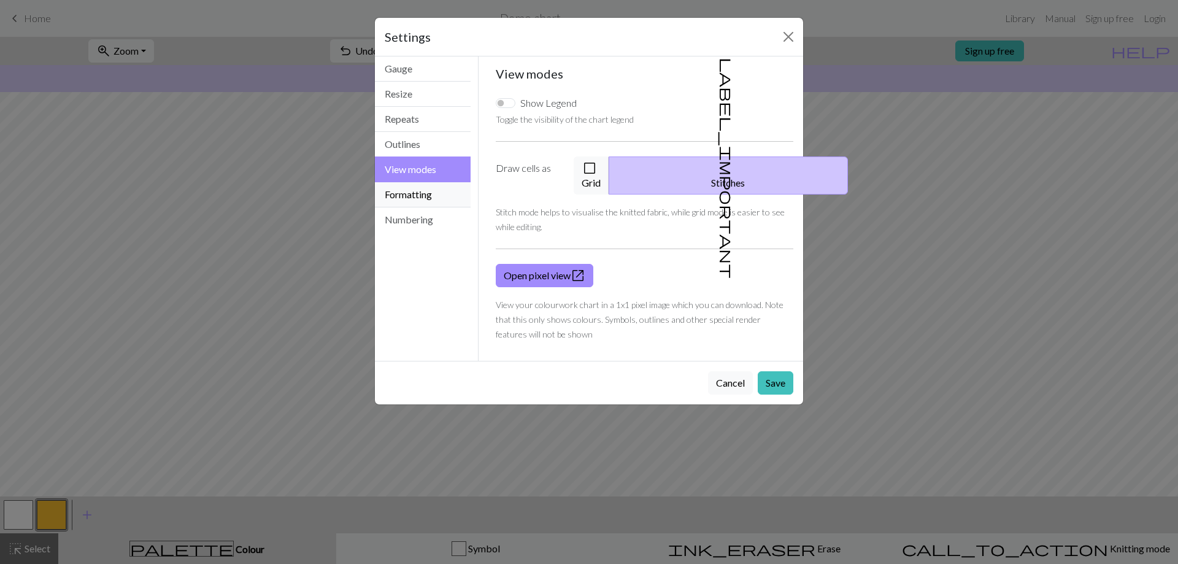
click at [442, 190] on button "Formatting" at bounding box center [423, 194] width 96 height 25
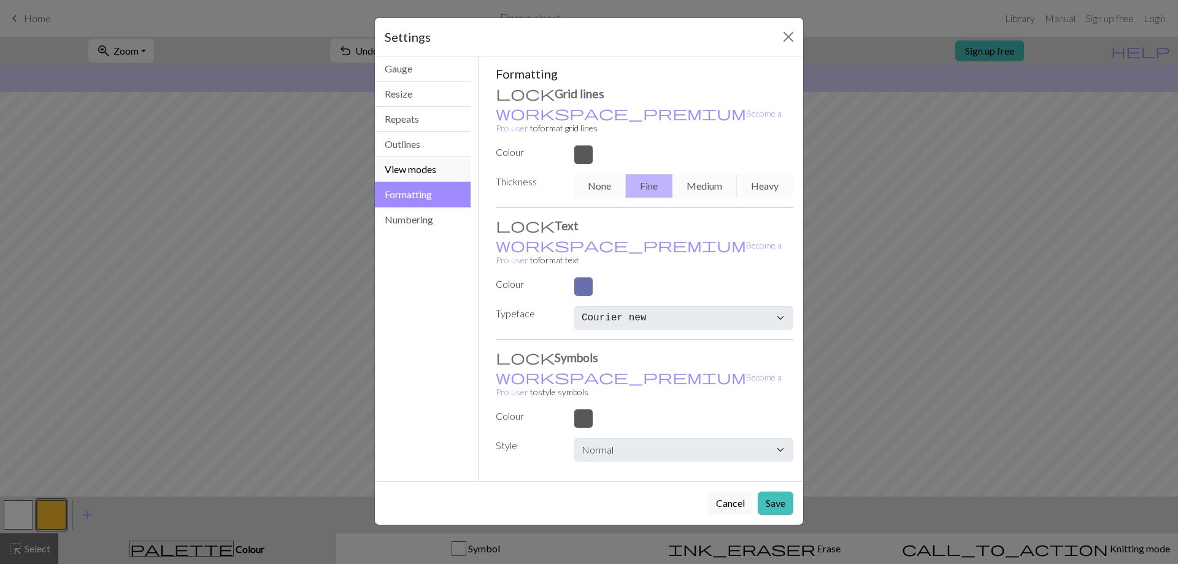
click at [446, 168] on button "View modes" at bounding box center [423, 169] width 96 height 25
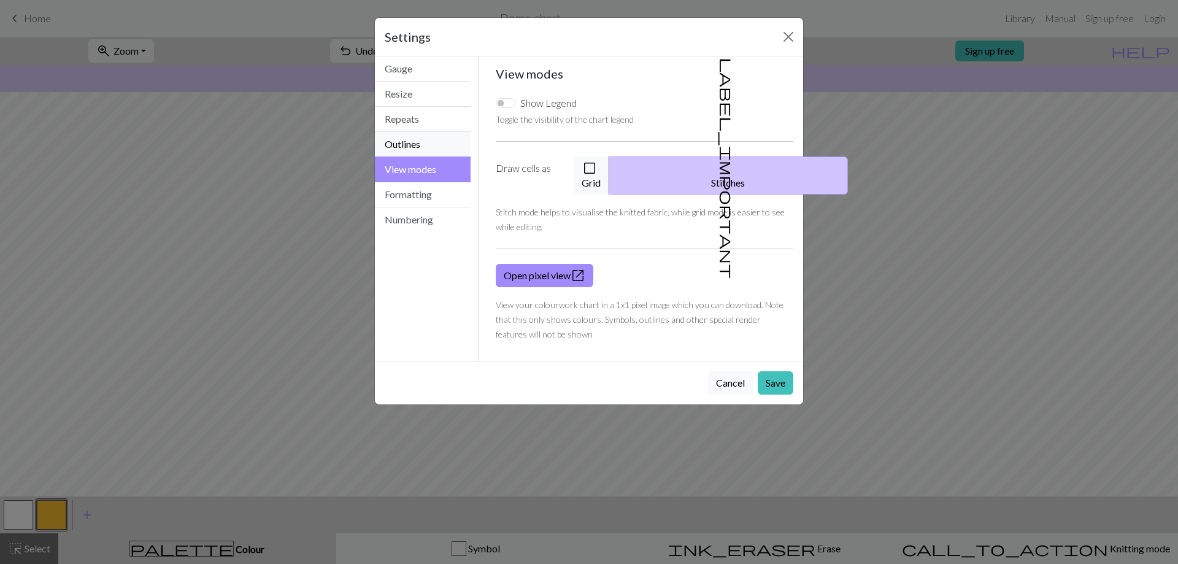
click at [433, 140] on button "Outlines" at bounding box center [423, 144] width 96 height 25
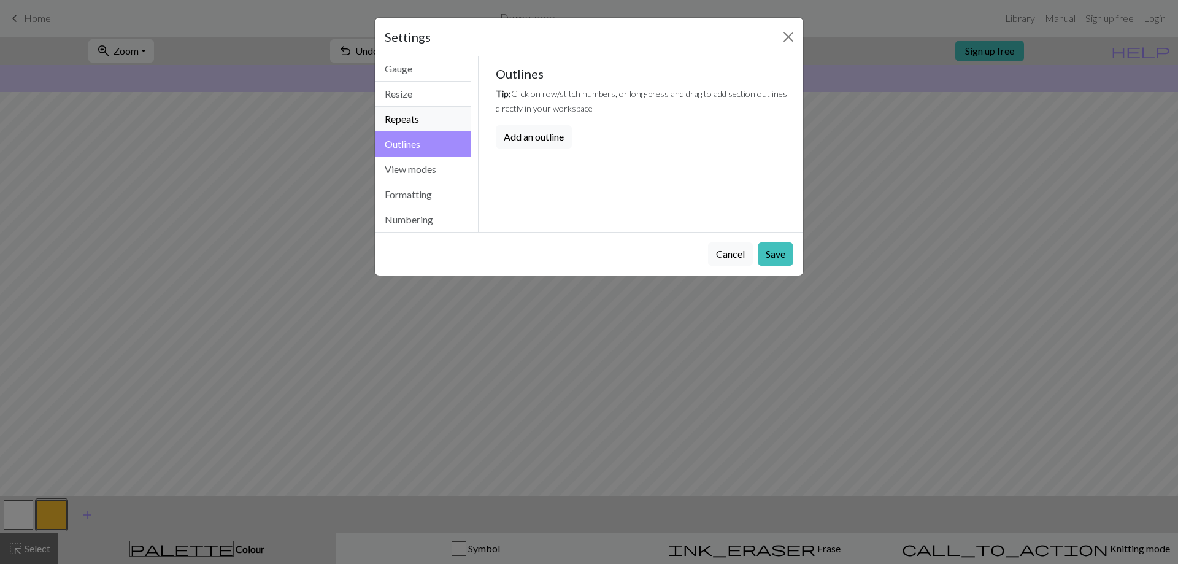
click at [419, 115] on button "Repeats" at bounding box center [423, 119] width 96 height 25
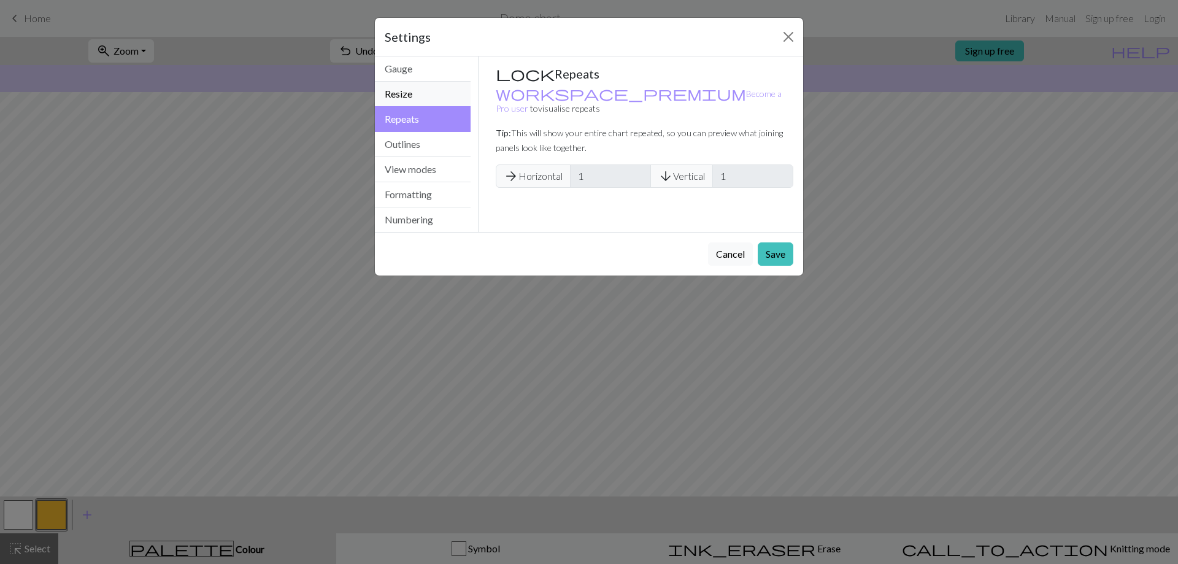
click at [426, 91] on button "Resize" at bounding box center [423, 94] width 96 height 25
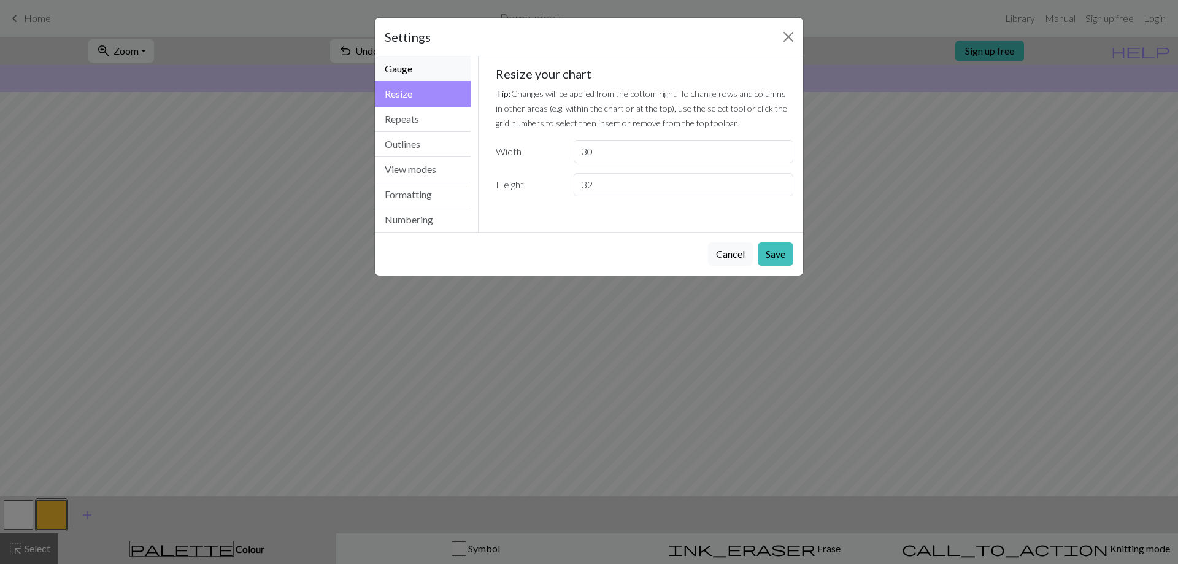
click at [418, 64] on button "Gauge" at bounding box center [423, 68] width 96 height 25
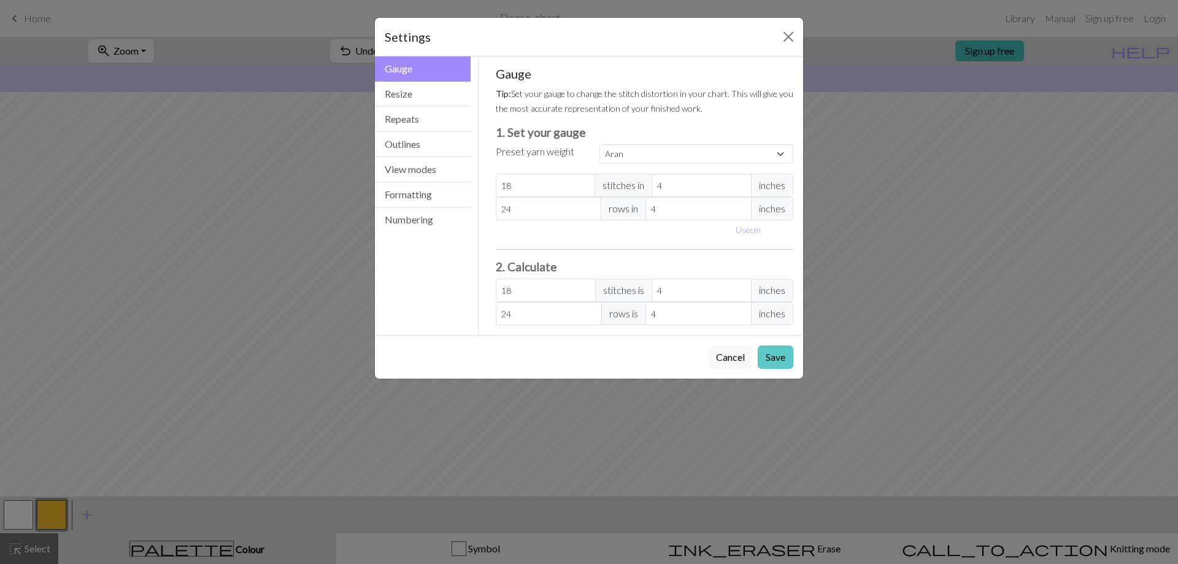
click at [770, 360] on button "Save" at bounding box center [776, 357] width 36 height 23
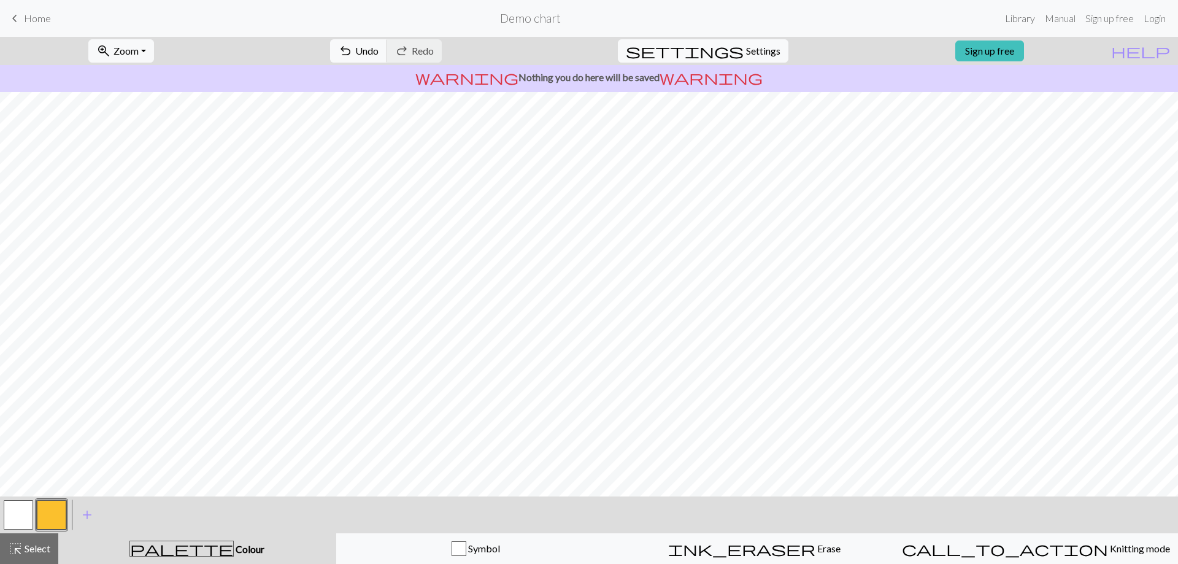
click at [20, 514] on button "button" at bounding box center [18, 514] width 29 height 29
click at [20, 514] on div "Edit colour Name MC Use advanced picker workspace_premium Become a Pro user to …" at bounding box center [589, 282] width 1178 height 564
click at [17, 513] on button "button" at bounding box center [18, 514] width 29 height 29
click at [17, 513] on div "Edit colour Name MC Use advanced picker workspace_premium Become a Pro user to …" at bounding box center [589, 282] width 1178 height 564
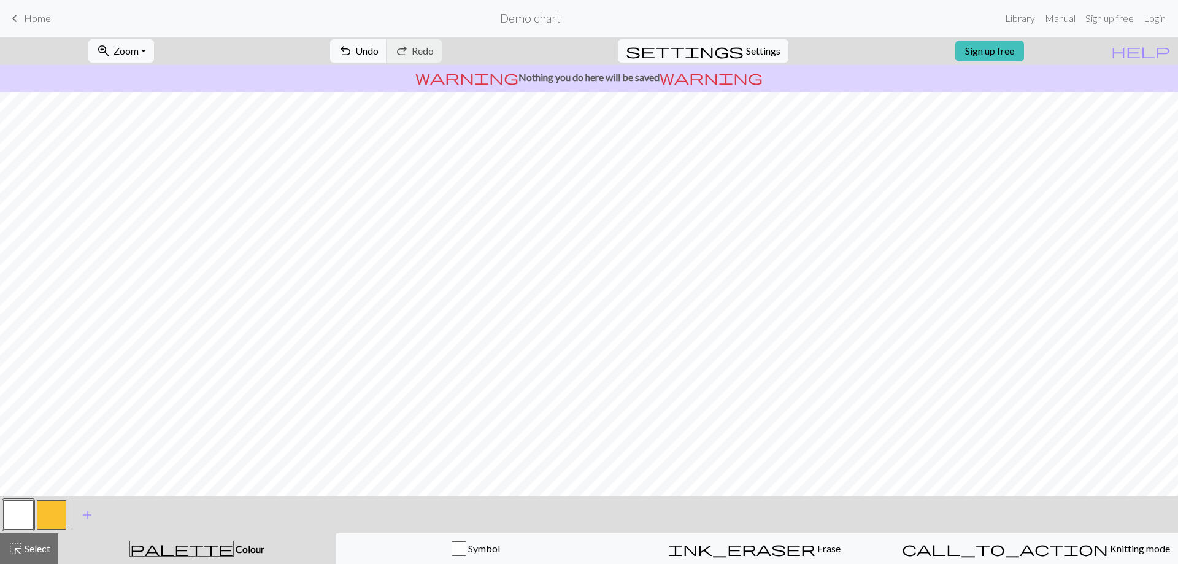
click at [193, 555] on div "palette Colour Colour" at bounding box center [197, 549] width 263 height 16
click at [180, 542] on span "palette" at bounding box center [181, 548] width 103 height 17
click at [185, 546] on span "palette" at bounding box center [181, 548] width 103 height 17
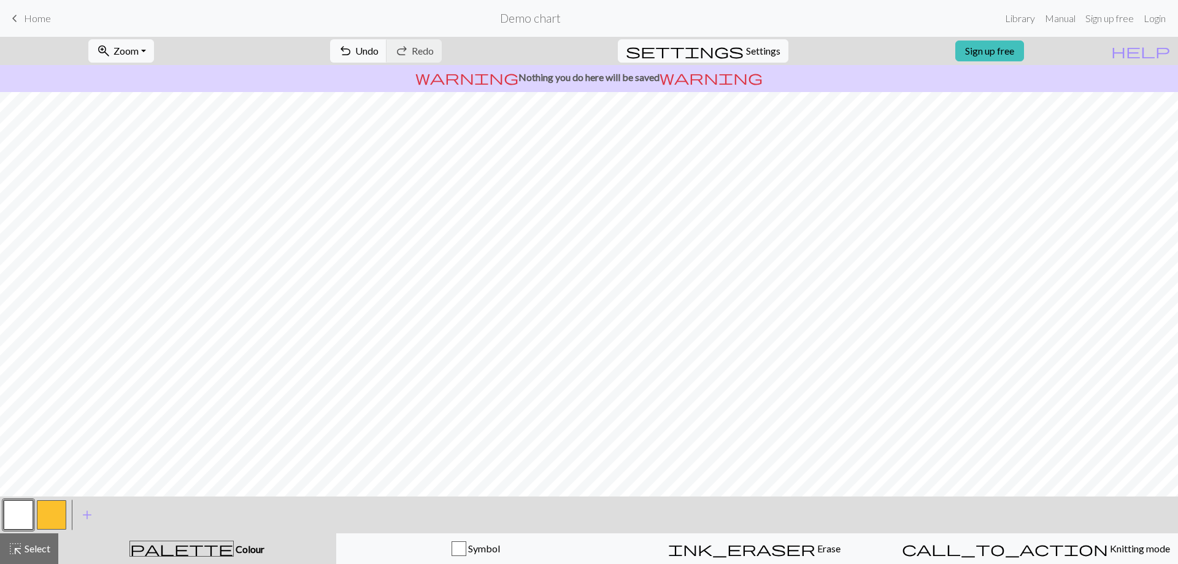
click at [24, 512] on button "button" at bounding box center [18, 514] width 29 height 29
click at [24, 512] on div "Edit colour Name MC Use advanced picker workspace_premium Become a Pro user to …" at bounding box center [589, 282] width 1178 height 564
click at [24, 512] on button "button" at bounding box center [18, 514] width 29 height 29
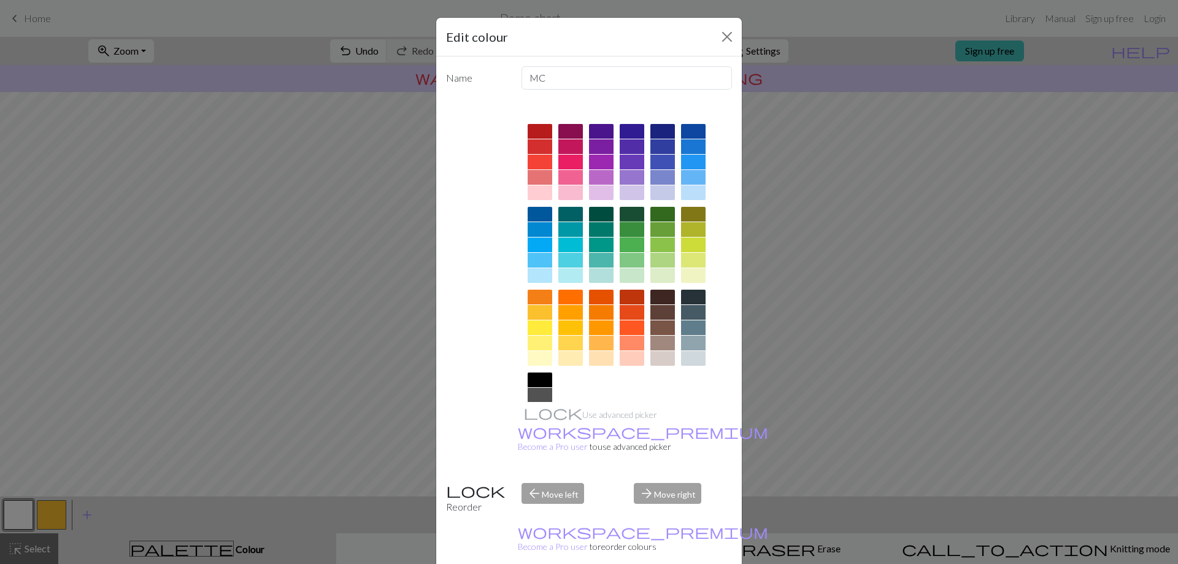
click at [629, 228] on div at bounding box center [632, 229] width 25 height 15
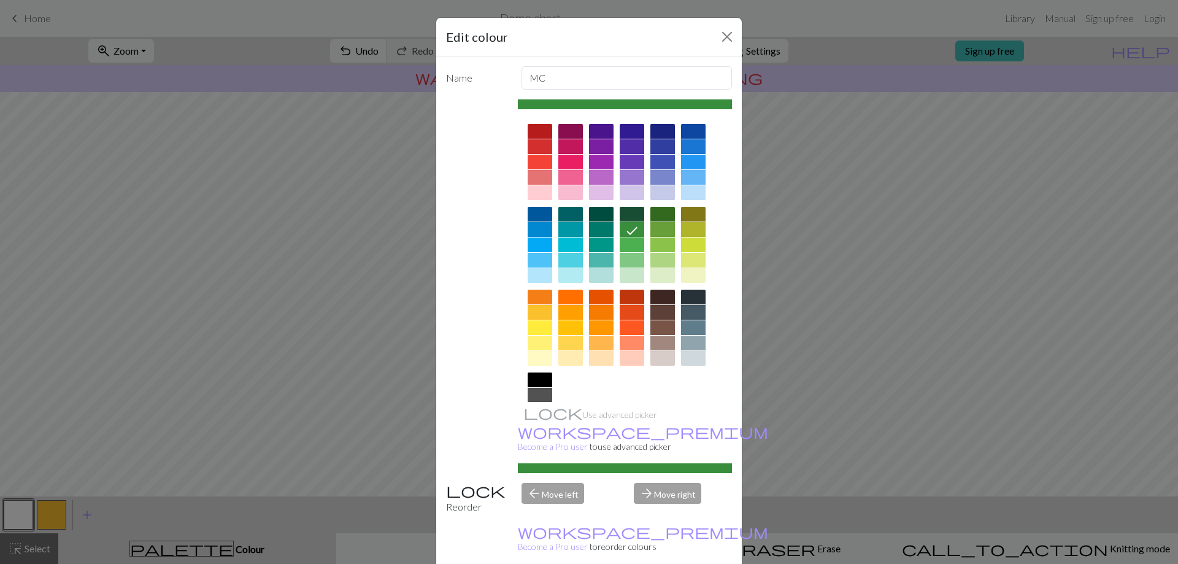
click at [596, 209] on div at bounding box center [601, 214] width 25 height 15
click at [630, 214] on div at bounding box center [632, 214] width 25 height 15
click at [655, 217] on div at bounding box center [663, 214] width 25 height 15
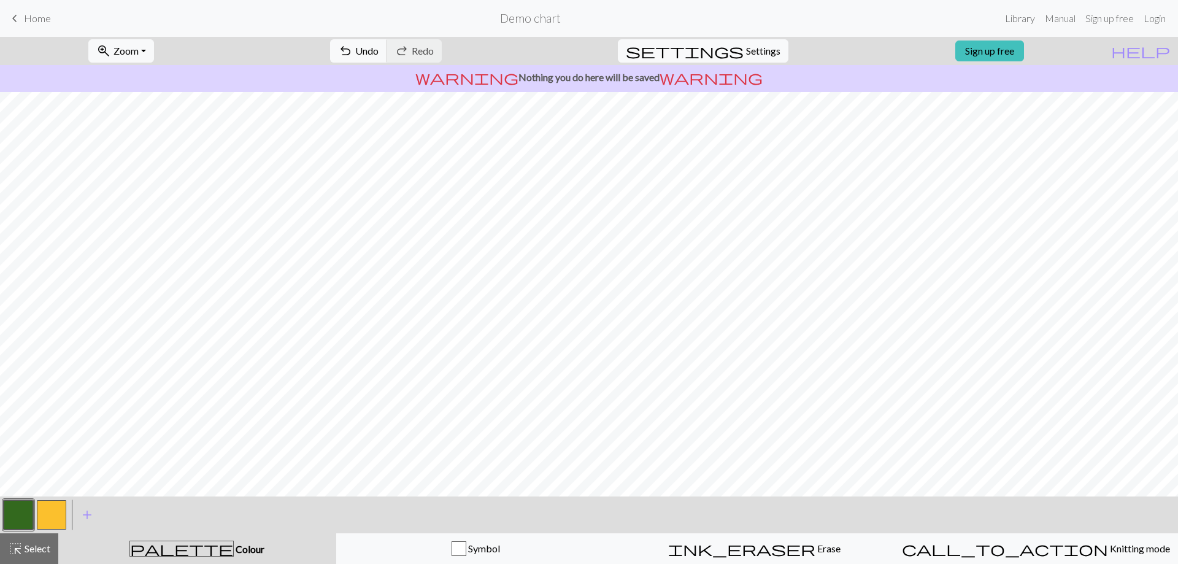
click at [44, 513] on button "button" at bounding box center [51, 514] width 29 height 29
click at [51, 515] on button "button" at bounding box center [51, 514] width 29 height 29
click at [52, 515] on div "Edit colour Name CC1 Use advanced picker workspace_premium Become a Pro user to…" at bounding box center [589, 282] width 1178 height 564
click at [61, 509] on button "button" at bounding box center [51, 514] width 29 height 29
click at [234, 551] on span "Colour" at bounding box center [249, 549] width 31 height 12
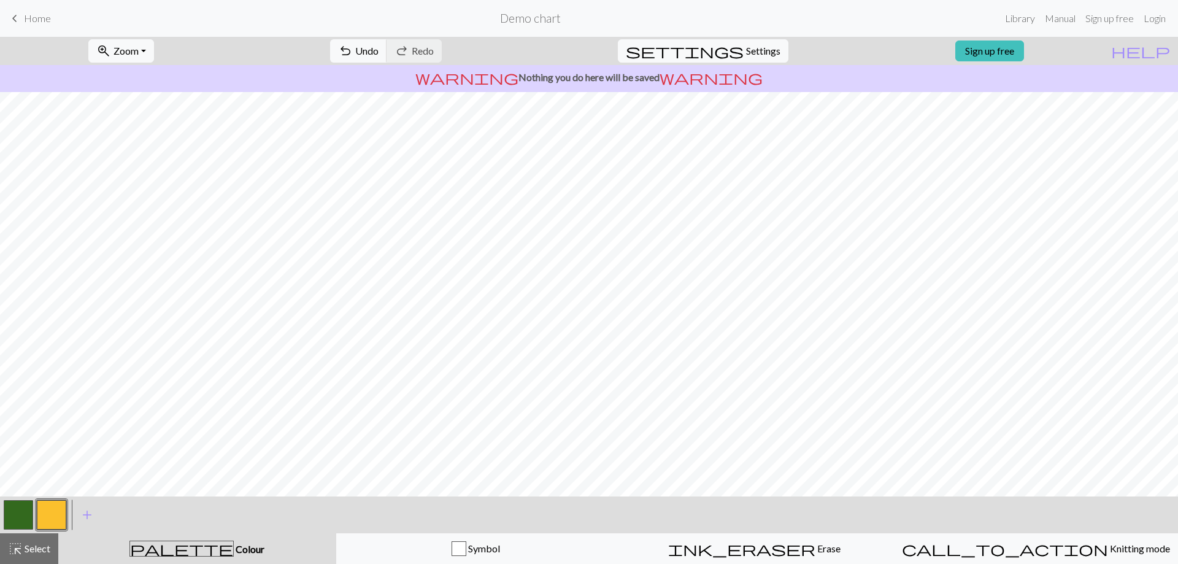
click at [185, 549] on span "palette" at bounding box center [181, 548] width 103 height 17
click at [85, 515] on span "add" at bounding box center [87, 514] width 15 height 17
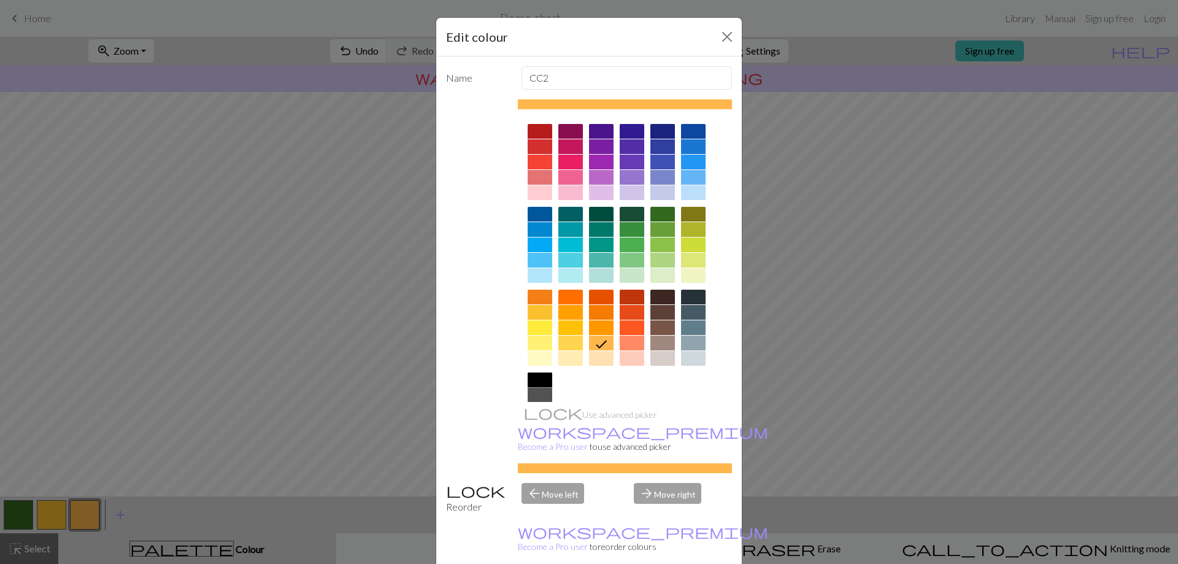
click at [541, 377] on div at bounding box center [540, 380] width 25 height 15
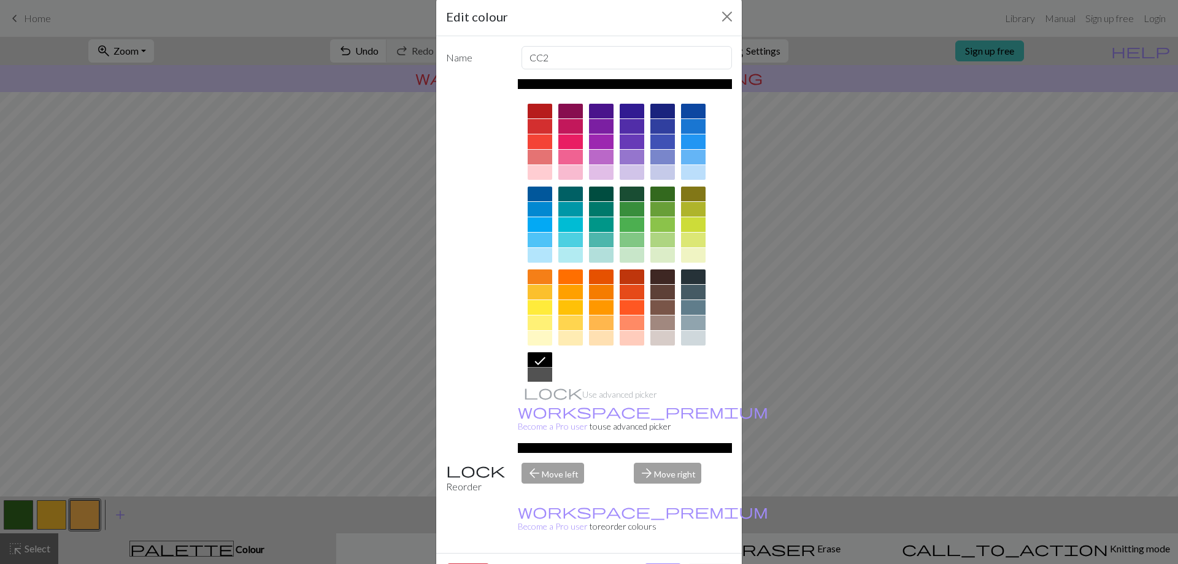
scroll to position [31, 0]
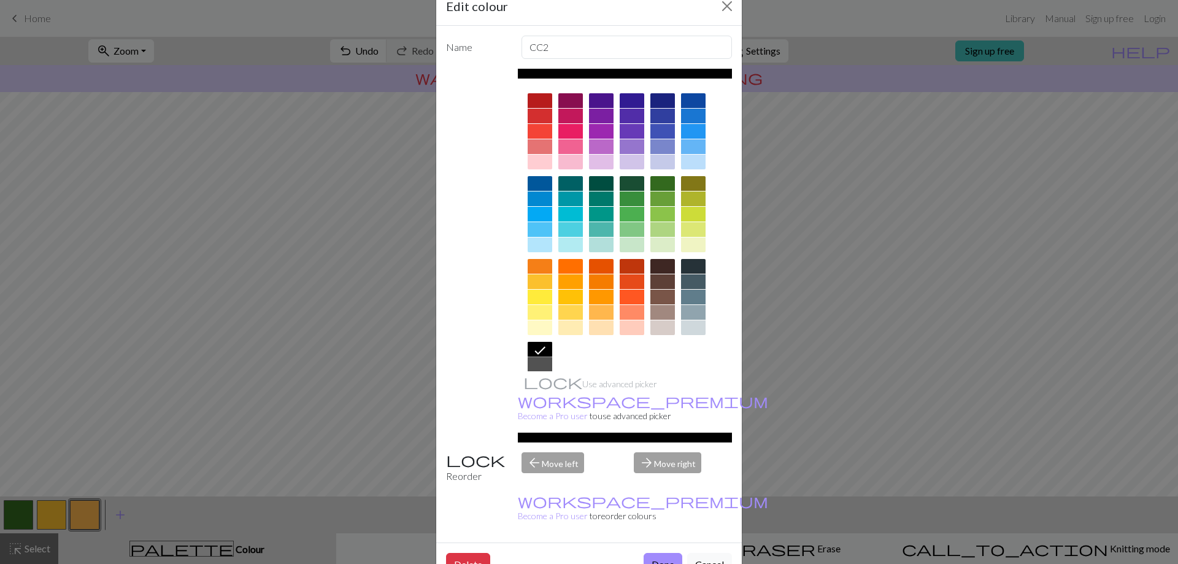
click at [650, 553] on button "Done" at bounding box center [663, 564] width 39 height 23
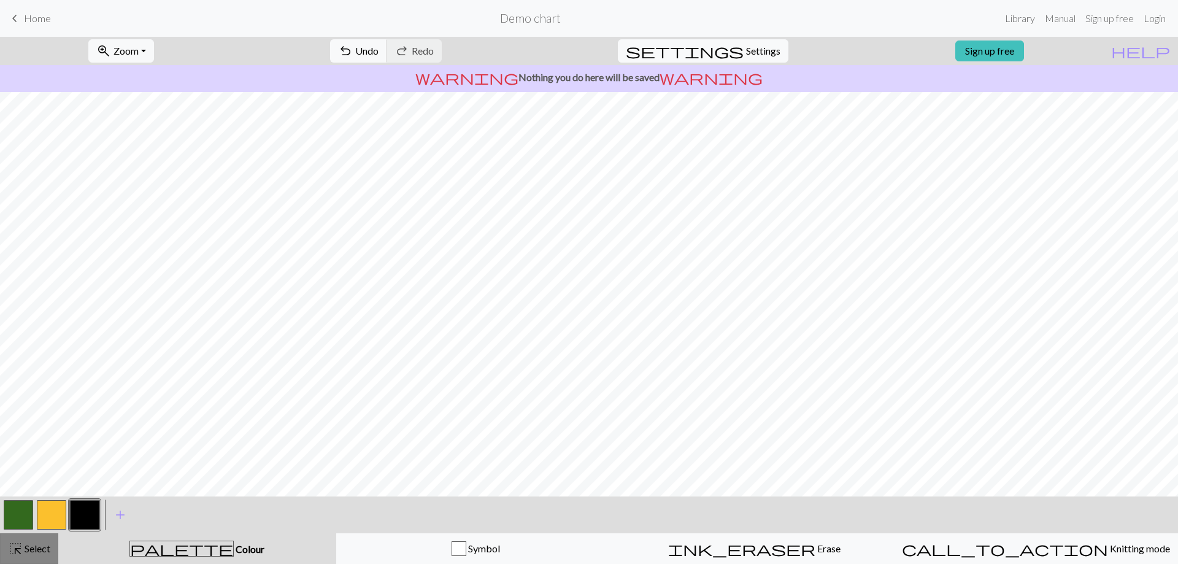
click at [41, 544] on span "Select" at bounding box center [37, 549] width 28 height 12
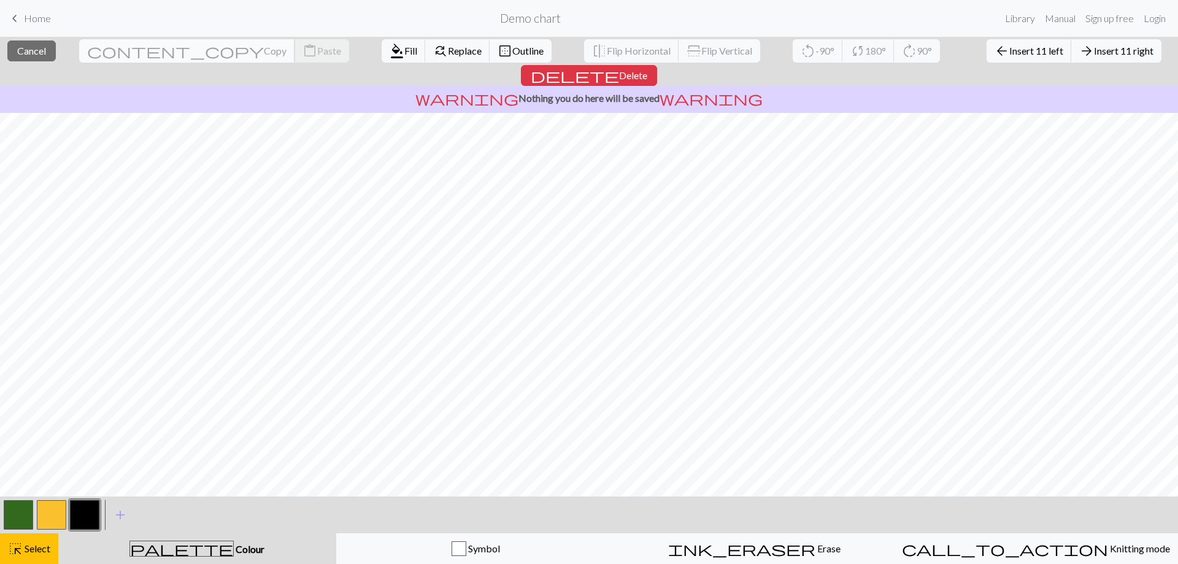
click at [264, 52] on span "Copy" at bounding box center [275, 51] width 23 height 12
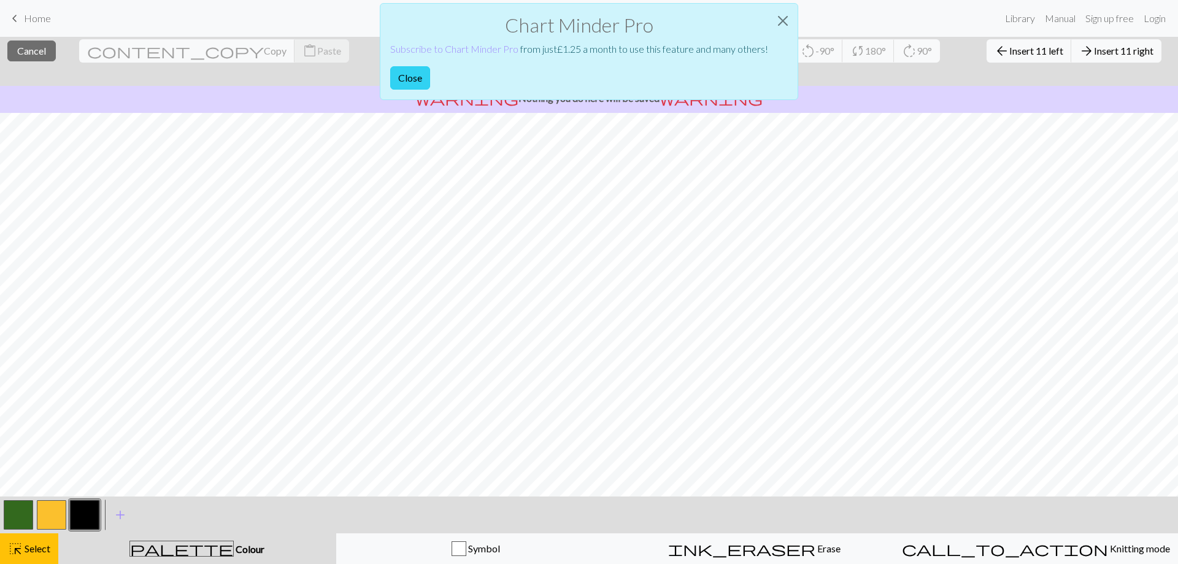
click at [425, 80] on button "Close" at bounding box center [410, 77] width 40 height 23
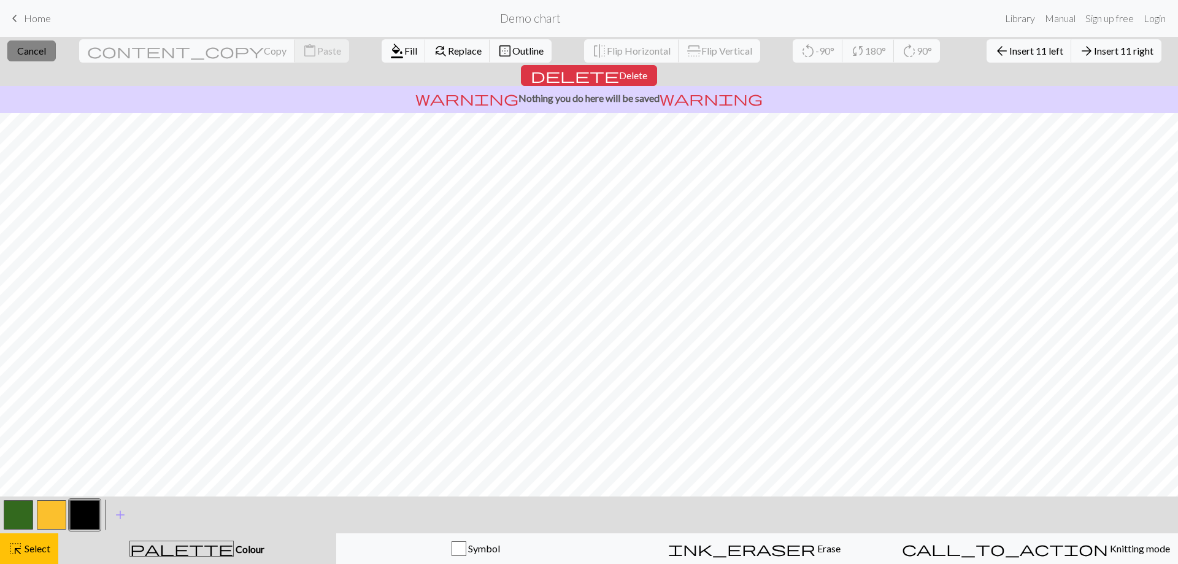
click at [31, 48] on span "Cancel" at bounding box center [31, 51] width 29 height 12
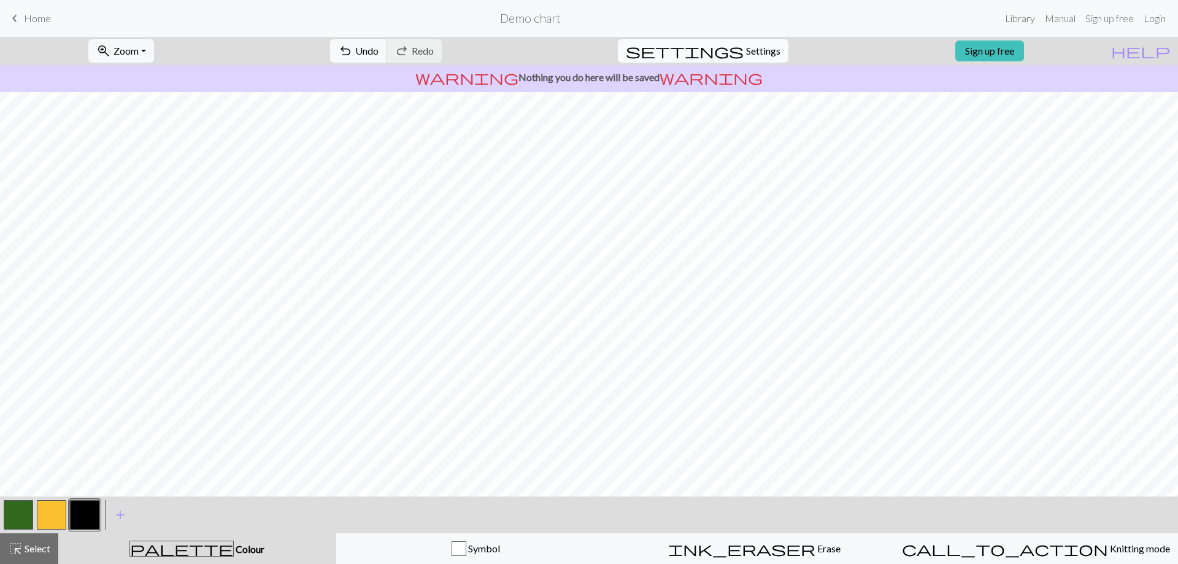
click at [731, 48] on span "settings" at bounding box center [685, 50] width 118 height 17
select select "aran"
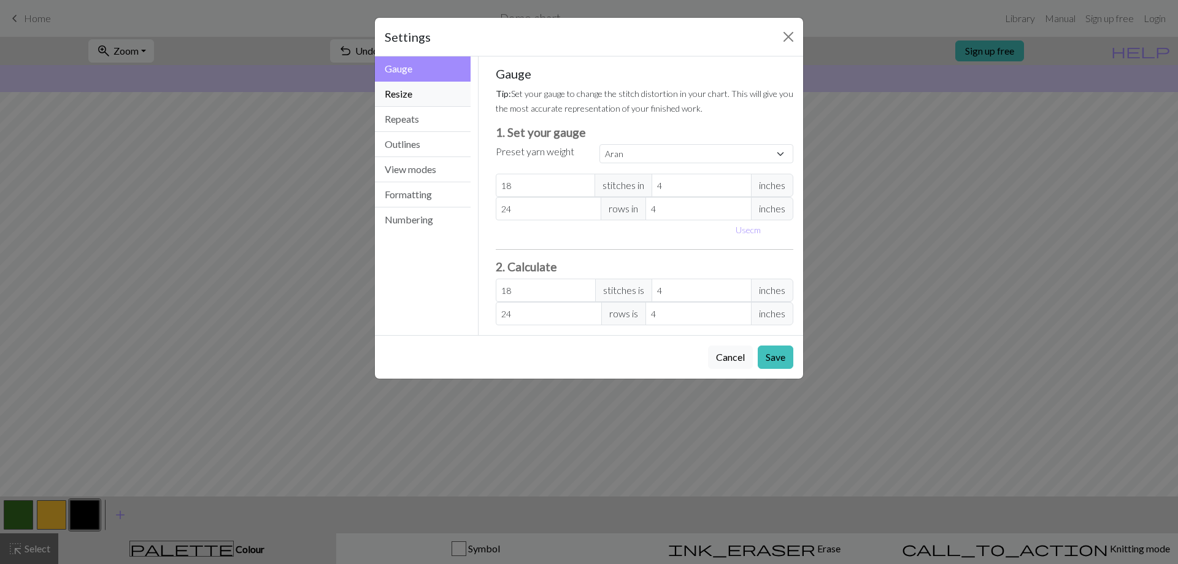
click at [421, 99] on button "Resize" at bounding box center [423, 94] width 96 height 25
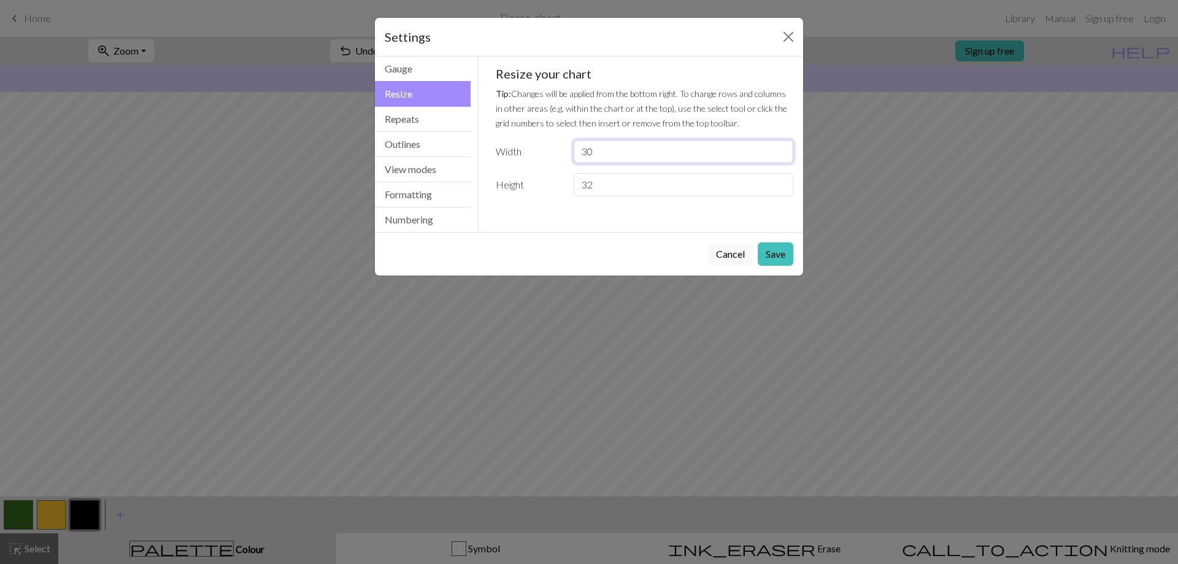
drag, startPoint x: 609, startPoint y: 153, endPoint x: 567, endPoint y: 150, distance: 42.5
click at [567, 150] on div "30" at bounding box center [683, 151] width 234 height 23
type input "180"
click at [777, 254] on button "Save" at bounding box center [776, 253] width 36 height 23
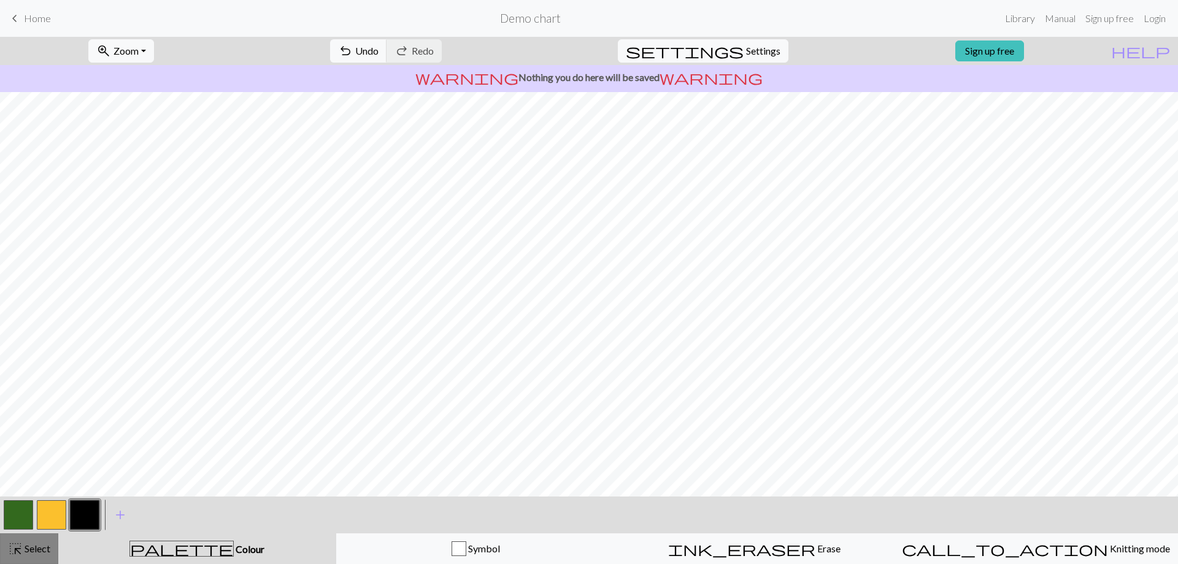
click at [28, 549] on span "Select" at bounding box center [37, 549] width 28 height 12
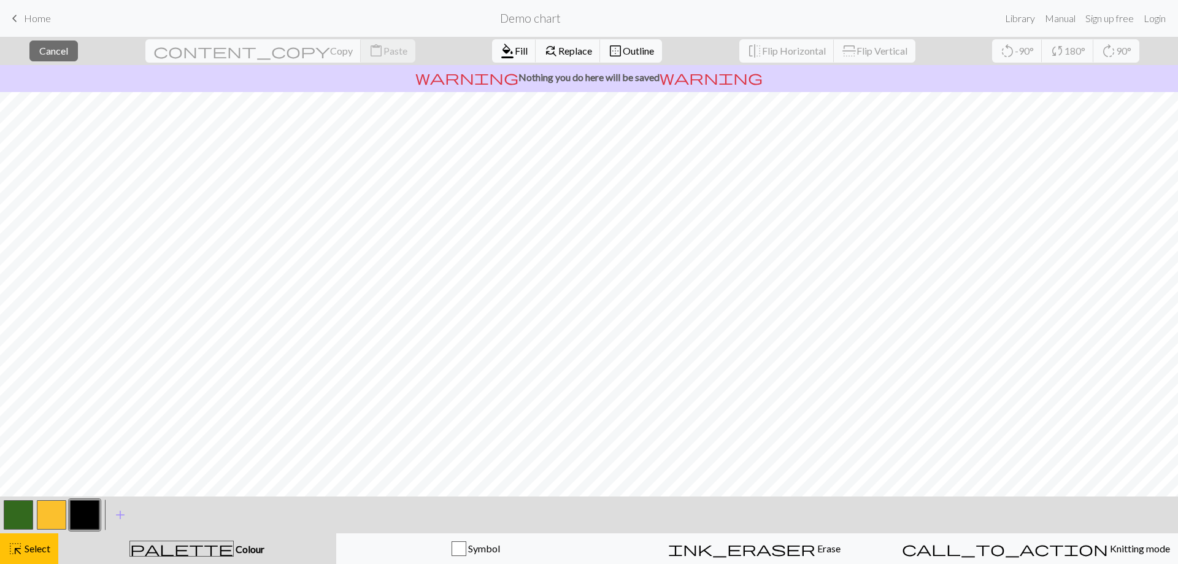
click at [234, 547] on span "Colour" at bounding box center [249, 549] width 31 height 12
click at [17, 517] on button "button" at bounding box center [18, 514] width 29 height 29
click at [57, 519] on button "button" at bounding box center [51, 514] width 29 height 29
click at [34, 543] on div "highlight_alt Select Select" at bounding box center [29, 548] width 42 height 15
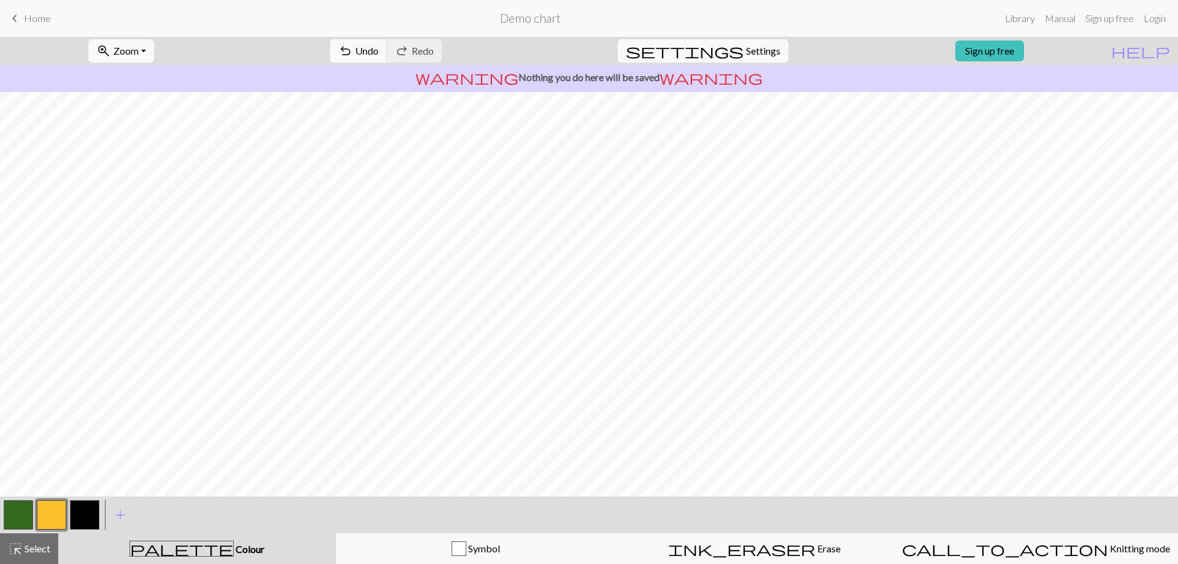
click at [87, 514] on button "button" at bounding box center [84, 514] width 29 height 29
click at [41, 550] on span "Select" at bounding box center [37, 549] width 28 height 12
click at [55, 554] on button "highlight_alt Select Select" at bounding box center [29, 548] width 58 height 31
click at [725, 49] on span "settings" at bounding box center [685, 50] width 118 height 17
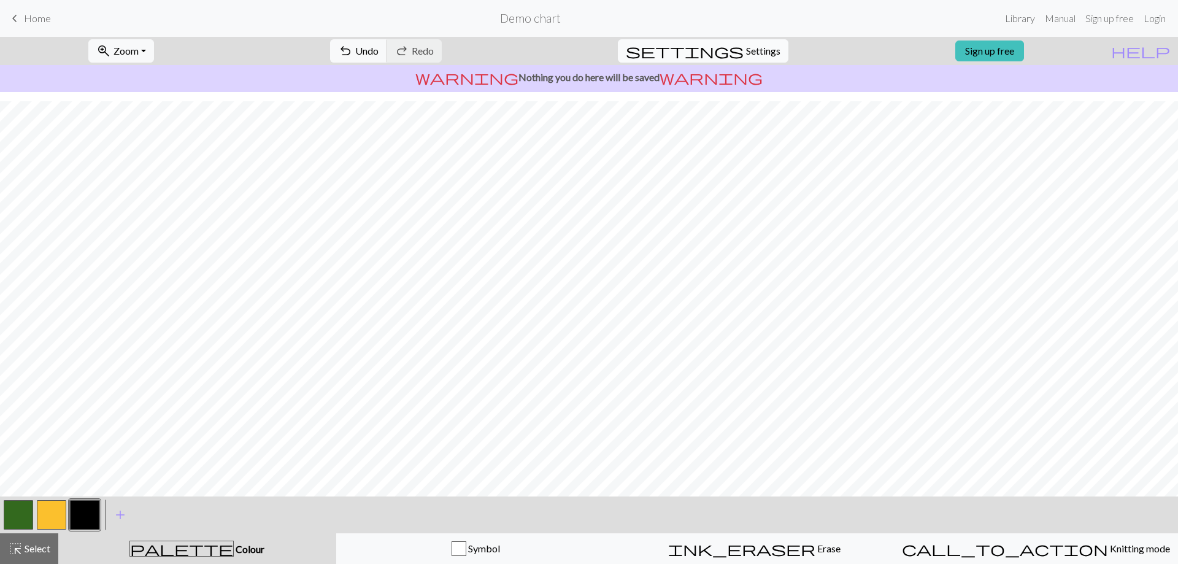
select select "aran"
select select "flat"
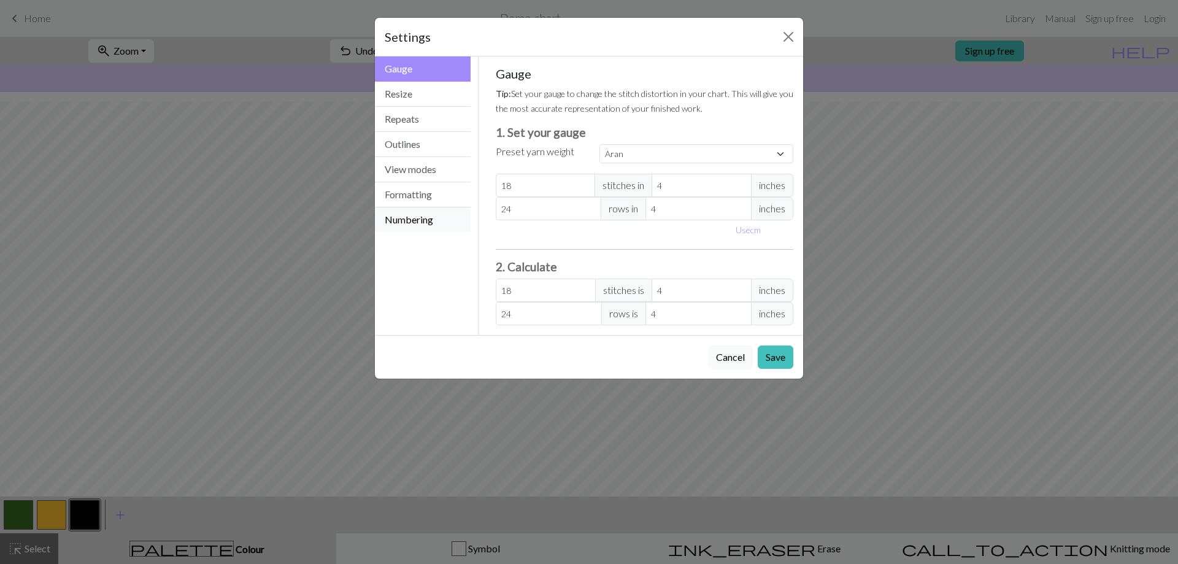
click at [425, 216] on button "Numbering" at bounding box center [423, 219] width 96 height 25
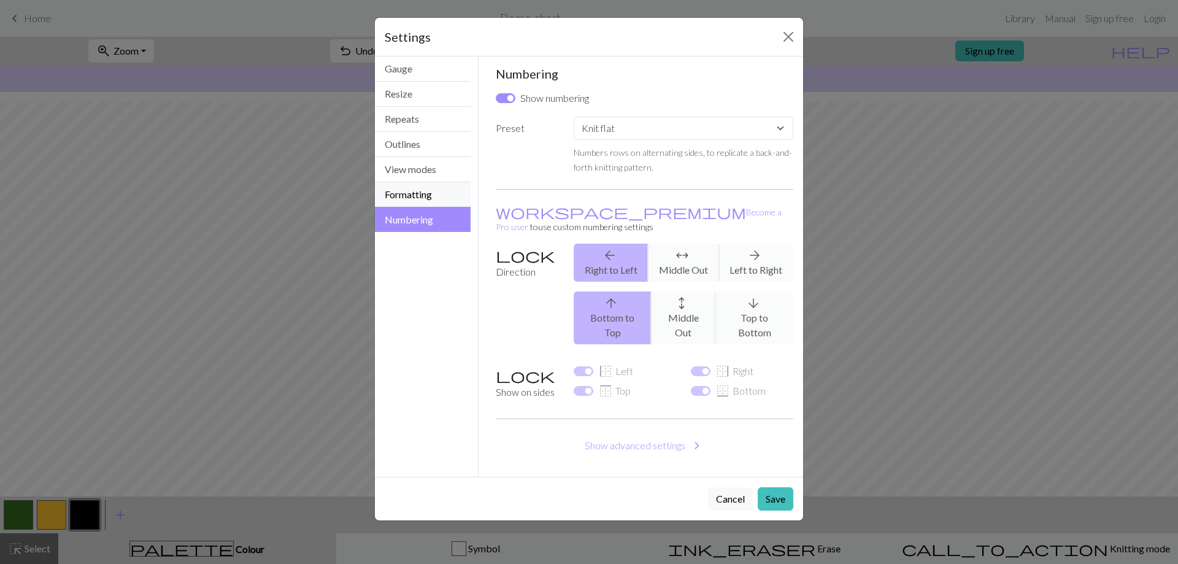
click at [428, 200] on button "Formatting" at bounding box center [423, 194] width 96 height 25
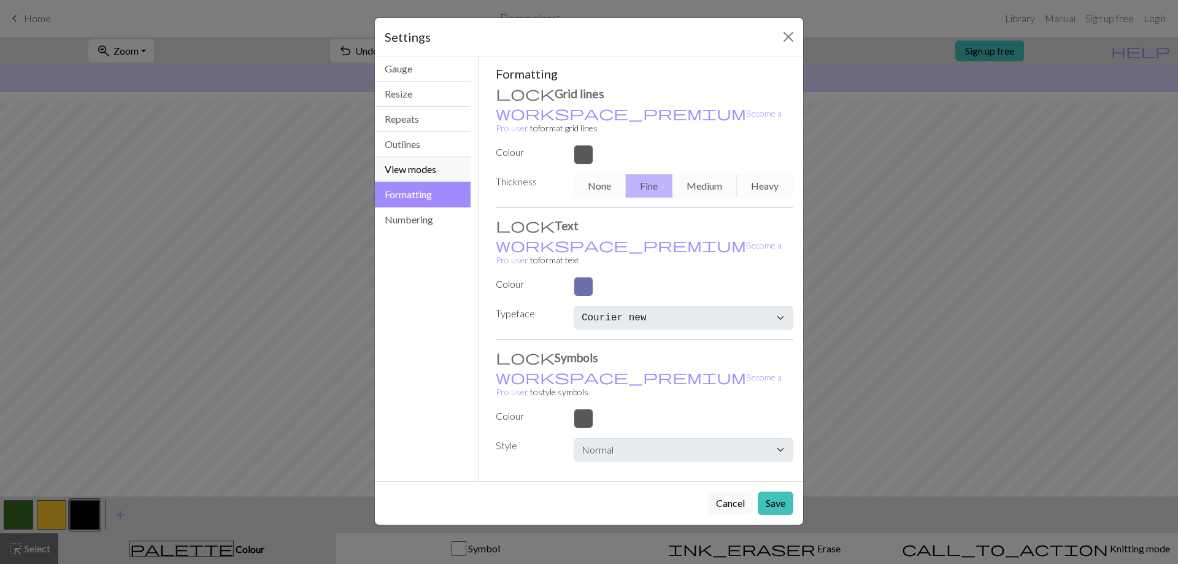
click at [430, 174] on button "View modes" at bounding box center [423, 169] width 96 height 25
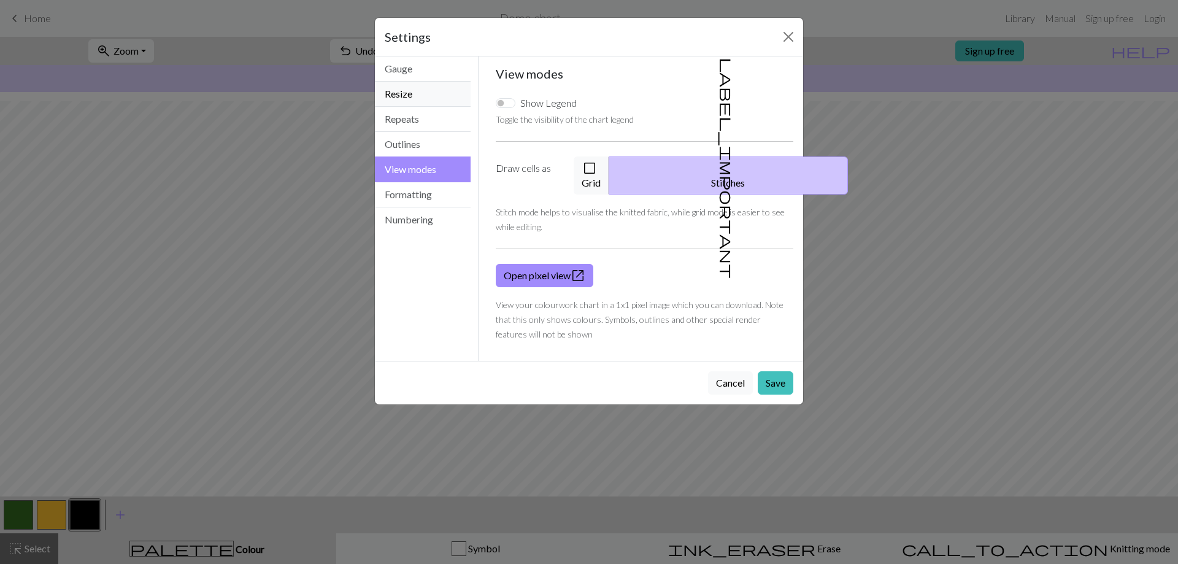
drag, startPoint x: 424, startPoint y: 99, endPoint x: 449, endPoint y: 95, distance: 24.9
click at [427, 98] on button "Resize" at bounding box center [423, 94] width 96 height 25
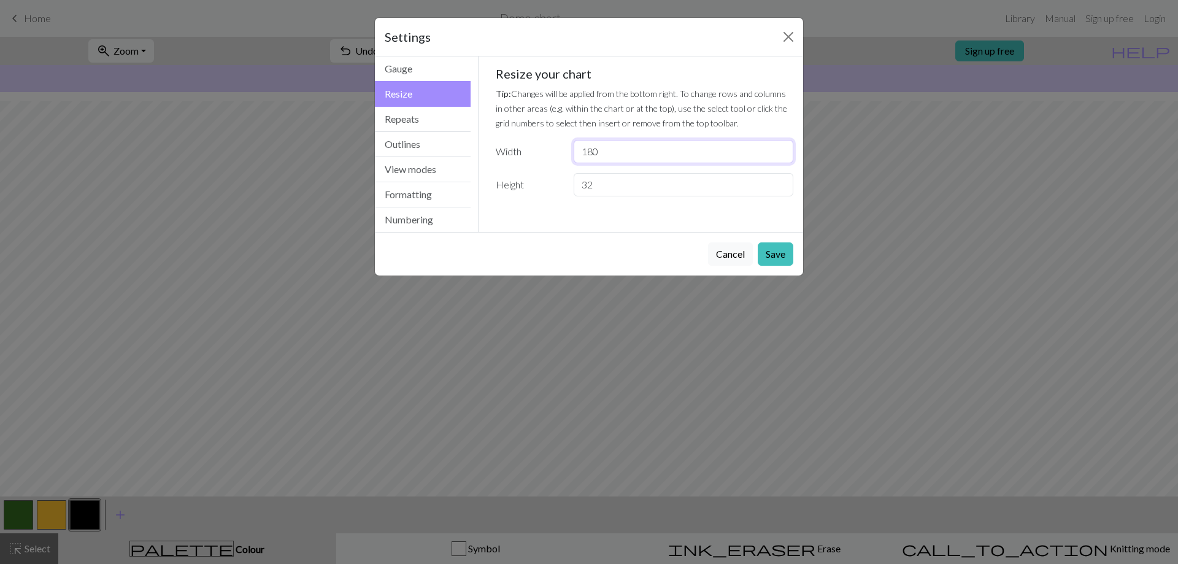
drag, startPoint x: 609, startPoint y: 155, endPoint x: 535, endPoint y: 153, distance: 74.3
click at [541, 155] on div "Width 180" at bounding box center [645, 151] width 313 height 23
type input "100"
click at [778, 249] on button "Save" at bounding box center [776, 253] width 36 height 23
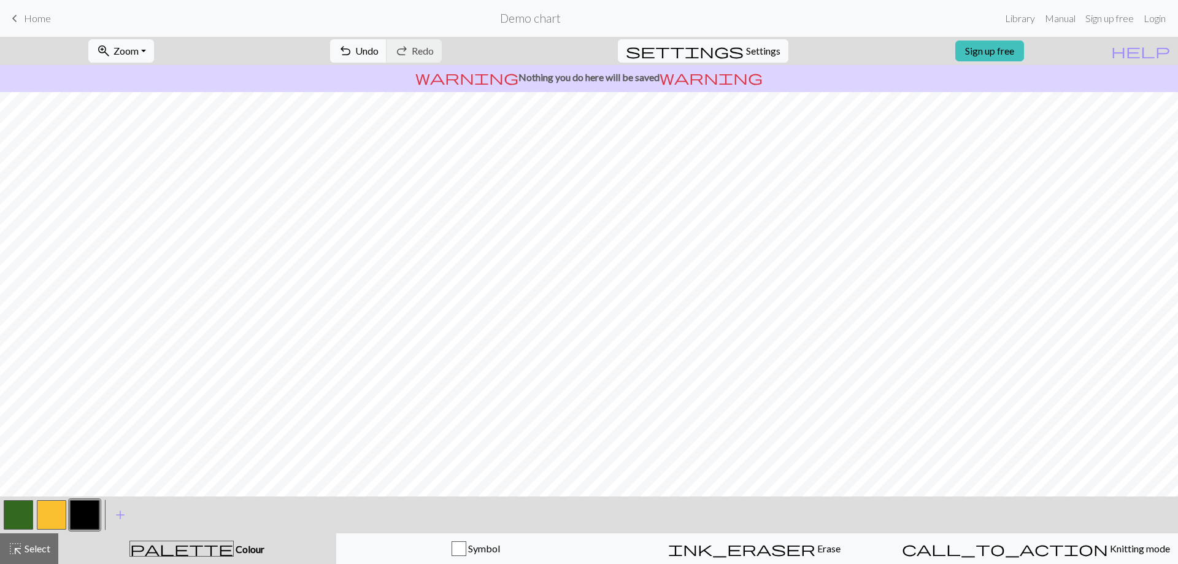
scroll to position [0, 0]
click at [15, 507] on button "button" at bounding box center [18, 514] width 29 height 29
